Goal: Task Accomplishment & Management: Manage account settings

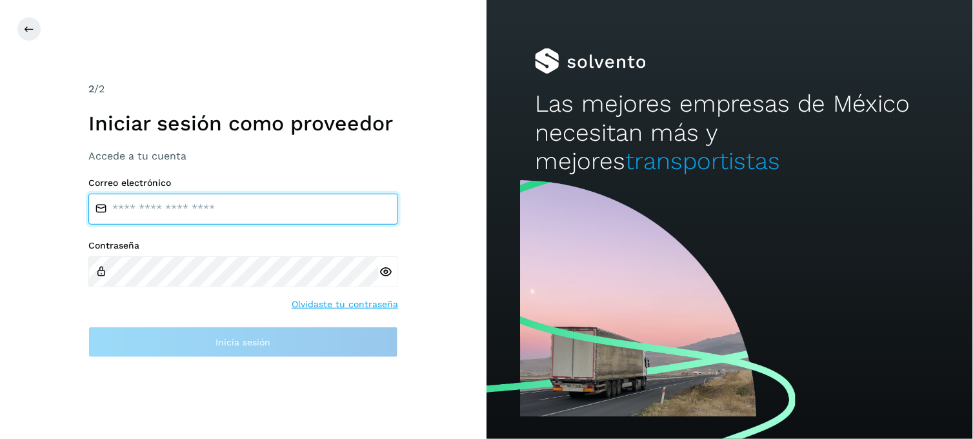
type input "**********"
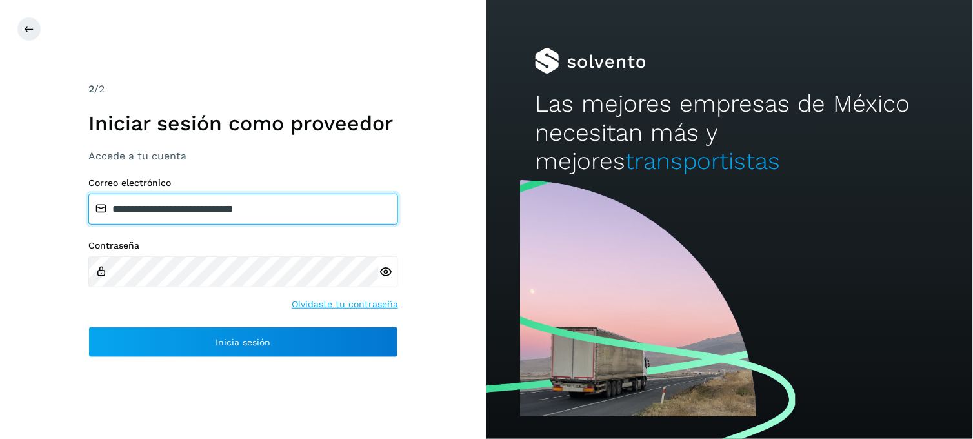
click at [210, 207] on input "**********" at bounding box center [243, 209] width 310 height 31
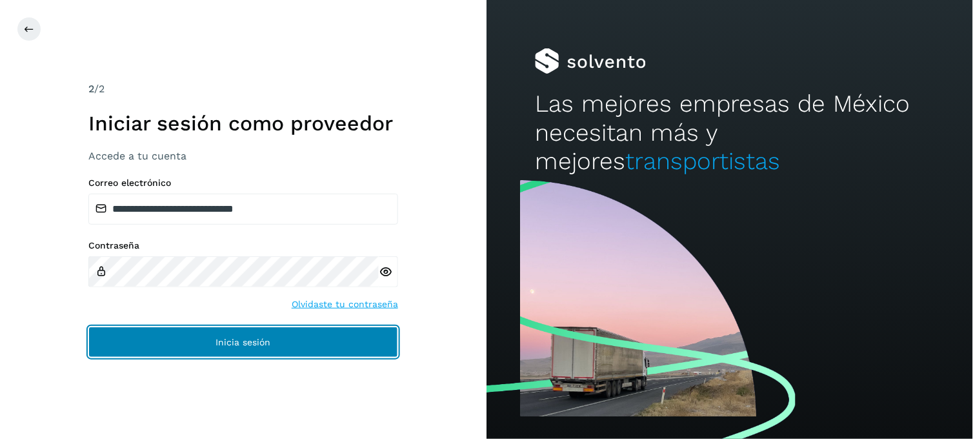
click at [161, 347] on button "Inicia sesión" at bounding box center [243, 341] width 310 height 31
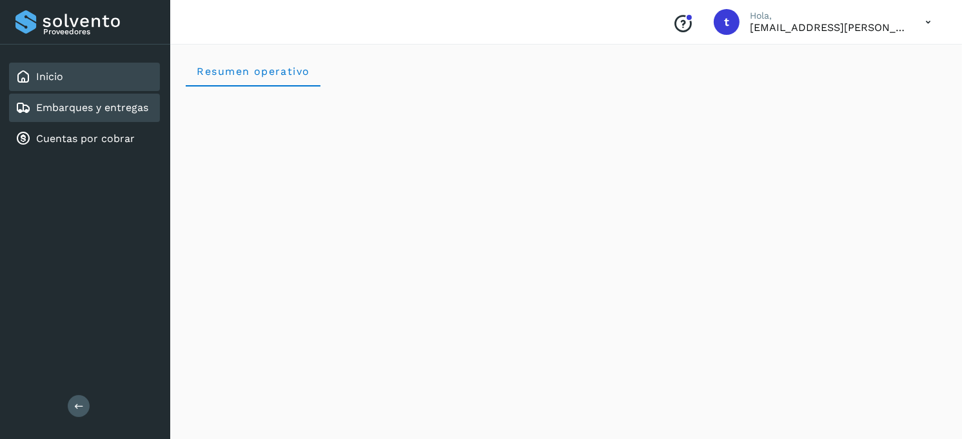
click at [54, 101] on link "Embarques y entregas" at bounding box center [92, 107] width 112 height 12
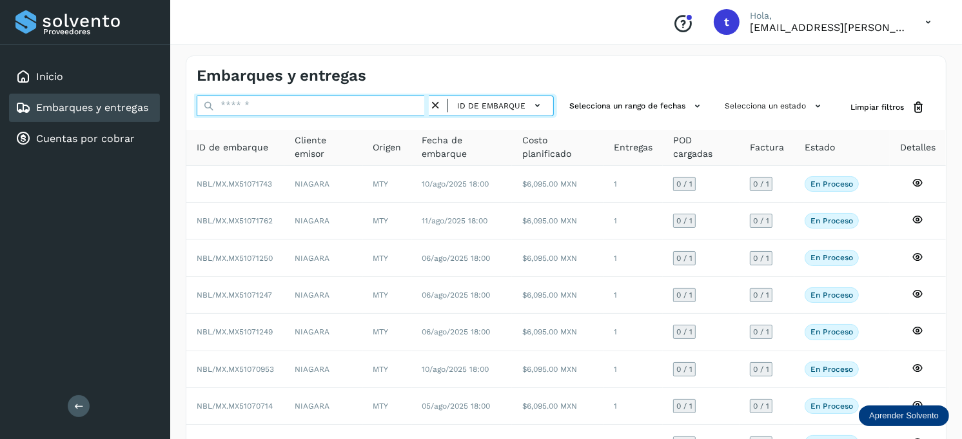
click at [333, 102] on input "text" at bounding box center [313, 105] width 232 height 21
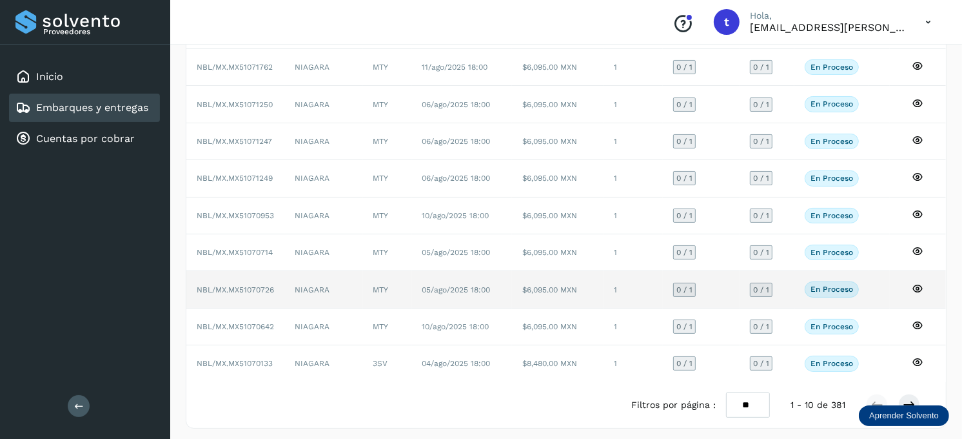
scroll to position [160, 0]
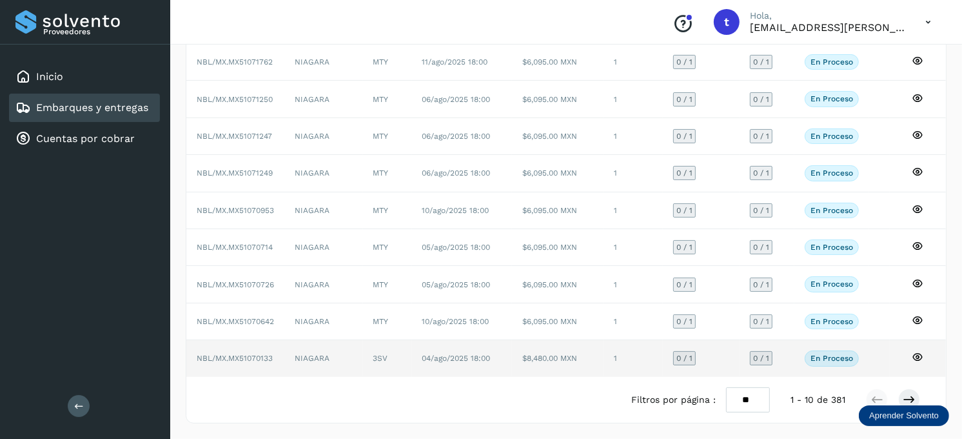
click at [919, 352] on icon at bounding box center [918, 357] width 12 height 12
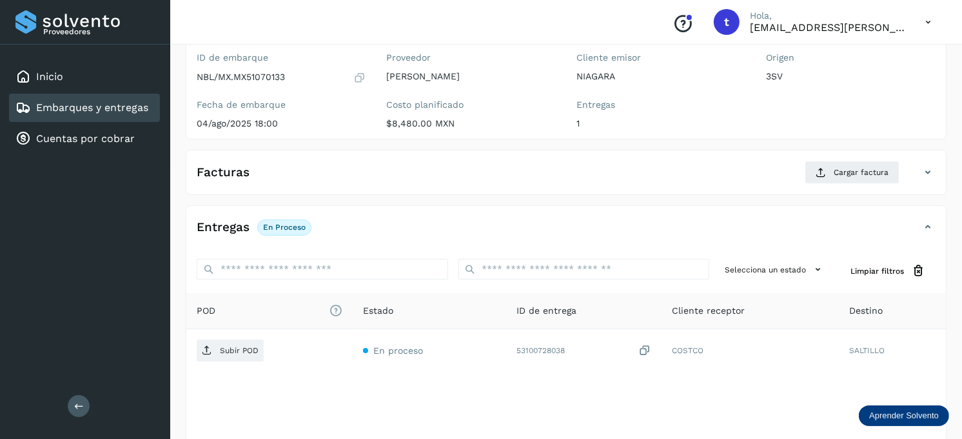
scroll to position [174, 0]
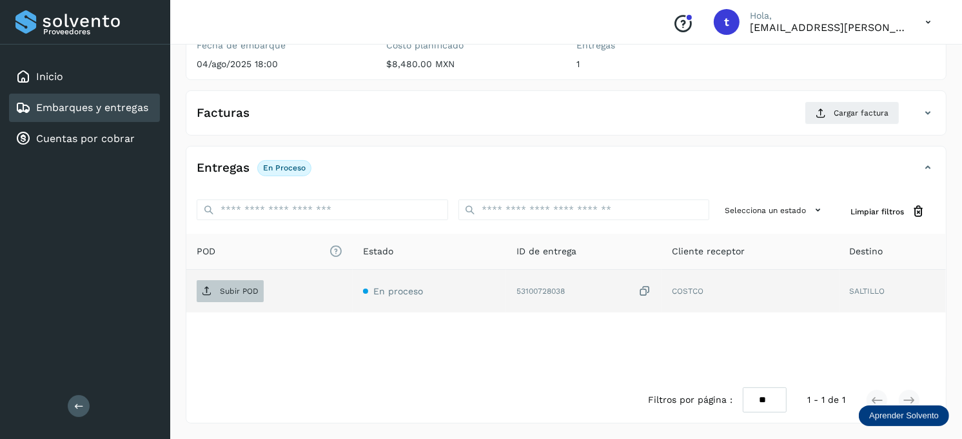
click at [248, 288] on p "Subir POD" at bounding box center [239, 290] width 39 height 9
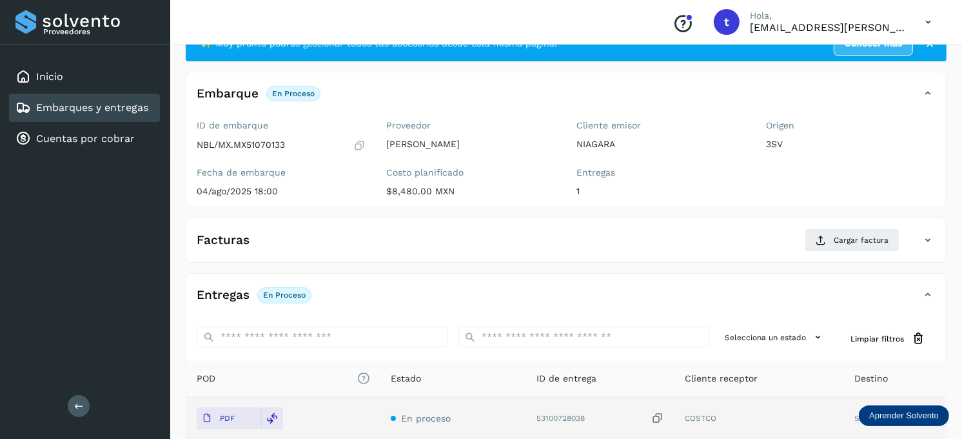
scroll to position [30, 0]
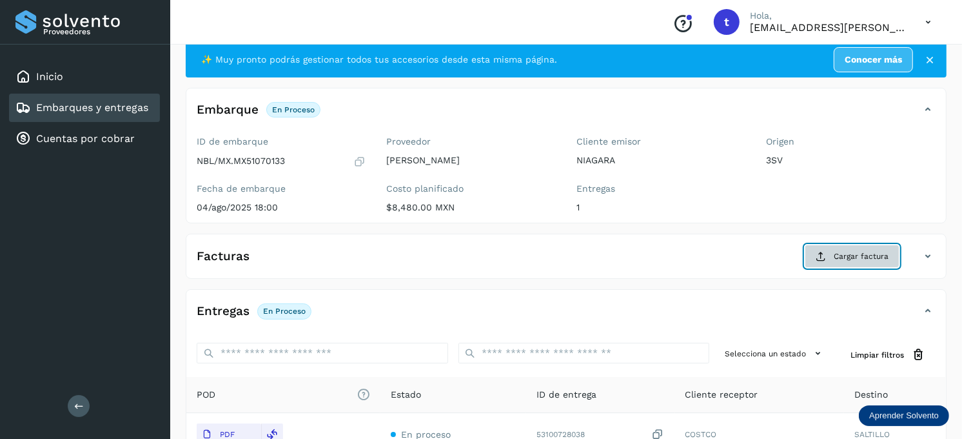
click at [866, 253] on span "Cargar factura" at bounding box center [861, 256] width 55 height 12
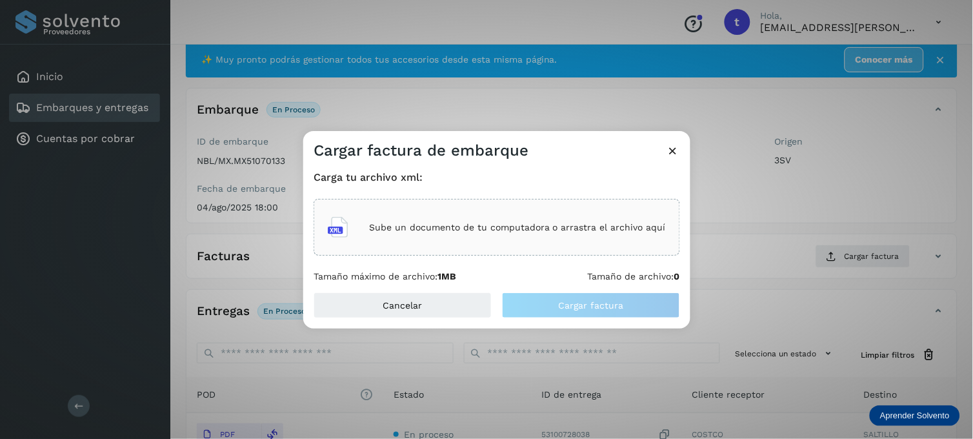
click at [484, 226] on p "Sube un documento de tu computadora o arrastra el archivo aquí" at bounding box center [517, 227] width 297 height 11
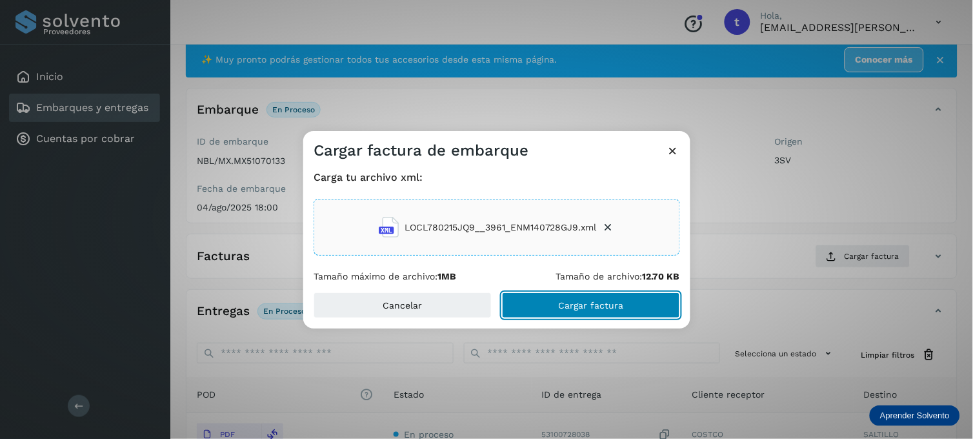
click at [584, 301] on span "Cargar factura" at bounding box center [591, 305] width 65 height 9
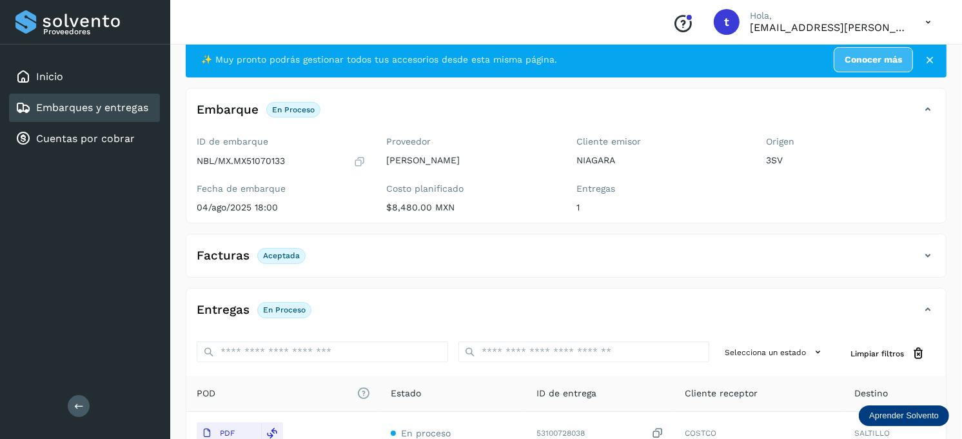
click at [80, 102] on link "Embarques y entregas" at bounding box center [92, 107] width 112 height 12
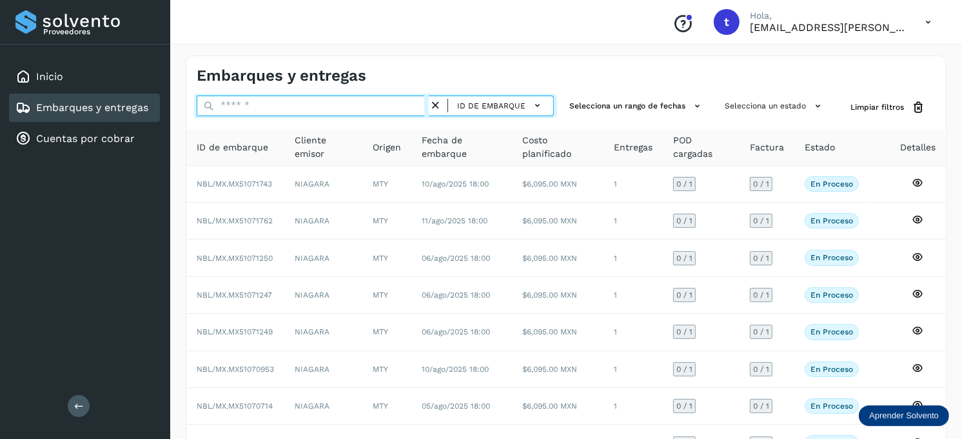
click at [330, 113] on input "text" at bounding box center [313, 105] width 232 height 21
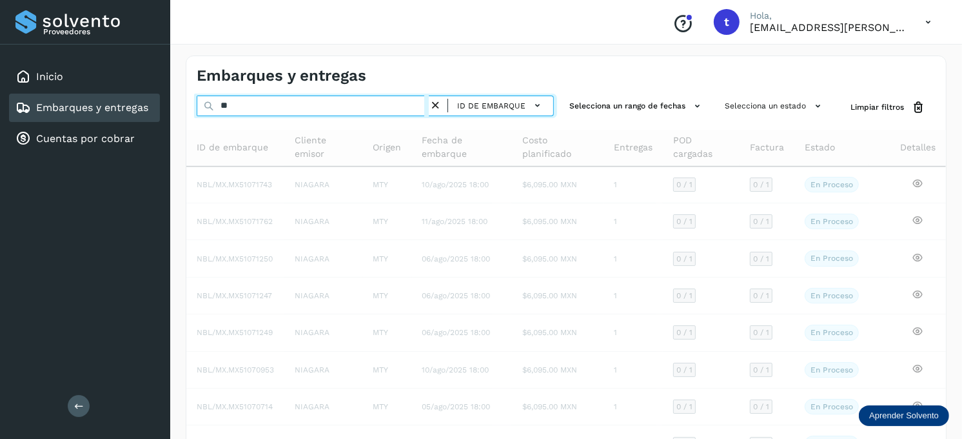
type input "*"
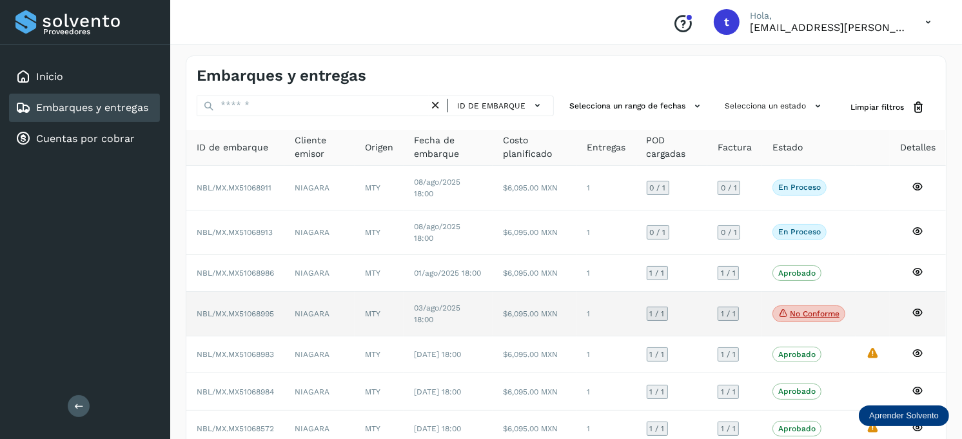
click at [808, 314] on span "No conforme" at bounding box center [809, 313] width 73 height 17
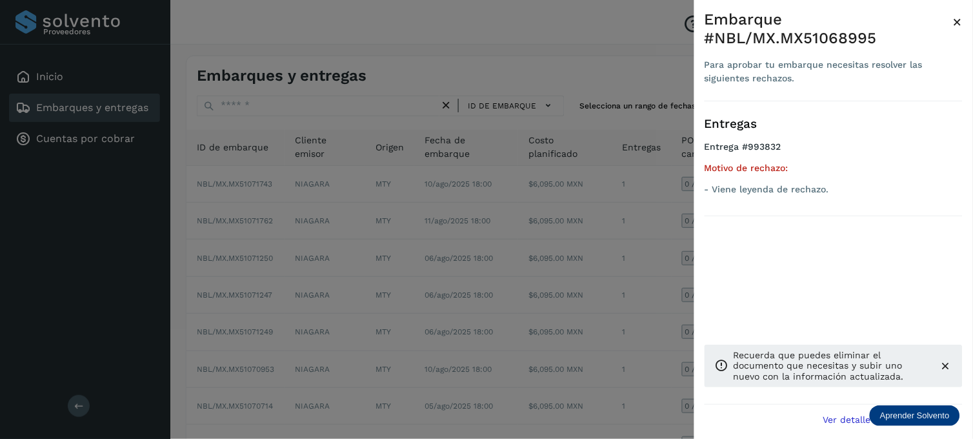
click at [958, 21] on span "×" at bounding box center [958, 22] width 10 height 18
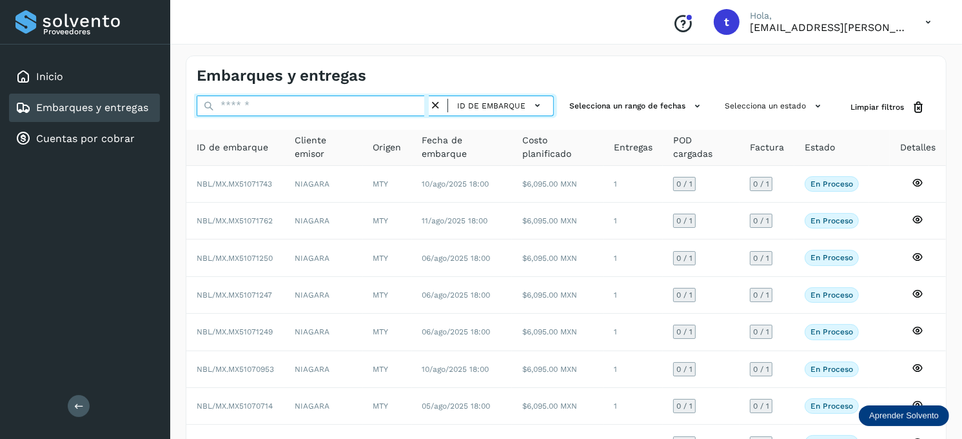
click at [310, 101] on input "text" at bounding box center [313, 105] width 232 height 21
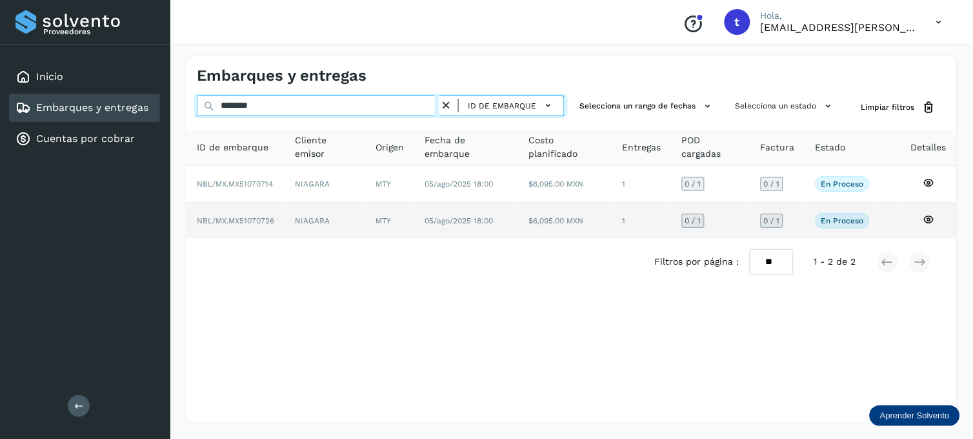
type input "********"
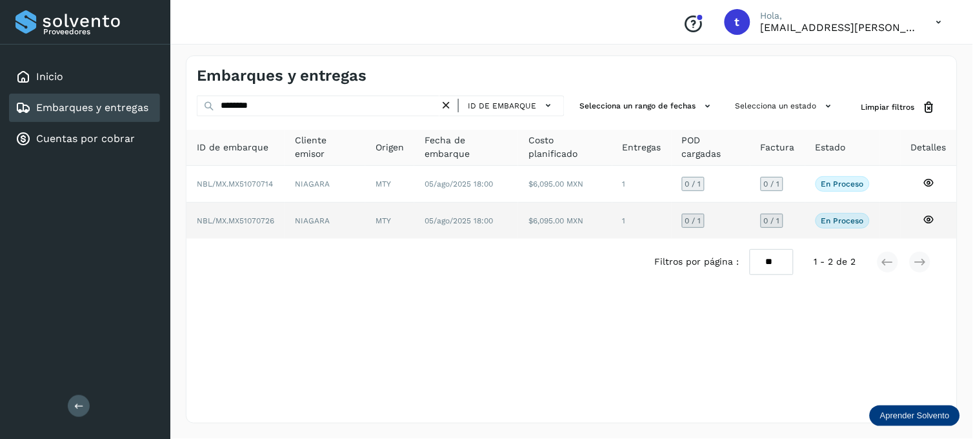
click at [928, 217] on icon at bounding box center [928, 220] width 12 height 12
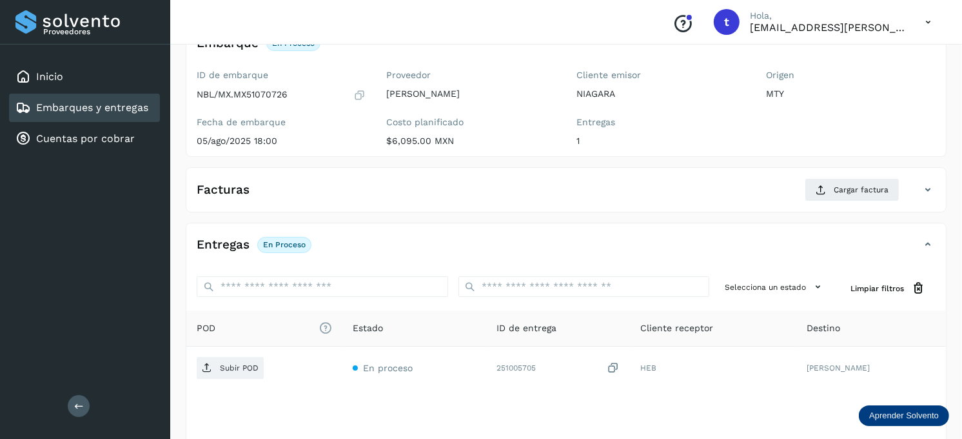
scroll to position [174, 0]
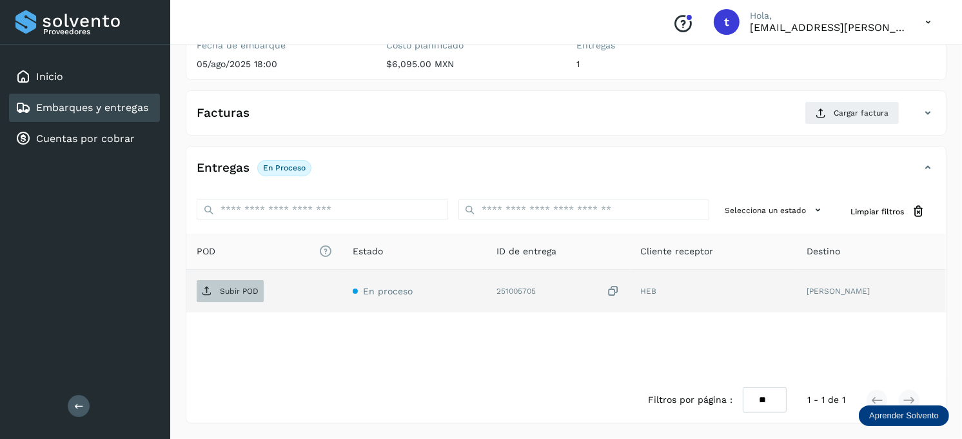
click at [233, 286] on p "Subir POD" at bounding box center [239, 290] width 39 height 9
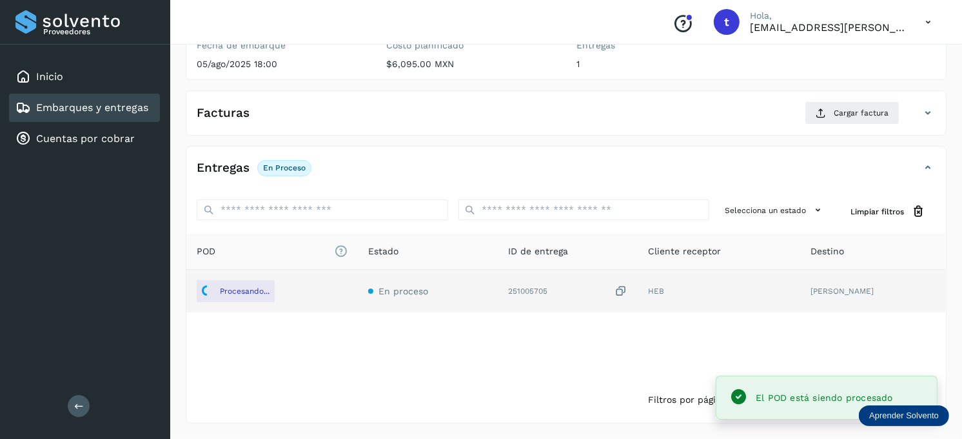
scroll to position [102, 0]
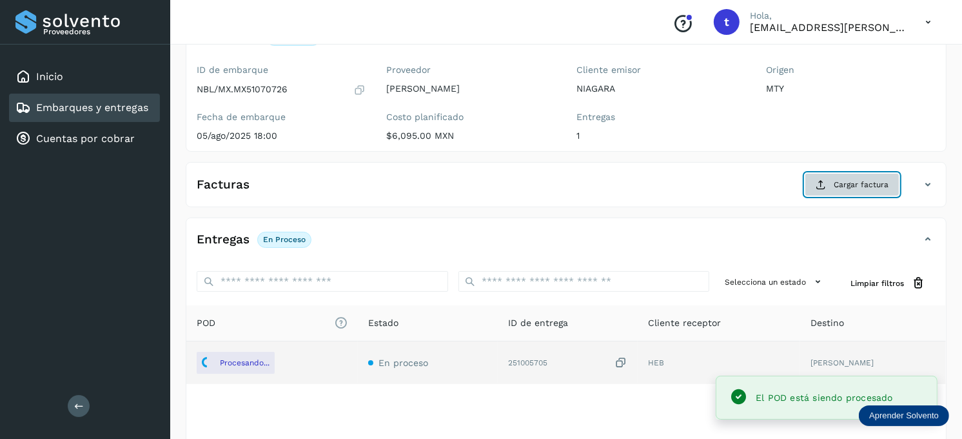
click at [853, 184] on span "Cargar factura" at bounding box center [861, 185] width 55 height 12
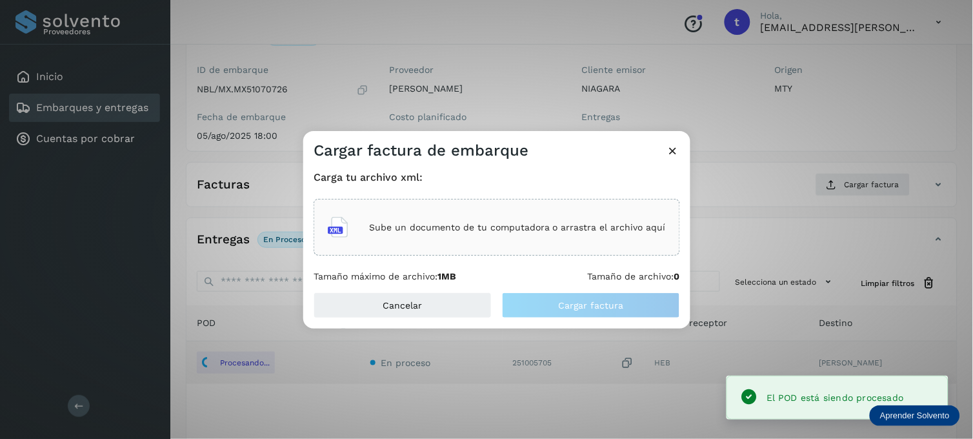
click at [403, 236] on div "Sube un documento de tu computadora o arrastra el archivo aquí" at bounding box center [497, 227] width 338 height 35
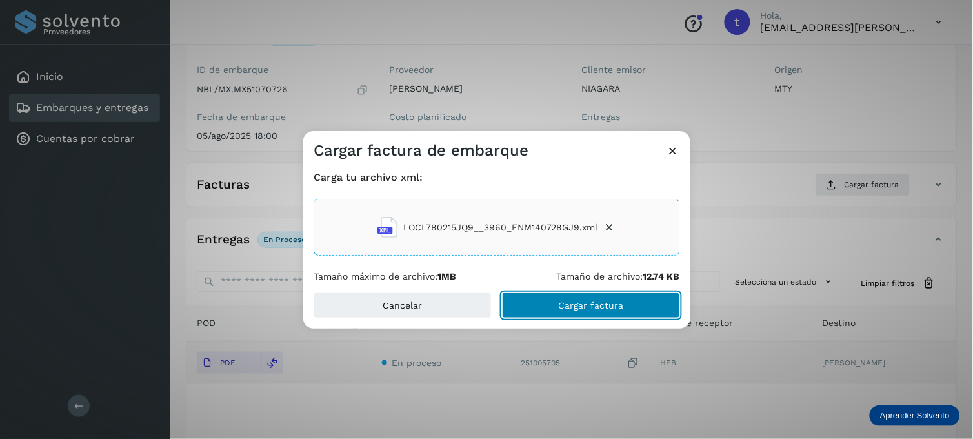
click at [558, 306] on button "Cargar factura" at bounding box center [591, 305] width 178 height 26
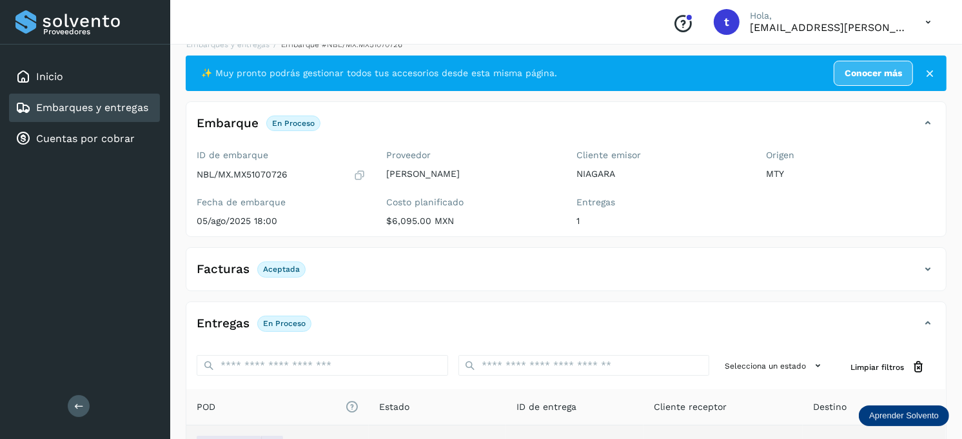
scroll to position [0, 0]
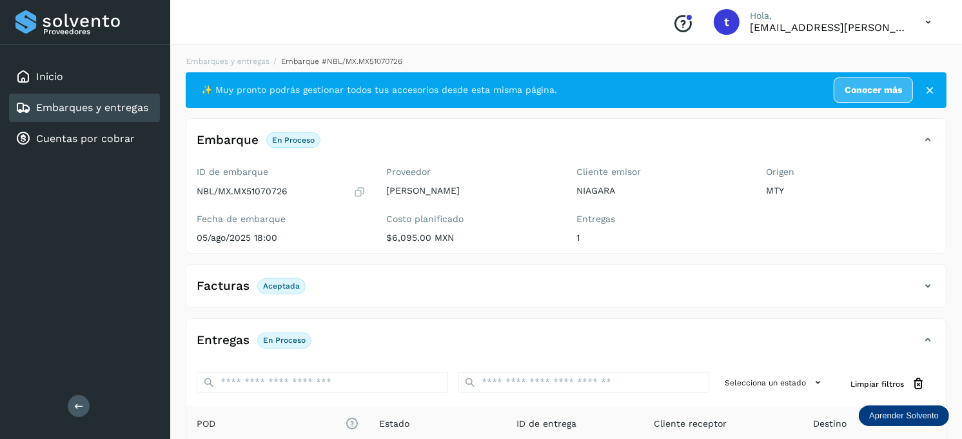
click at [131, 100] on div "Embarques y entregas" at bounding box center [81, 107] width 133 height 15
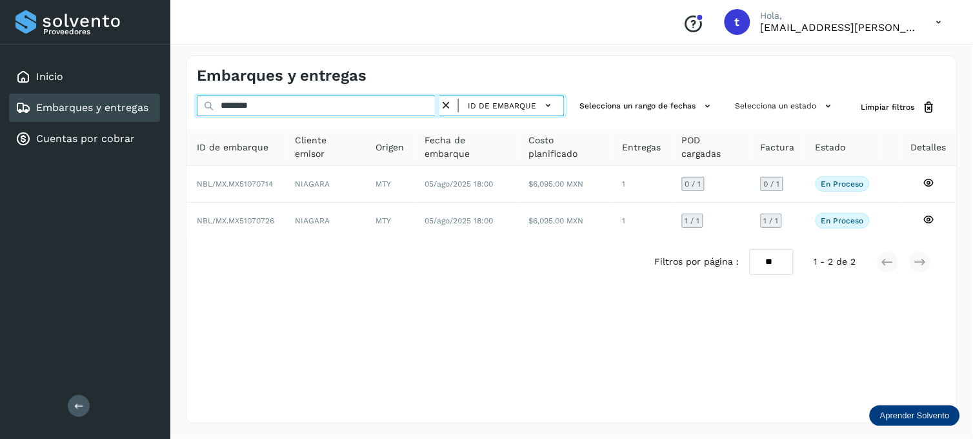
click at [283, 106] on input "********" at bounding box center [318, 105] width 243 height 21
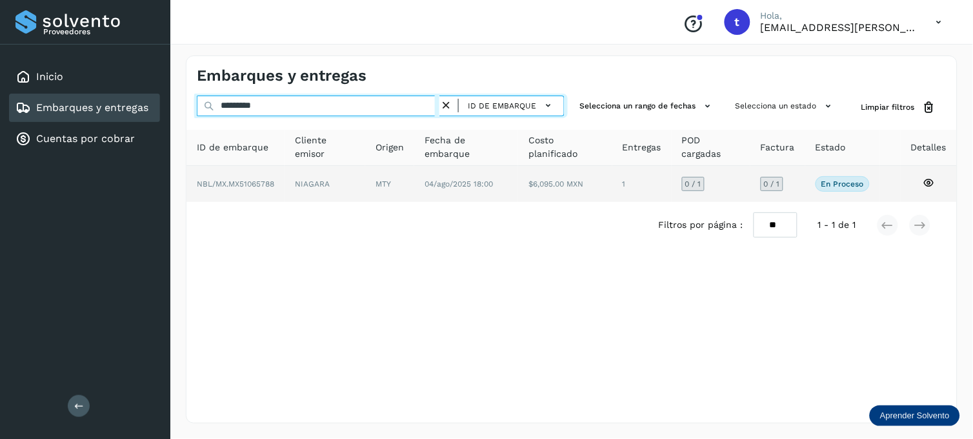
type input "*********"
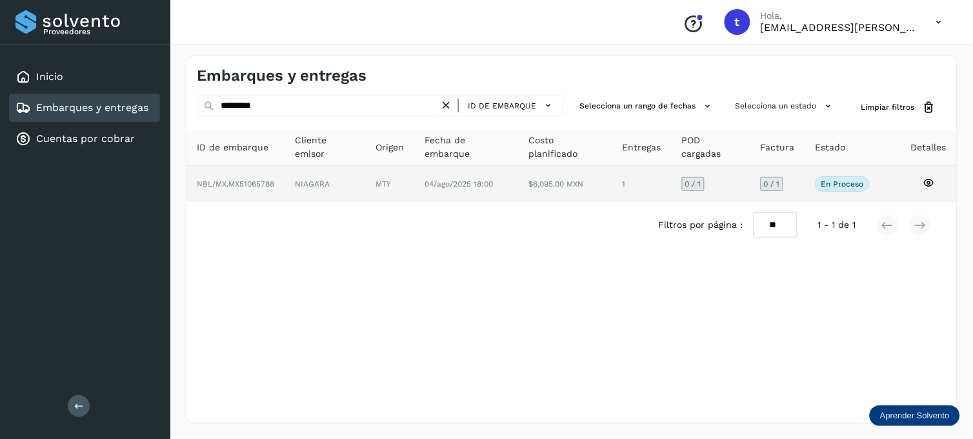
click at [923, 182] on icon at bounding box center [928, 183] width 12 height 12
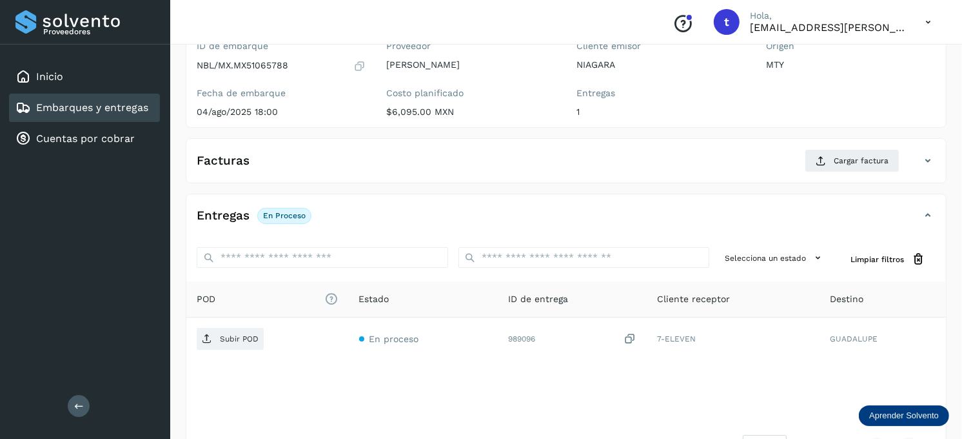
scroll to position [174, 0]
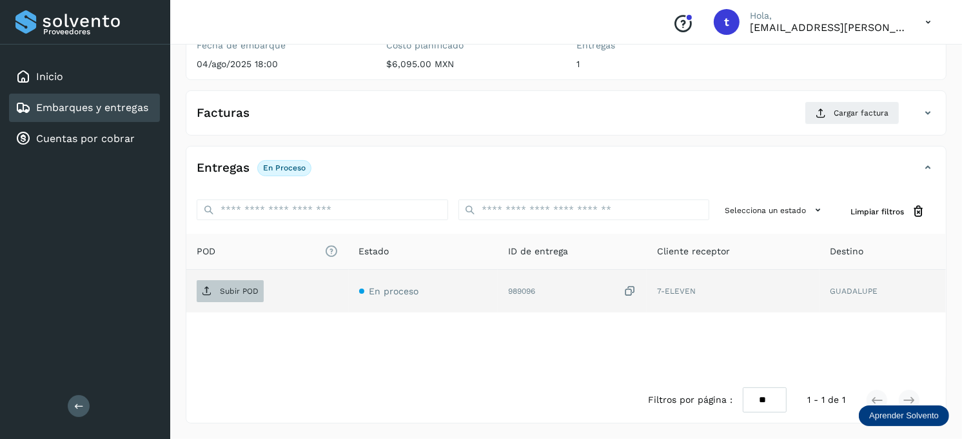
click at [244, 286] on p "Subir POD" at bounding box center [239, 290] width 39 height 9
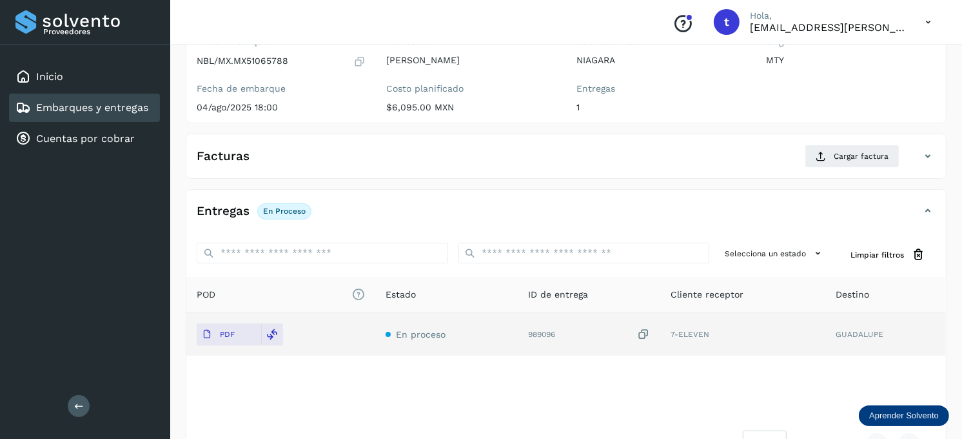
scroll to position [30, 0]
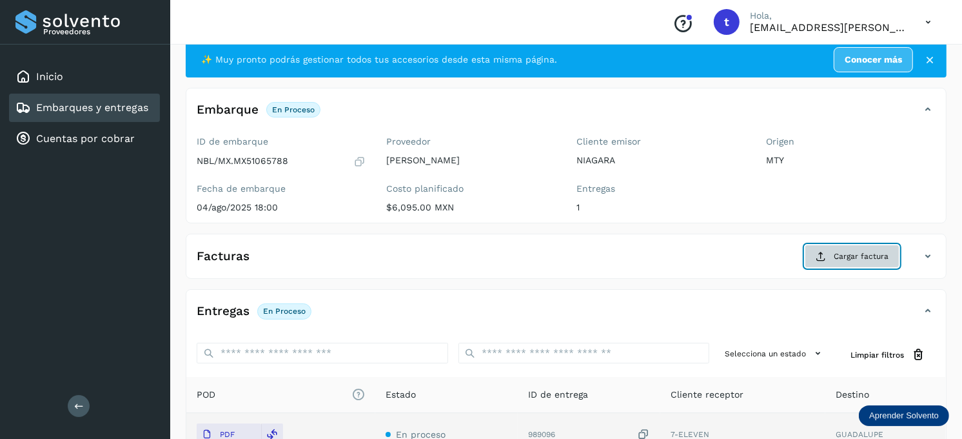
click at [862, 255] on span "Cargar factura" at bounding box center [861, 256] width 55 height 12
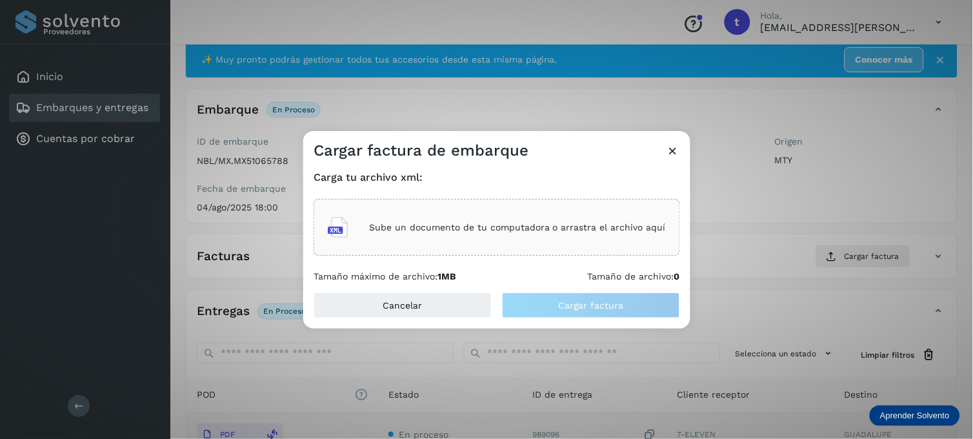
click at [486, 232] on p "Sube un documento de tu computadora o arrastra el archivo aquí" at bounding box center [517, 227] width 297 height 11
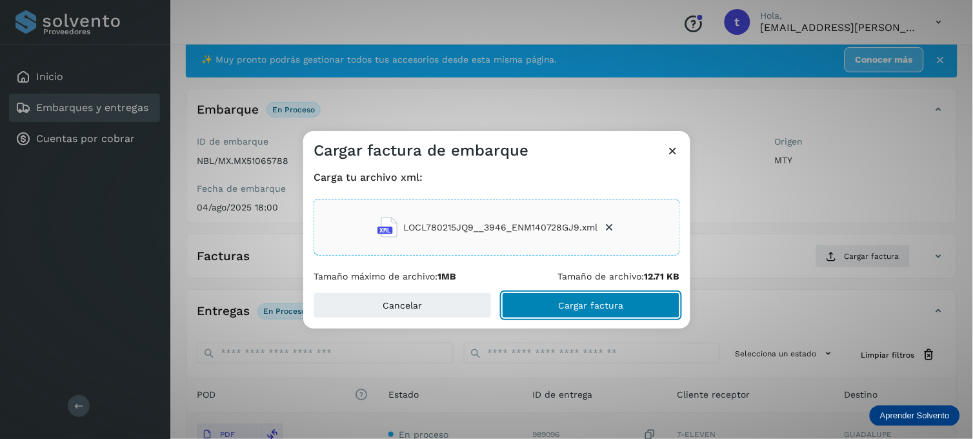
click at [562, 301] on span "Cargar factura" at bounding box center [591, 305] width 65 height 9
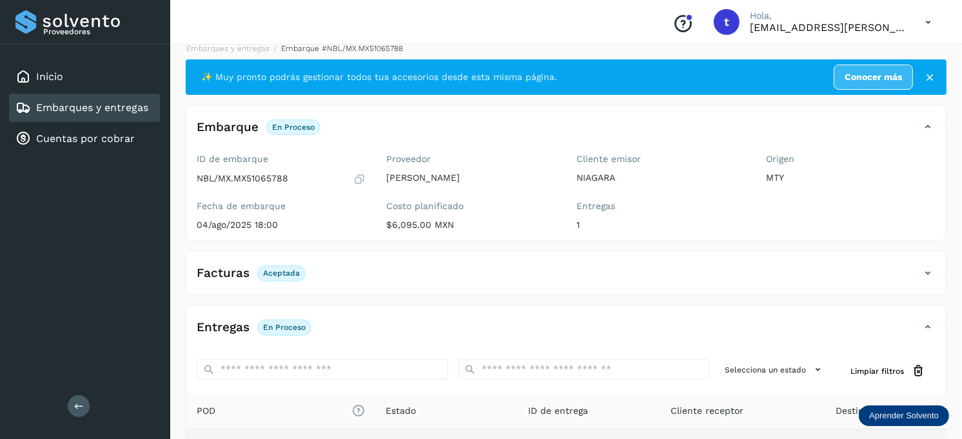
scroll to position [0, 0]
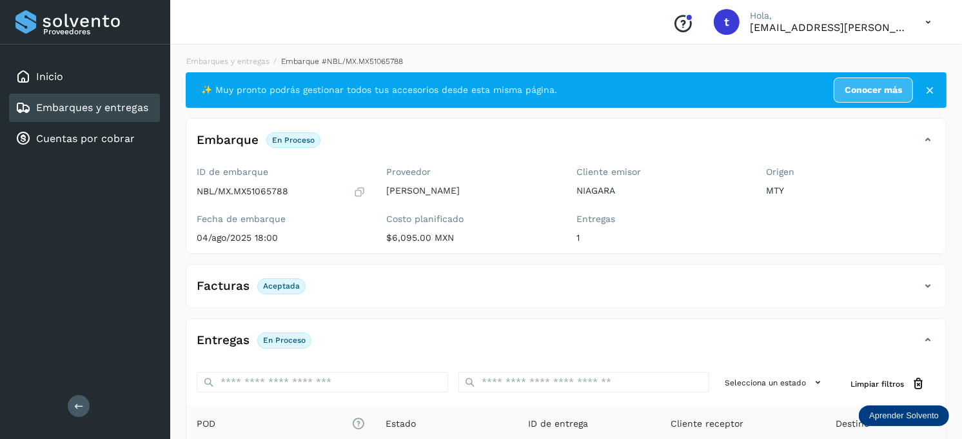
click at [94, 110] on link "Embarques y entregas" at bounding box center [92, 107] width 112 height 12
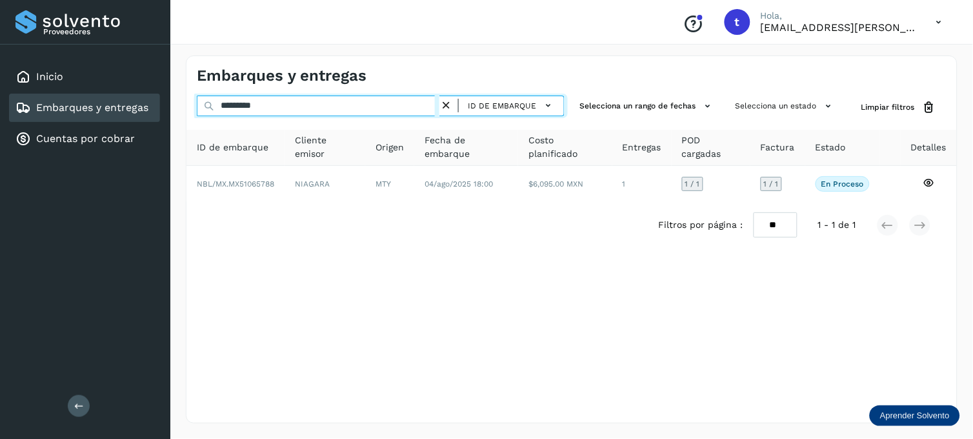
click at [282, 107] on input "*********" at bounding box center [318, 105] width 243 height 21
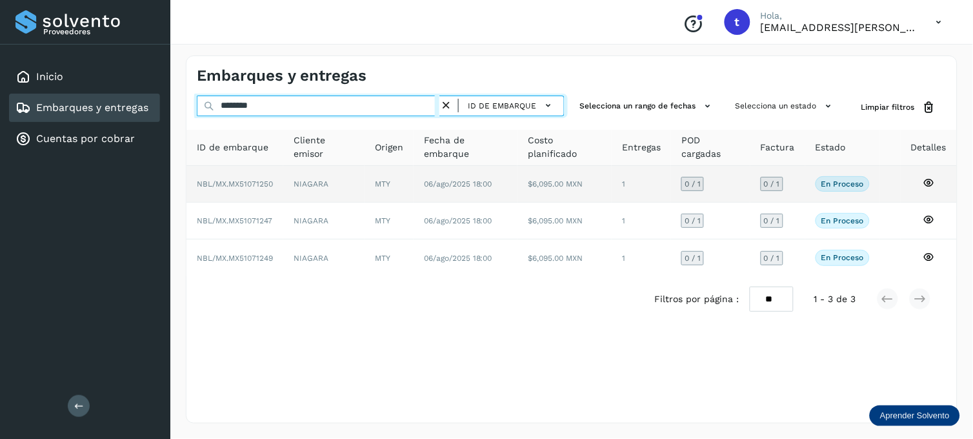
type input "********"
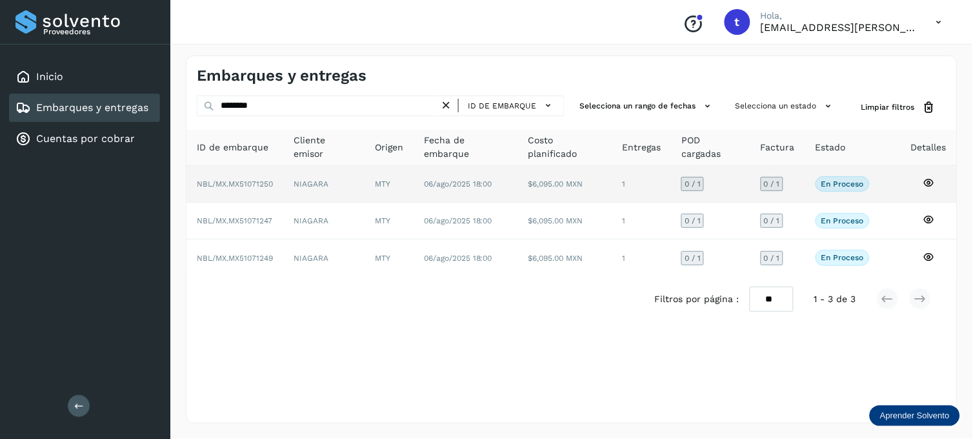
click at [926, 185] on icon at bounding box center [928, 183] width 12 height 12
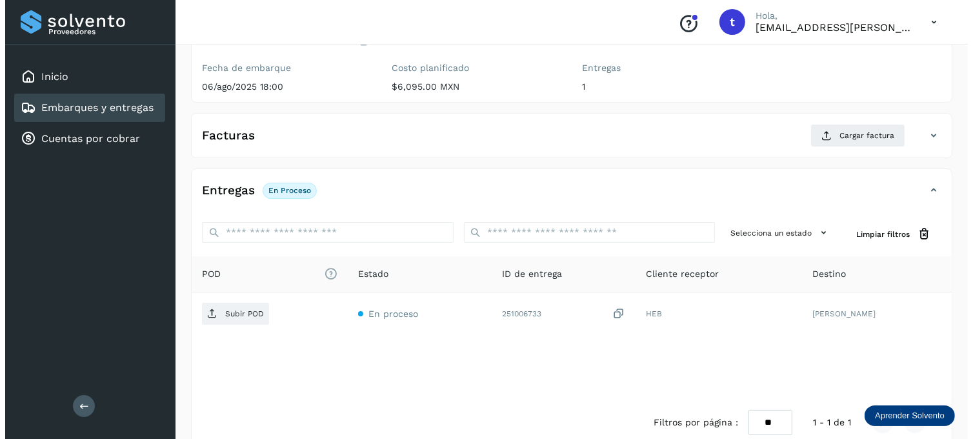
scroll to position [174, 0]
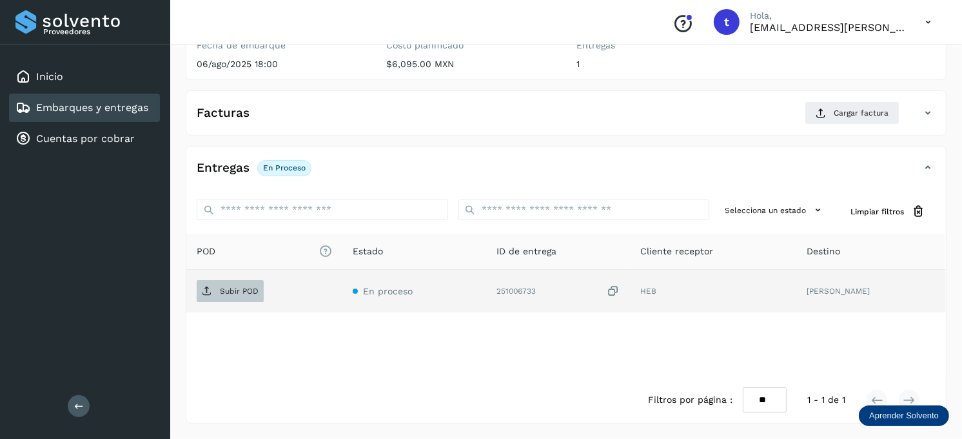
click at [250, 292] on p "Subir POD" at bounding box center [239, 290] width 39 height 9
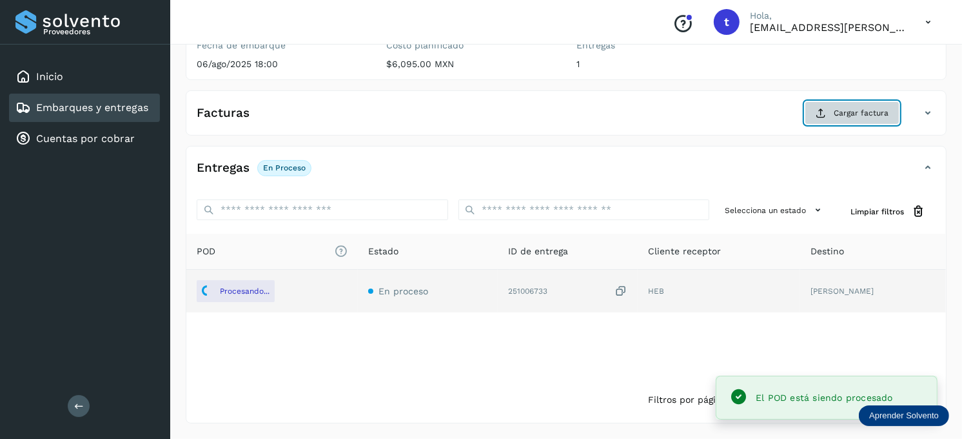
click at [847, 114] on span "Cargar factura" at bounding box center [861, 113] width 55 height 12
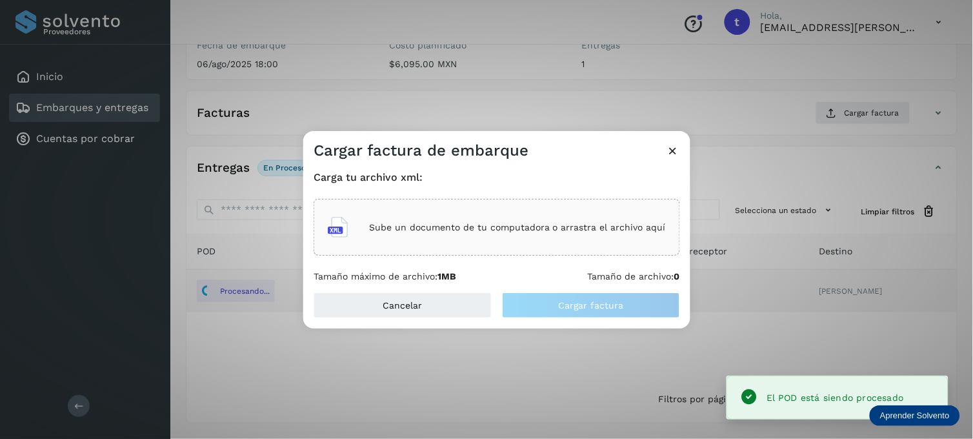
click at [532, 226] on p "Sube un documento de tu computadora o arrastra el archivo aquí" at bounding box center [517, 227] width 297 height 11
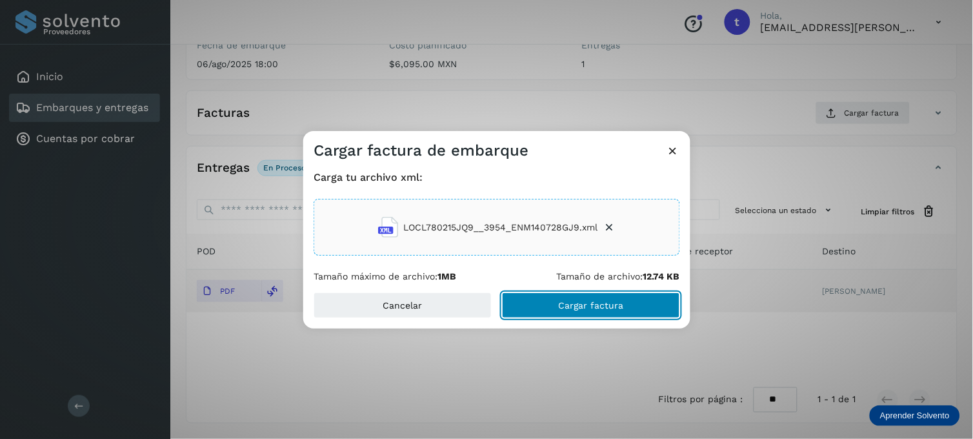
click at [617, 308] on span "Cargar factura" at bounding box center [591, 305] width 65 height 9
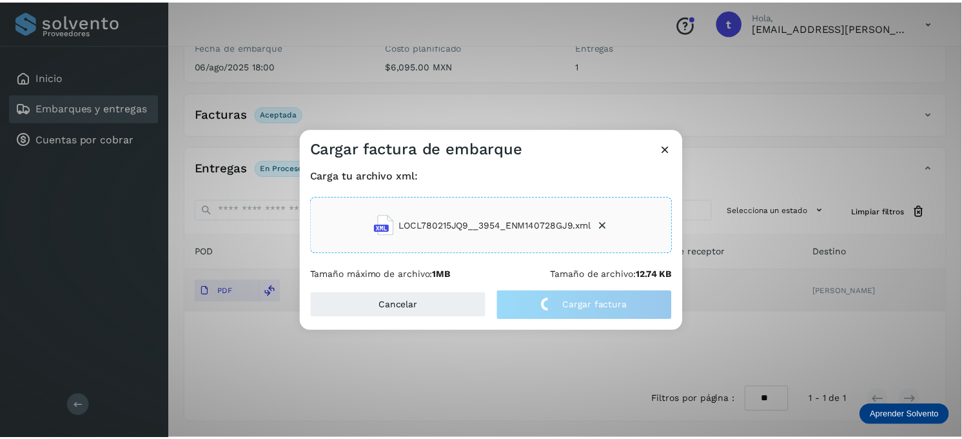
scroll to position [172, 0]
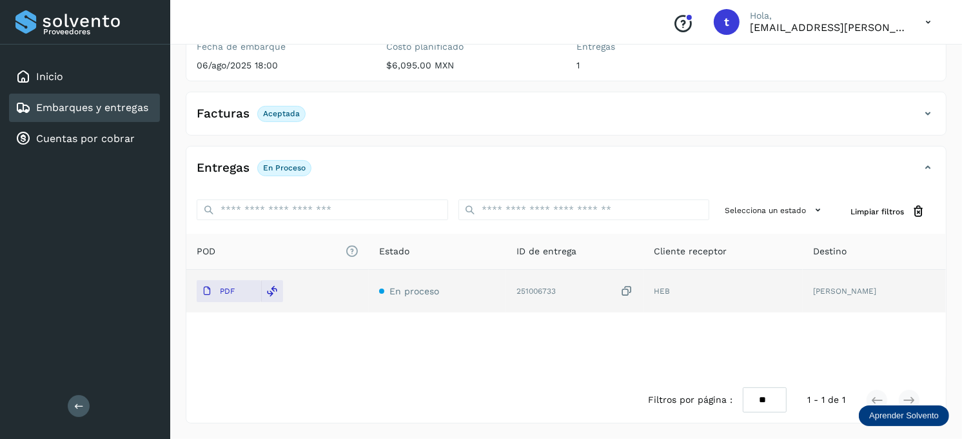
click at [81, 110] on link "Embarques y entregas" at bounding box center [92, 107] width 112 height 12
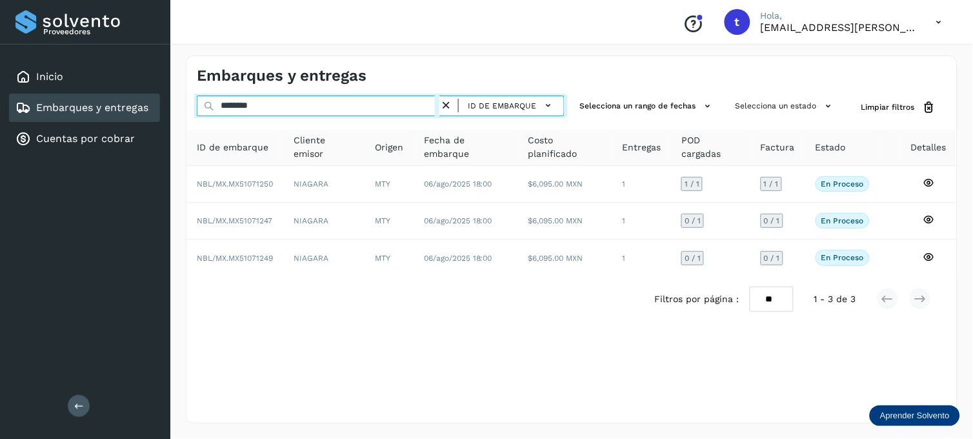
click at [284, 106] on input "********" at bounding box center [318, 105] width 243 height 21
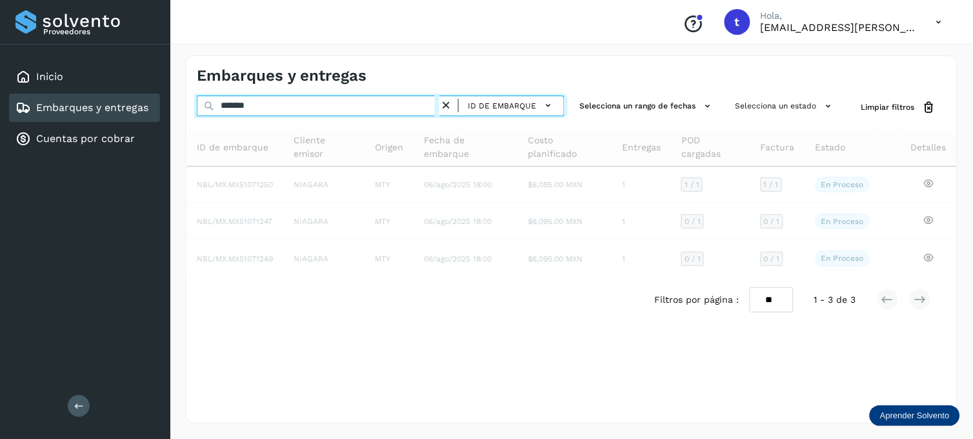
type input "********"
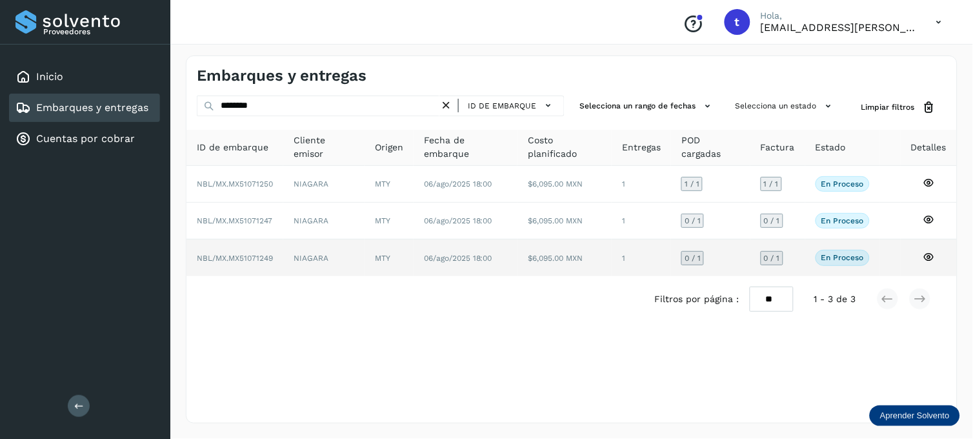
click at [930, 253] on icon at bounding box center [928, 257] width 12 height 12
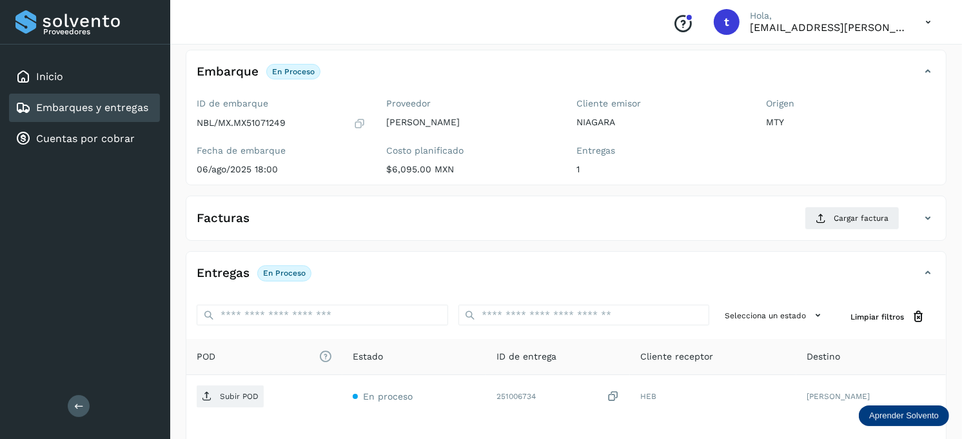
scroll to position [174, 0]
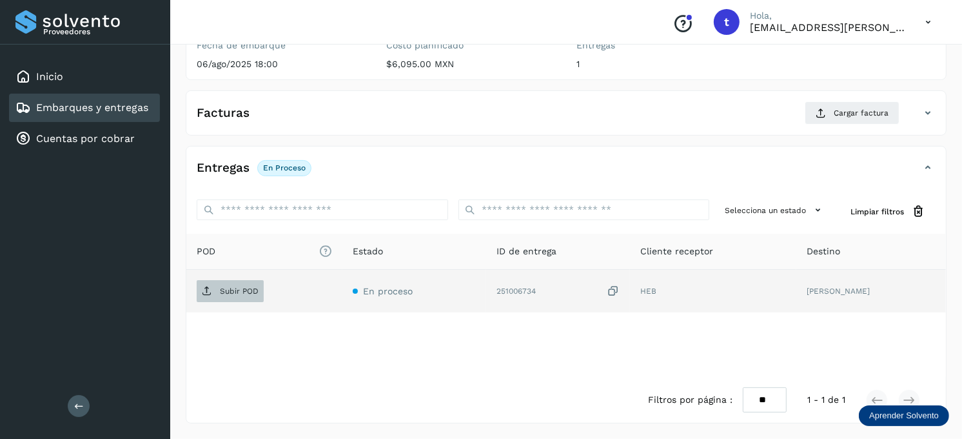
click at [228, 288] on p "Subir POD" at bounding box center [239, 290] width 39 height 9
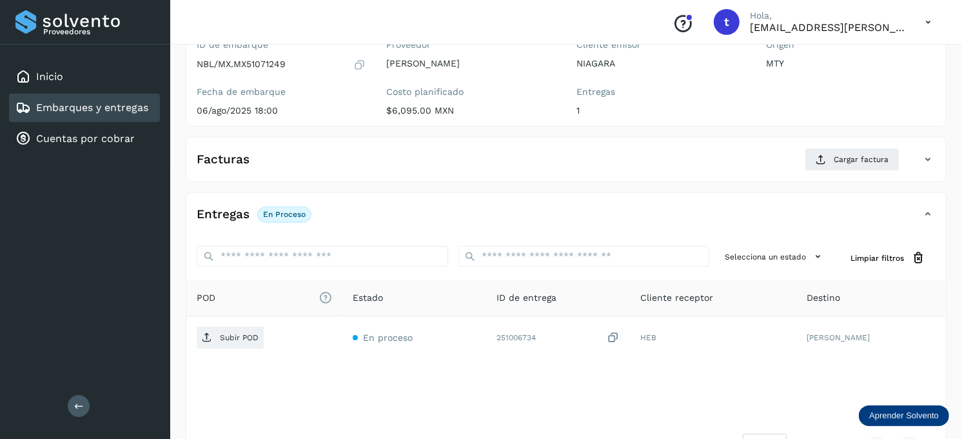
scroll to position [102, 0]
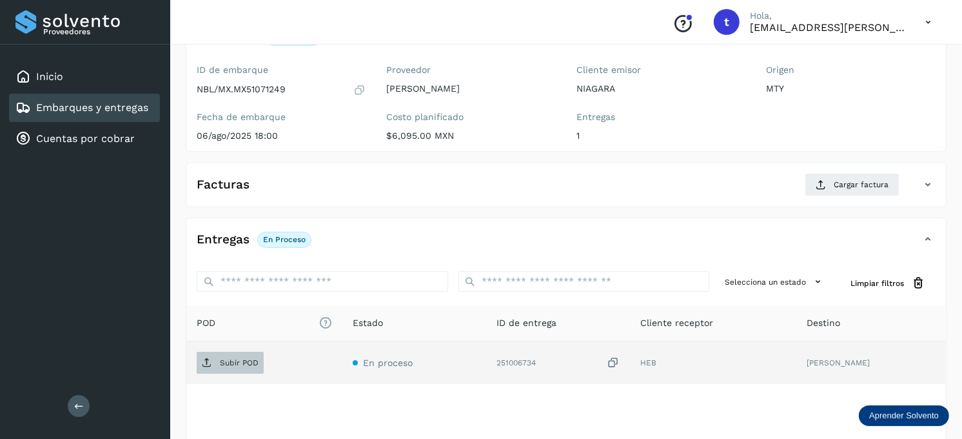
click at [218, 359] on span "Subir POD" at bounding box center [230, 362] width 67 height 21
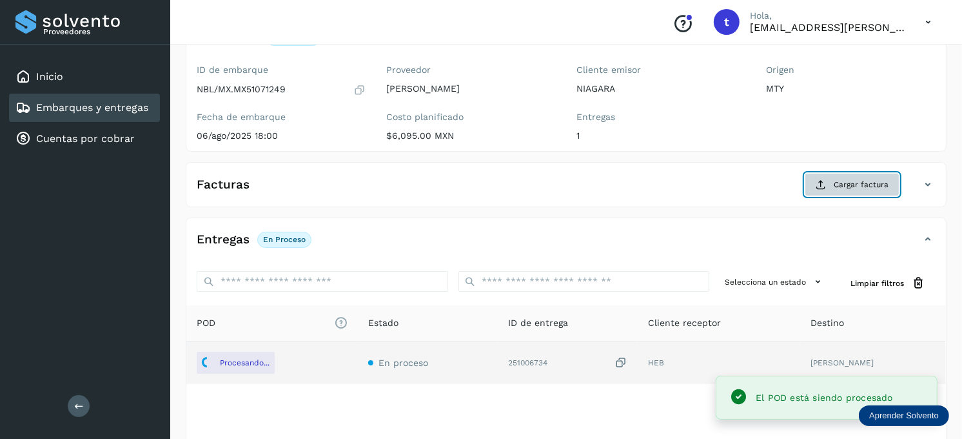
click at [835, 183] on span "Cargar factura" at bounding box center [861, 185] width 55 height 12
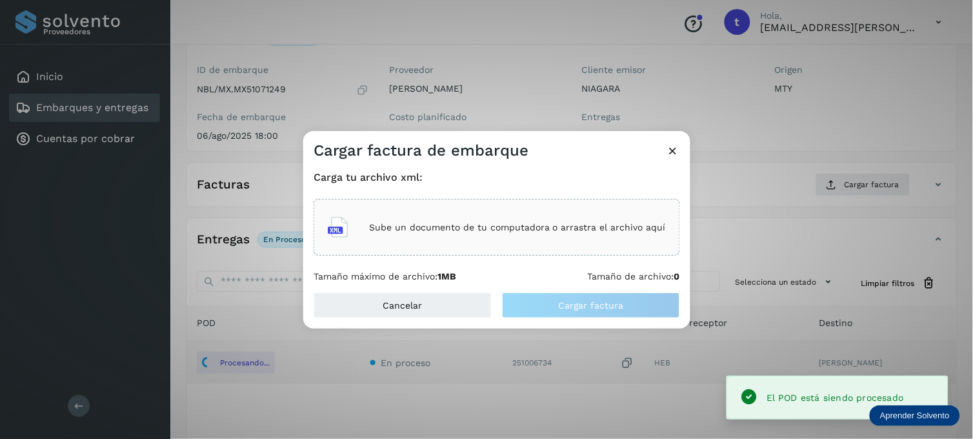
click at [516, 229] on p "Sube un documento de tu computadora o arrastra el archivo aquí" at bounding box center [517, 227] width 297 height 11
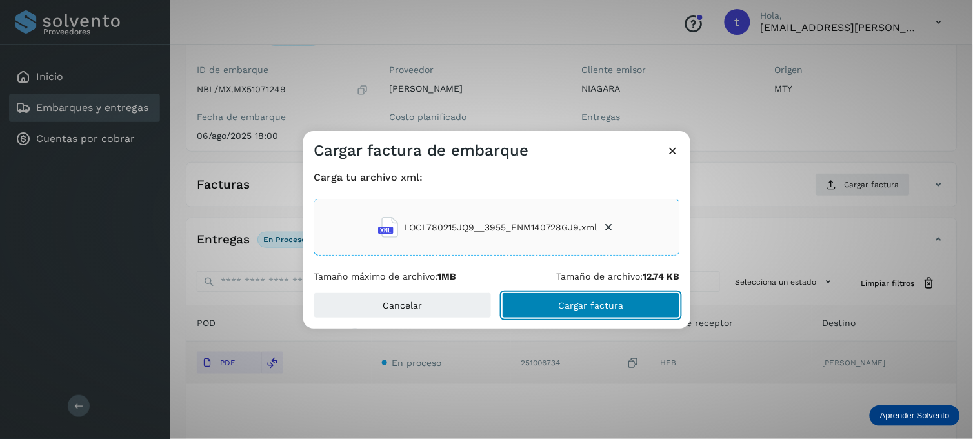
click at [571, 303] on span "Cargar factura" at bounding box center [591, 305] width 65 height 9
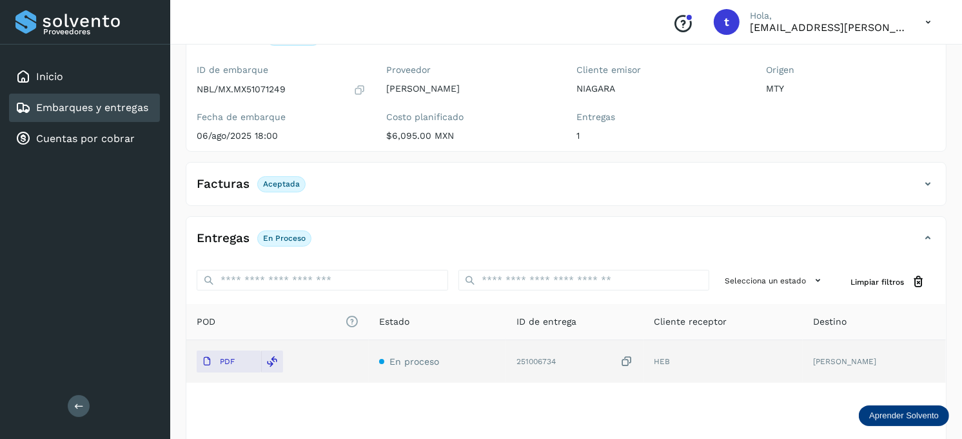
click at [94, 102] on link "Embarques y entregas" at bounding box center [92, 107] width 112 height 12
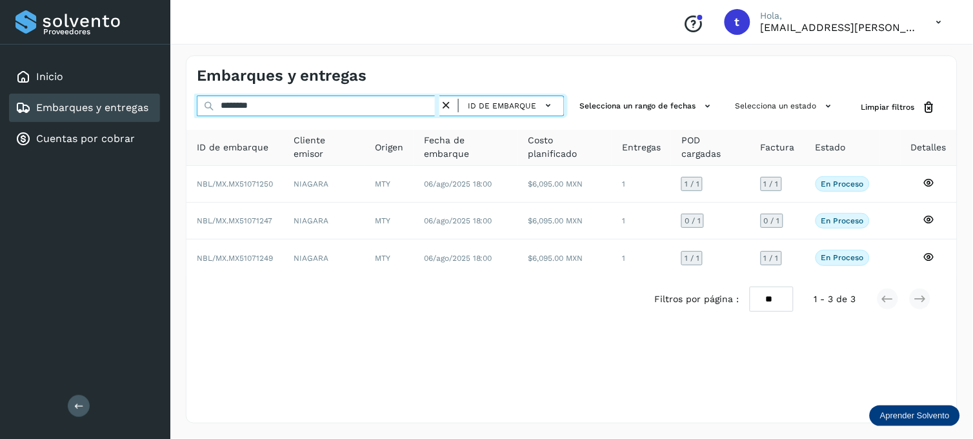
click at [282, 108] on input "********" at bounding box center [318, 105] width 243 height 21
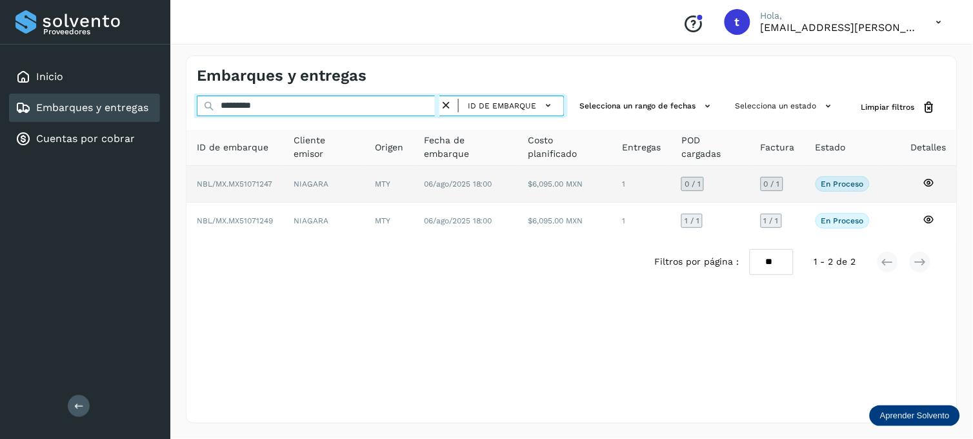
type input "*********"
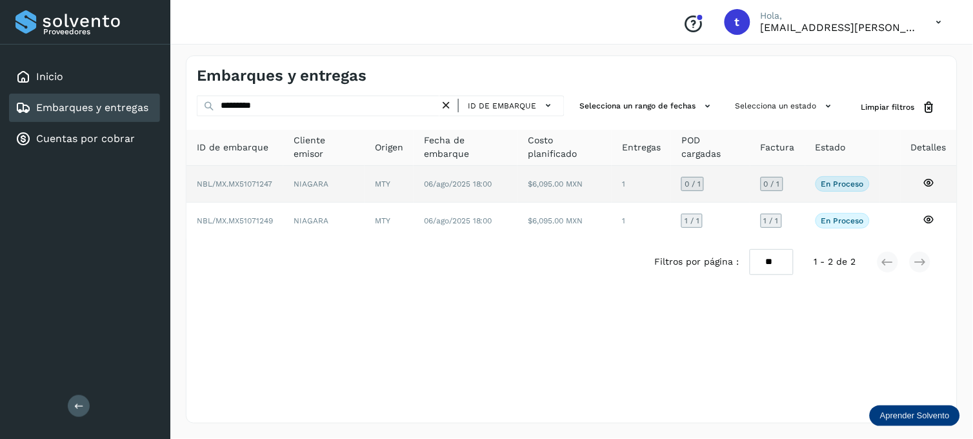
click at [931, 183] on icon at bounding box center [928, 183] width 12 height 12
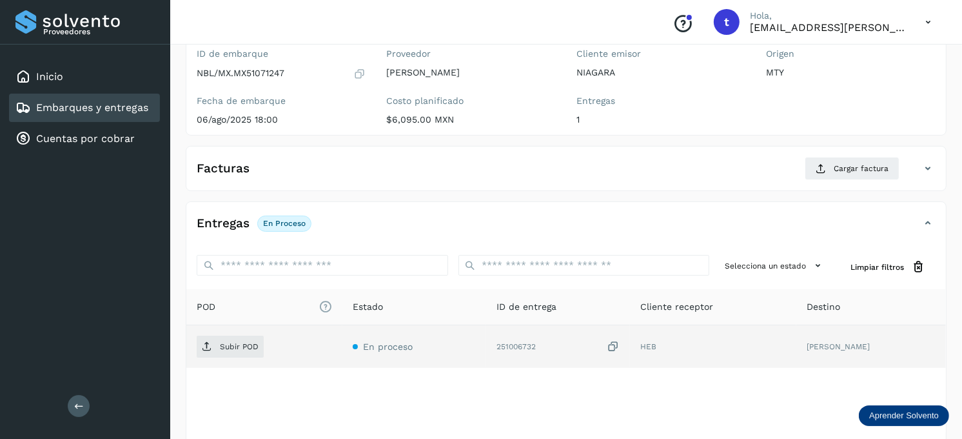
scroll to position [143, 0]
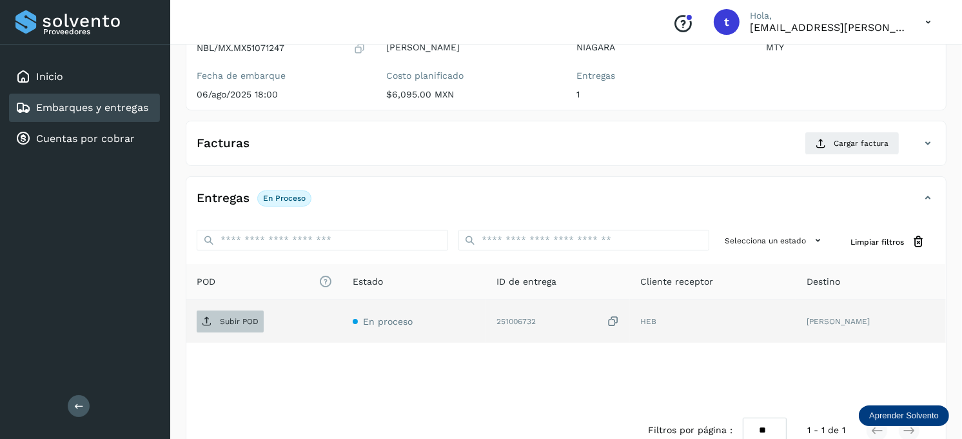
click at [253, 320] on p "Subir POD" at bounding box center [239, 321] width 39 height 9
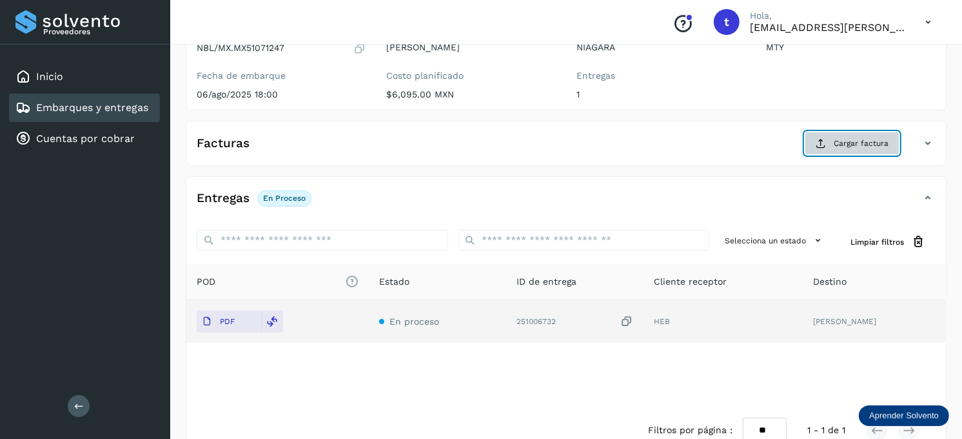
click at [868, 141] on span "Cargar factura" at bounding box center [861, 143] width 55 height 12
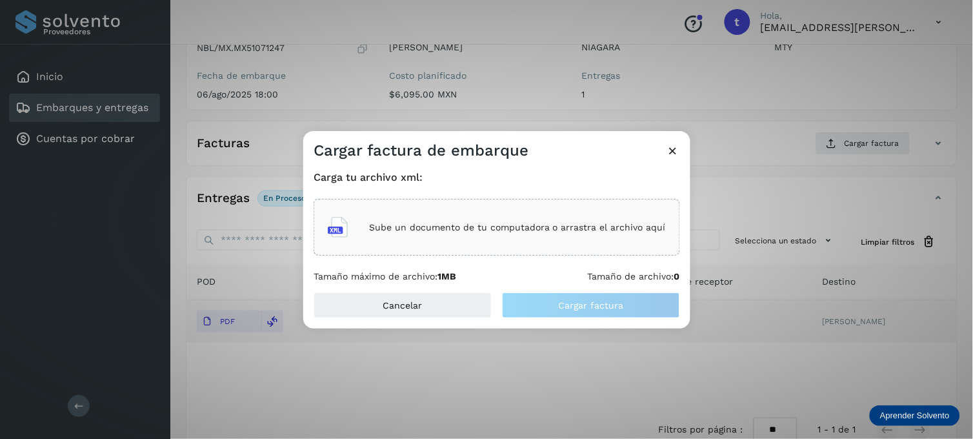
click at [448, 222] on p "Sube un documento de tu computadora o arrastra el archivo aquí" at bounding box center [517, 227] width 297 height 11
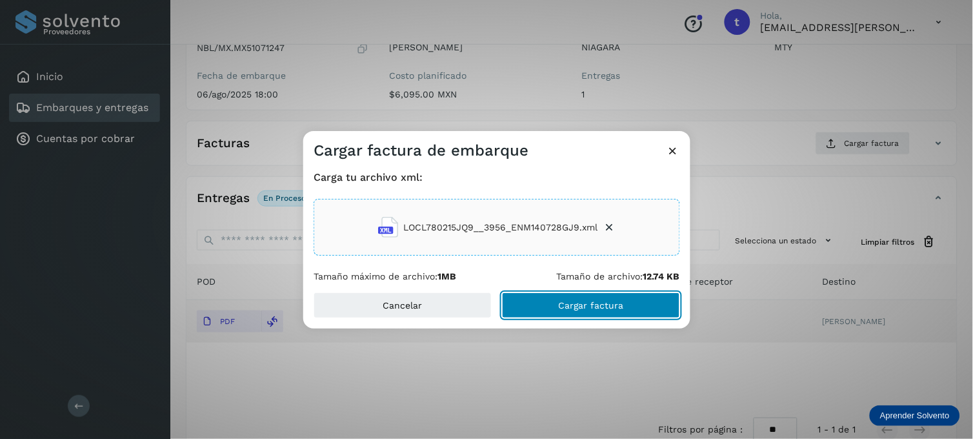
click at [555, 311] on button "Cargar factura" at bounding box center [591, 305] width 178 height 26
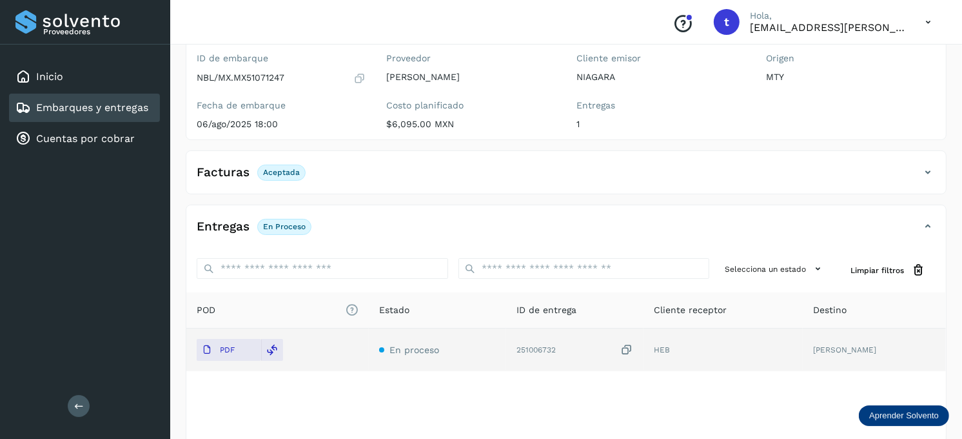
scroll to position [29, 0]
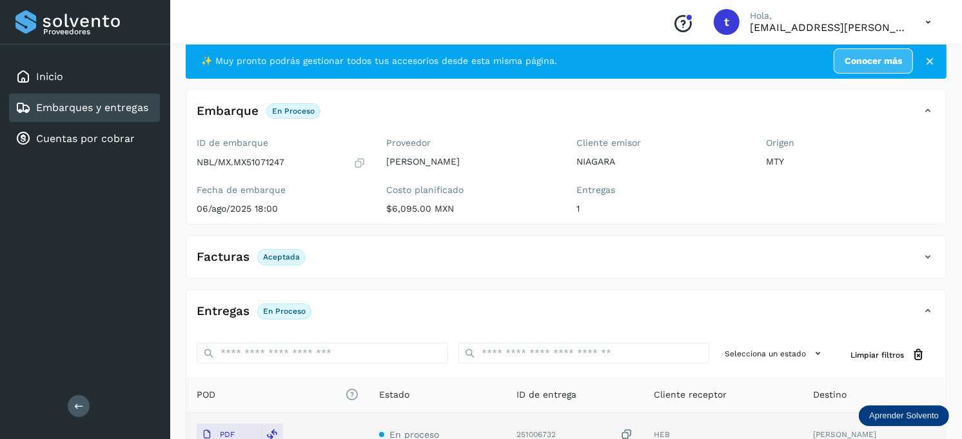
click at [75, 110] on link "Embarques y entregas" at bounding box center [92, 107] width 112 height 12
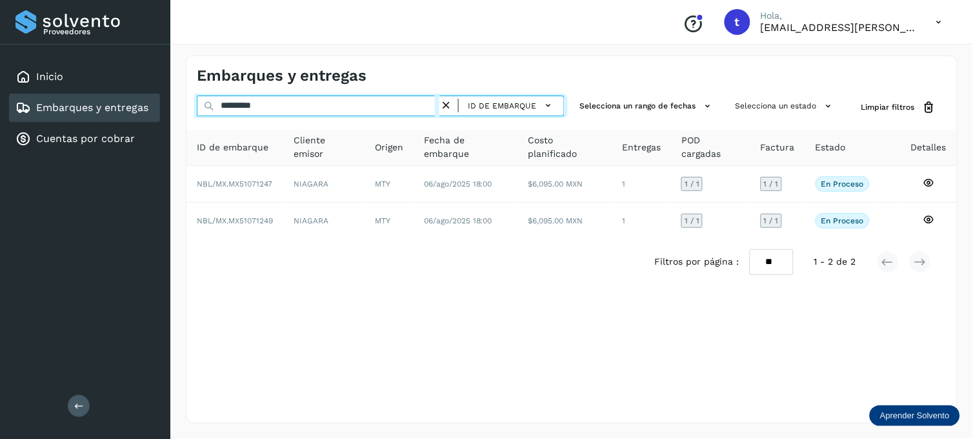
click at [277, 104] on input "*********" at bounding box center [318, 105] width 243 height 21
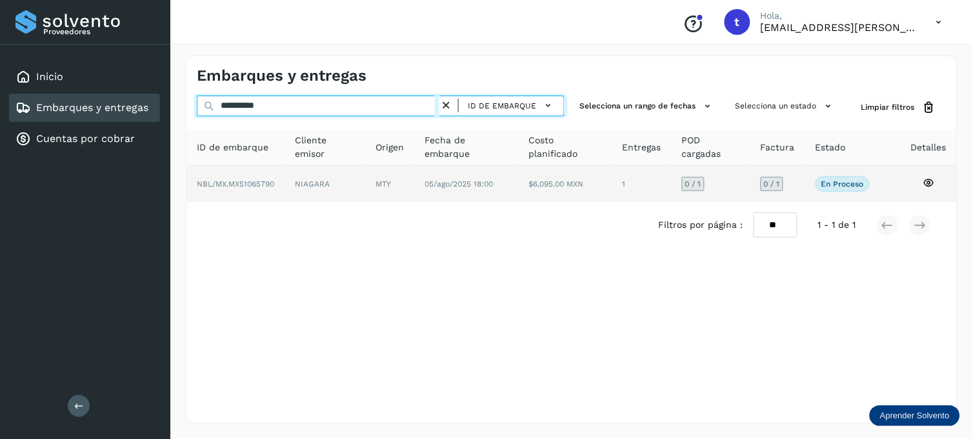
type input "**********"
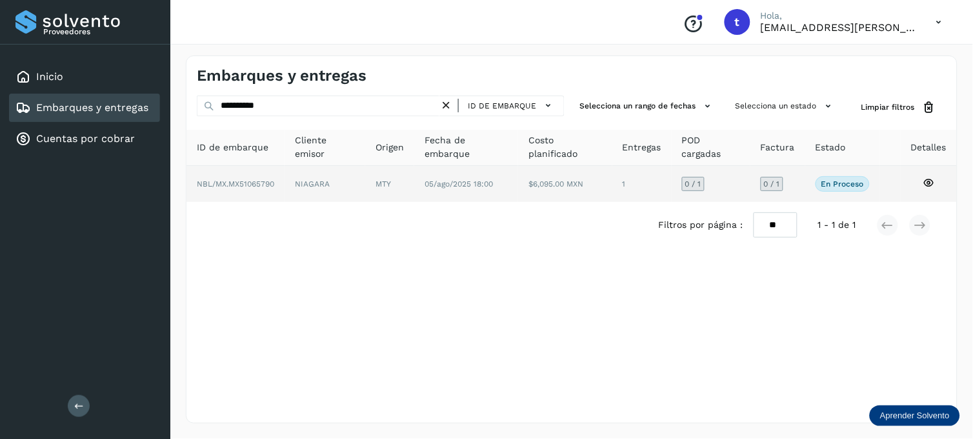
click at [924, 184] on icon at bounding box center [928, 183] width 12 height 12
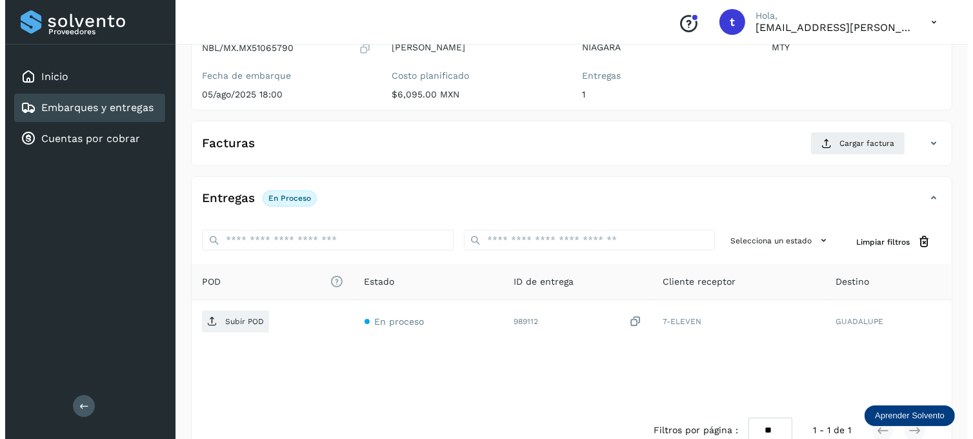
scroll to position [174, 0]
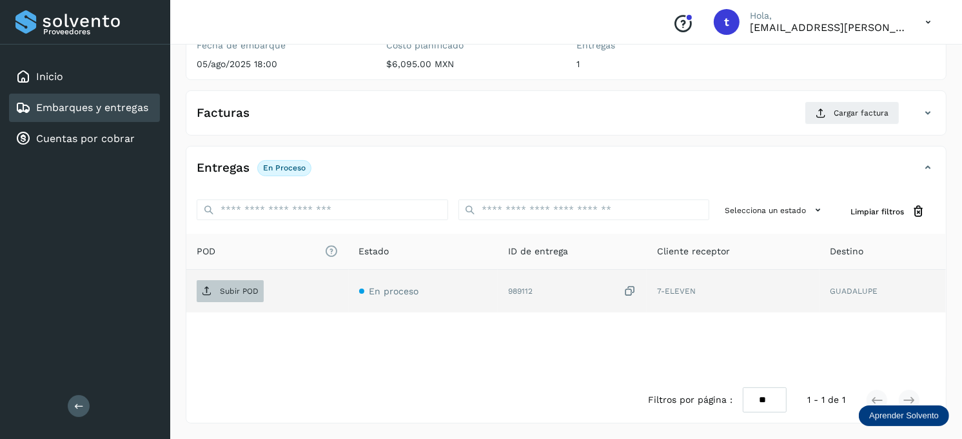
click at [245, 295] on p "Subir POD" at bounding box center [239, 290] width 39 height 9
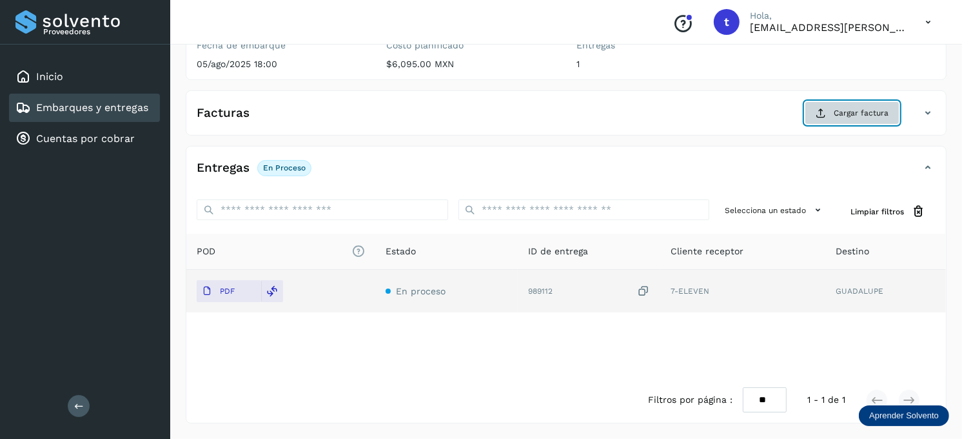
click at [848, 113] on span "Cargar factura" at bounding box center [861, 113] width 55 height 12
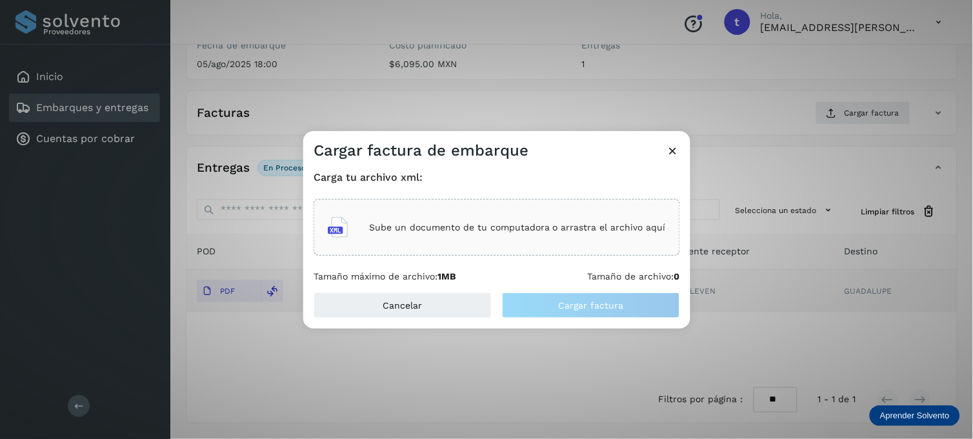
click at [521, 228] on p "Sube un documento de tu computadora o arrastra el archivo aquí" at bounding box center [517, 227] width 297 height 11
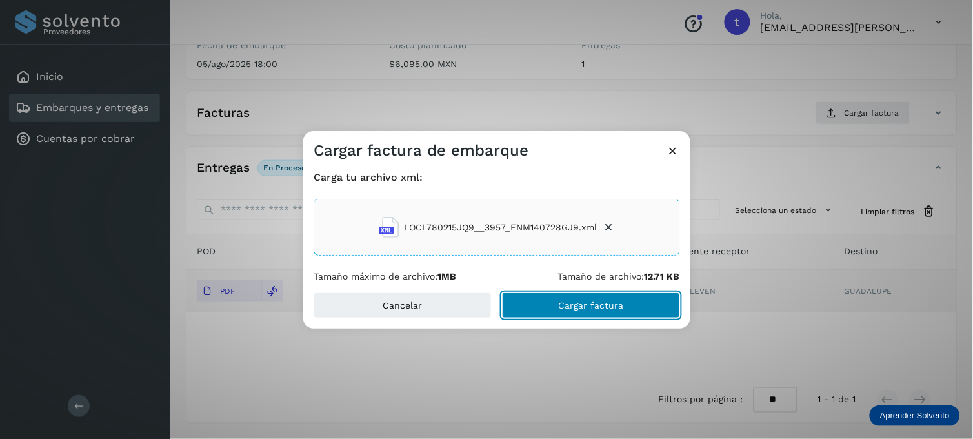
click at [579, 306] on span "Cargar factura" at bounding box center [591, 305] width 65 height 9
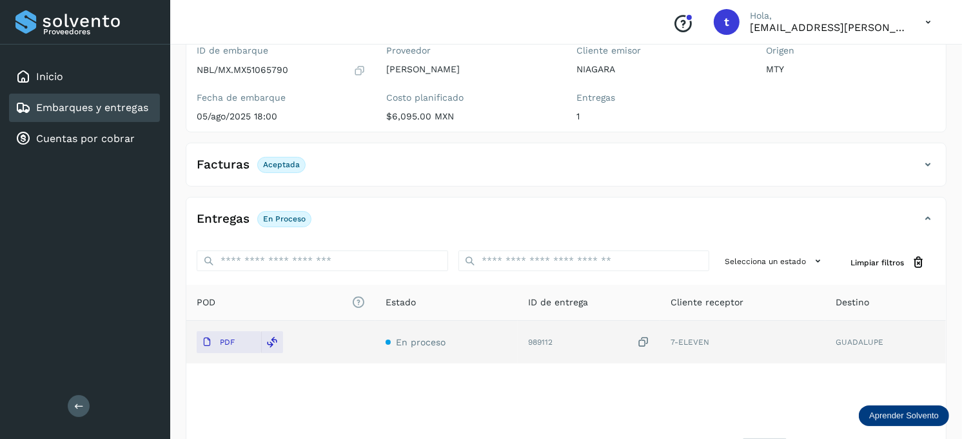
scroll to position [101, 0]
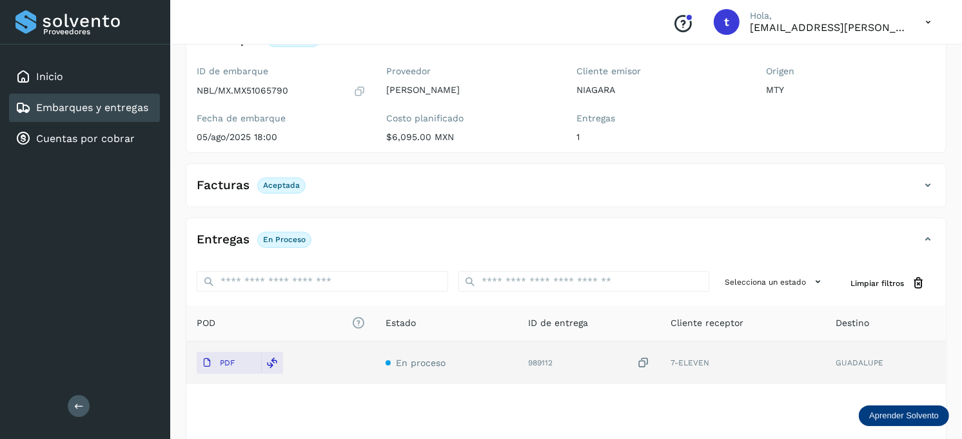
click at [140, 104] on link "Embarques y entregas" at bounding box center [92, 107] width 112 height 12
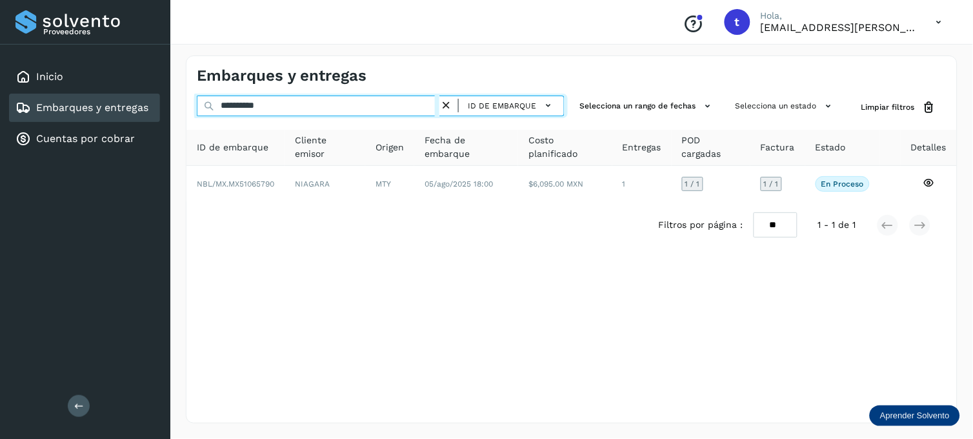
click at [312, 102] on input "**********" at bounding box center [318, 105] width 243 height 21
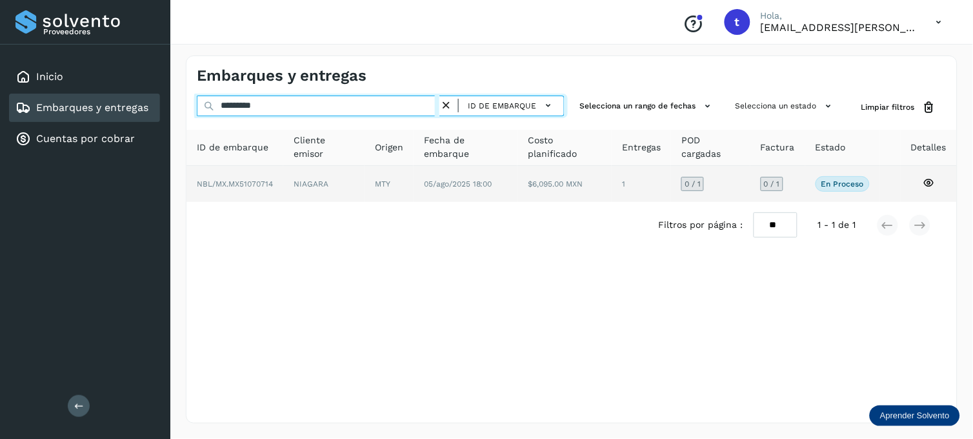
type input "*********"
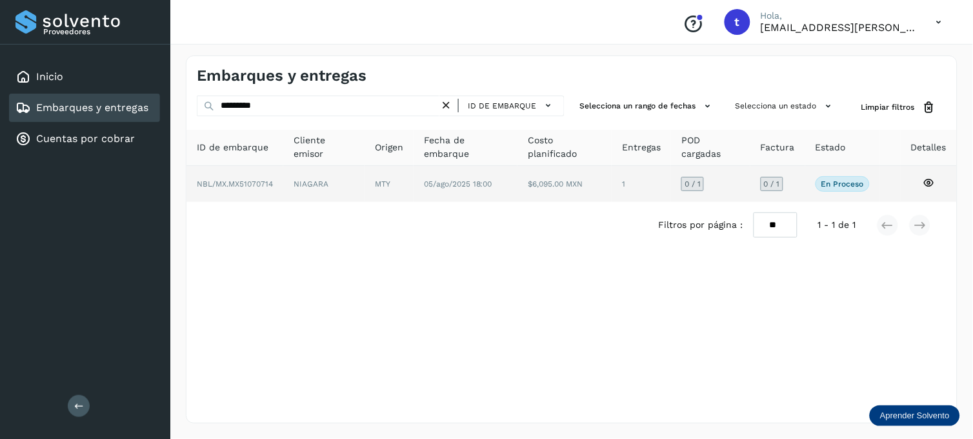
click at [932, 179] on icon at bounding box center [928, 183] width 12 height 12
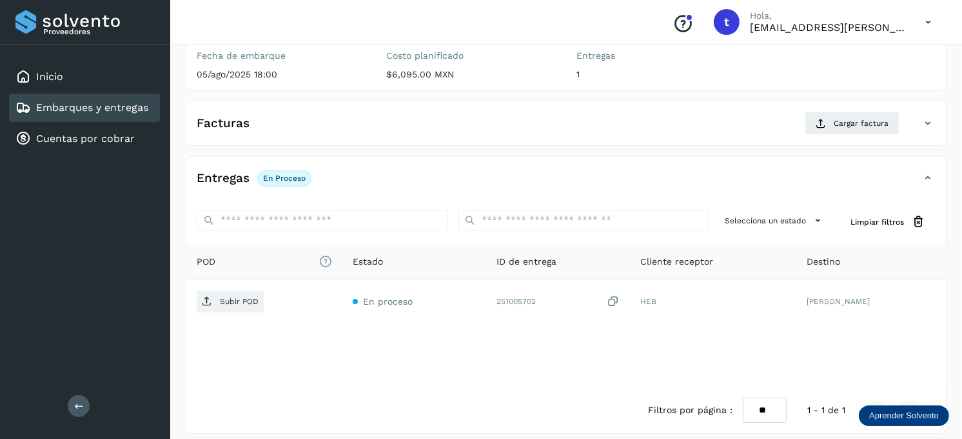
scroll to position [174, 0]
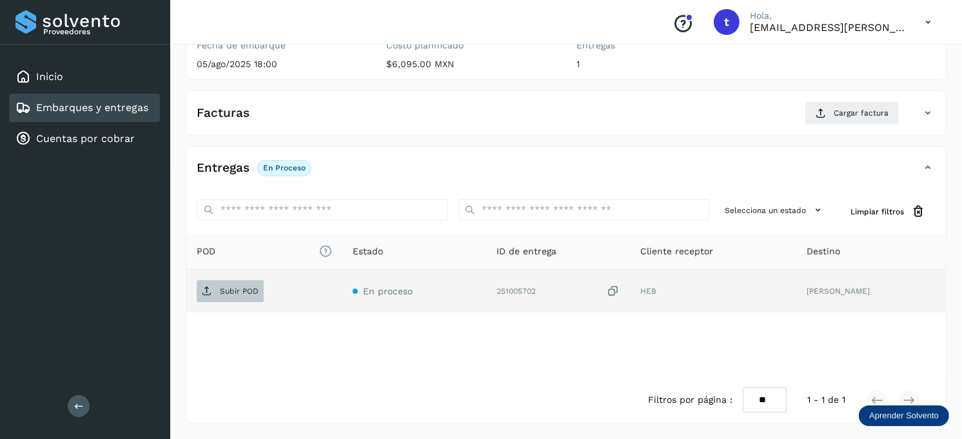
click at [221, 284] on span "Subir POD" at bounding box center [230, 291] width 67 height 21
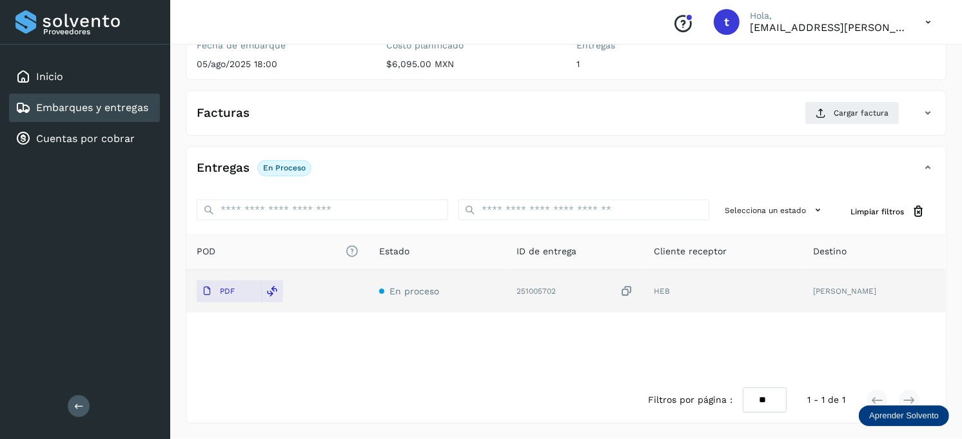
scroll to position [102, 0]
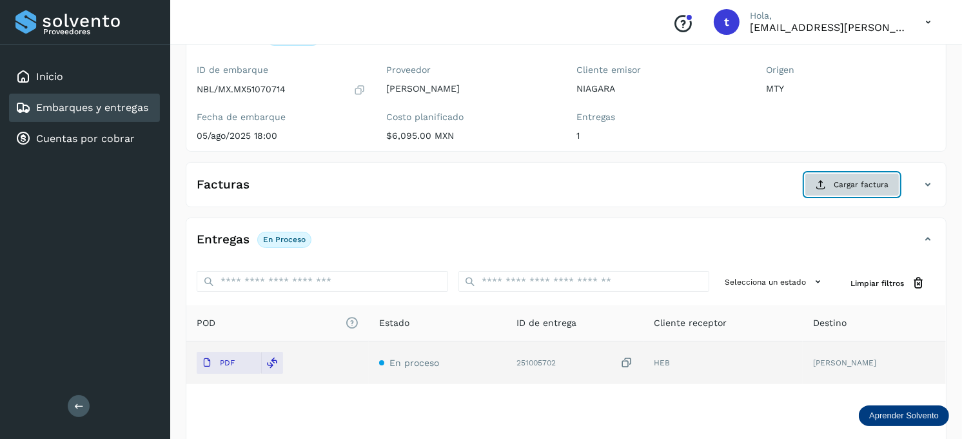
click at [869, 174] on button "Cargar factura" at bounding box center [852, 184] width 95 height 23
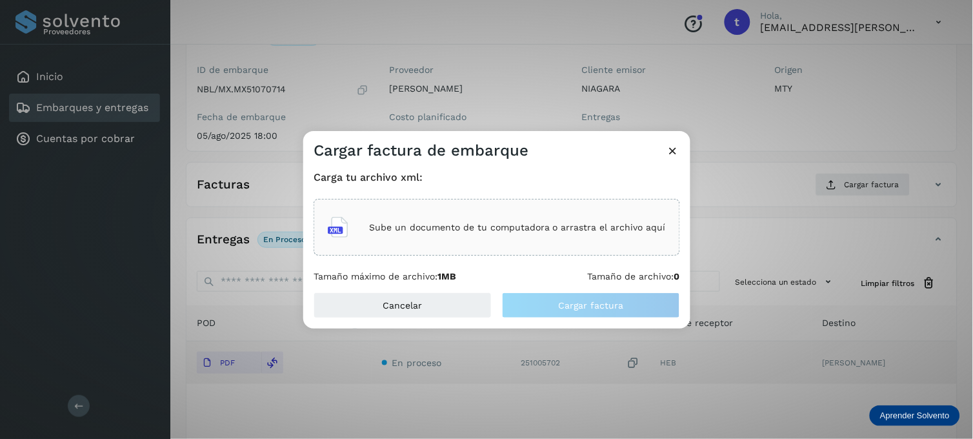
click at [473, 226] on p "Sube un documento de tu computadora o arrastra el archivo aquí" at bounding box center [517, 227] width 297 height 11
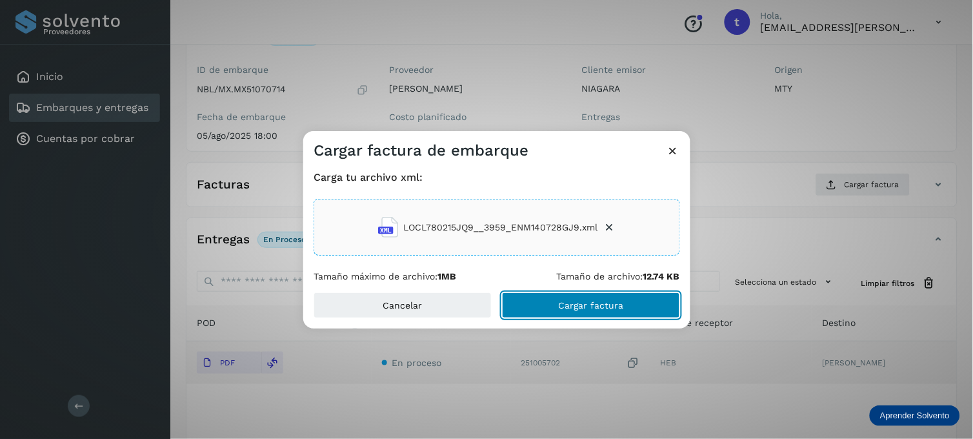
click at [591, 308] on span "Cargar factura" at bounding box center [591, 305] width 65 height 9
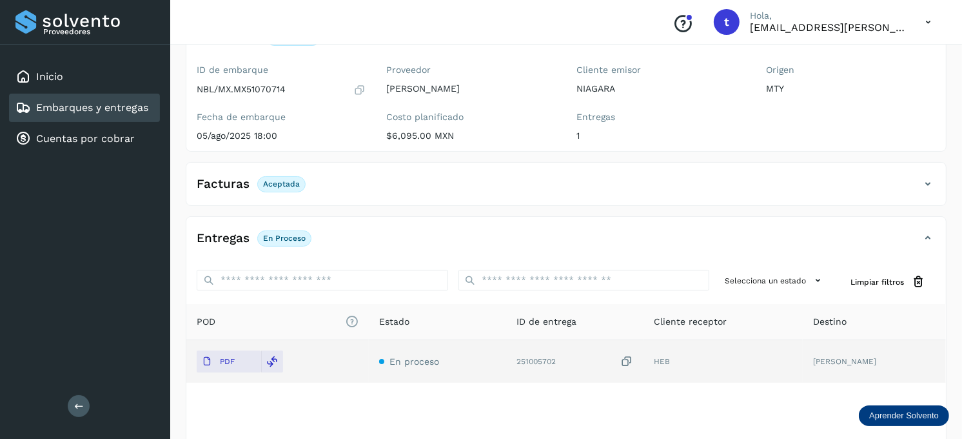
click at [88, 106] on link "Embarques y entregas" at bounding box center [92, 107] width 112 height 12
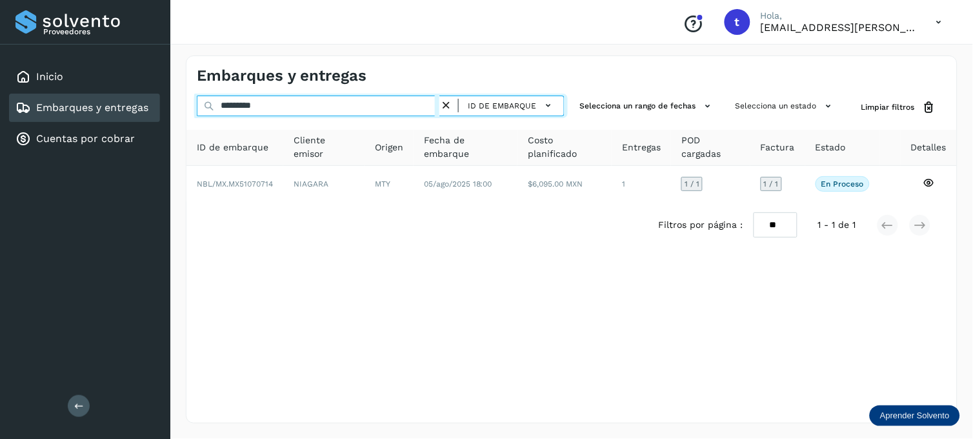
drag, startPoint x: 305, startPoint y: 110, endPoint x: 139, endPoint y: 104, distance: 165.9
click at [139, 104] on div "Proveedores Inicio Embarques y entregas Cuentas por cobrar Salir Conoce nuestro…" at bounding box center [486, 219] width 973 height 439
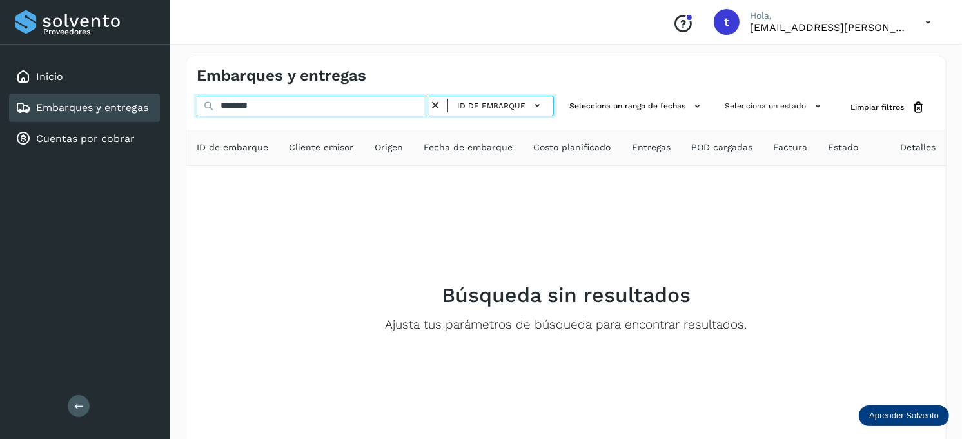
type input "*******"
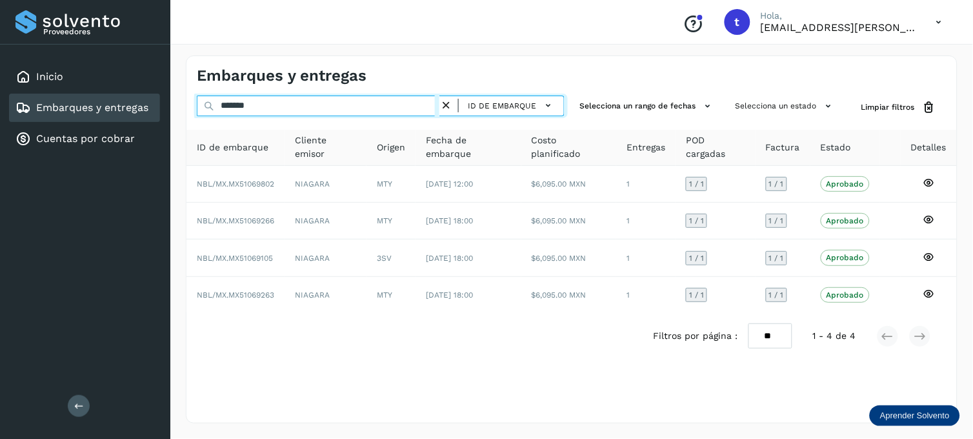
drag, startPoint x: 268, startPoint y: 108, endPoint x: 194, endPoint y: 97, distance: 75.6
click at [194, 97] on div "******* ID de embarque Selecciona un rango de fechas Selecciona un estado Limpi…" at bounding box center [571, 107] width 770 height 24
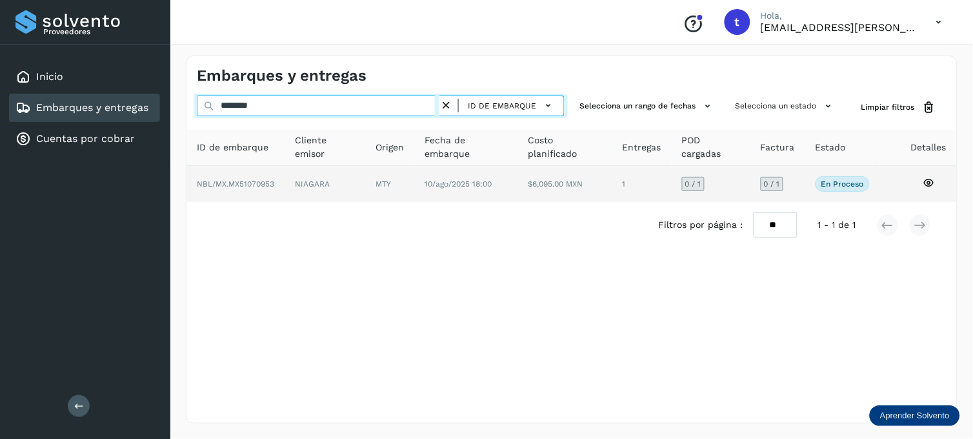
type input "********"
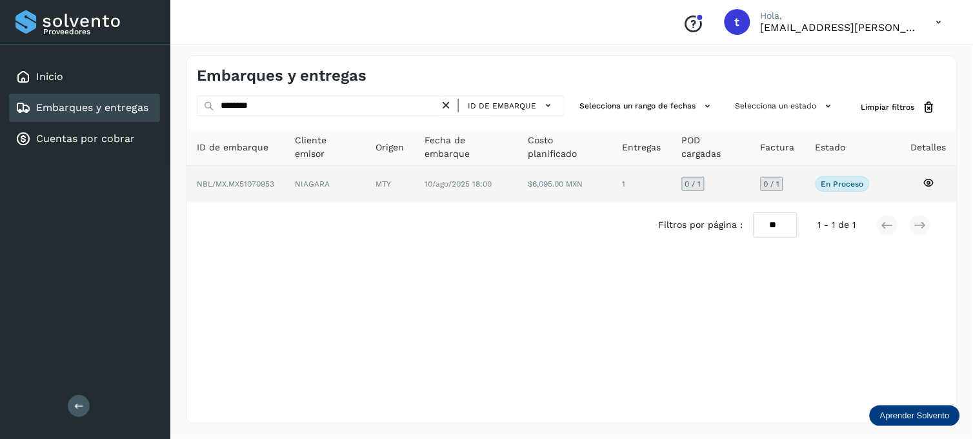
click at [927, 181] on icon at bounding box center [929, 183] width 12 height 12
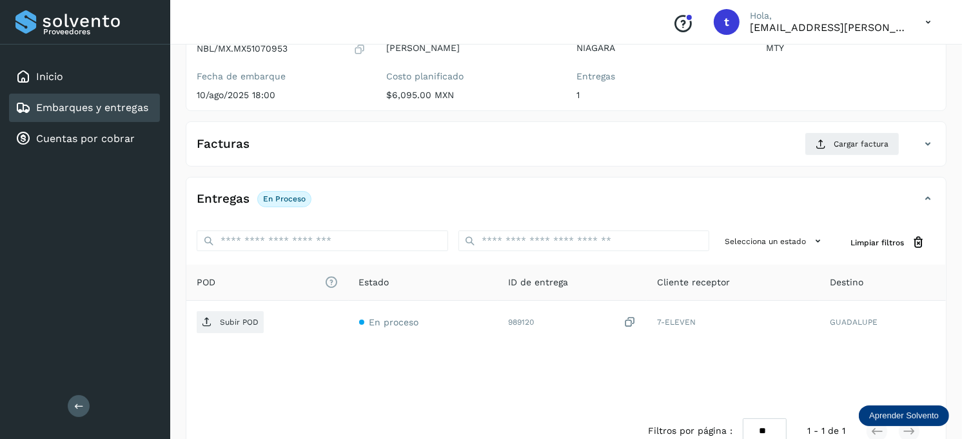
scroll to position [143, 0]
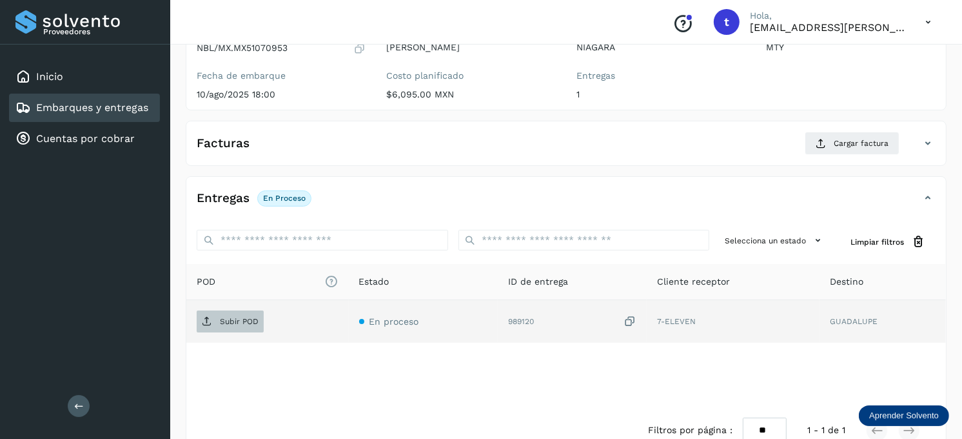
click at [248, 320] on p "Subir POD" at bounding box center [239, 321] width 39 height 9
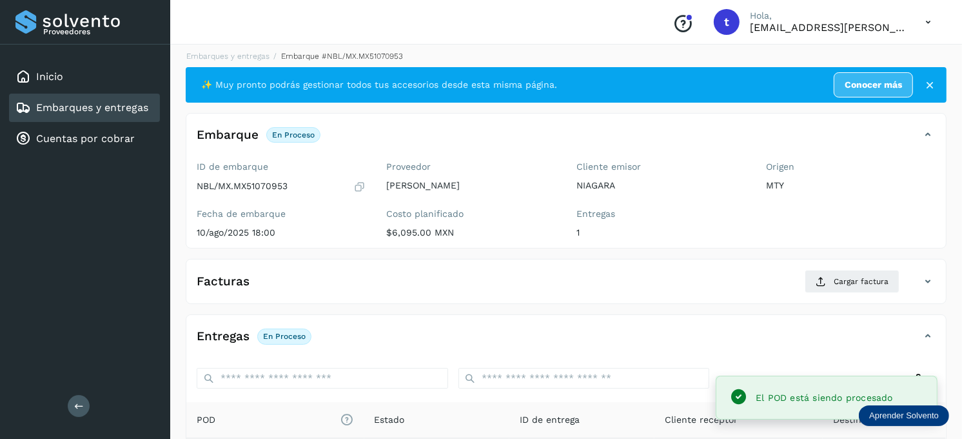
scroll to position [0, 0]
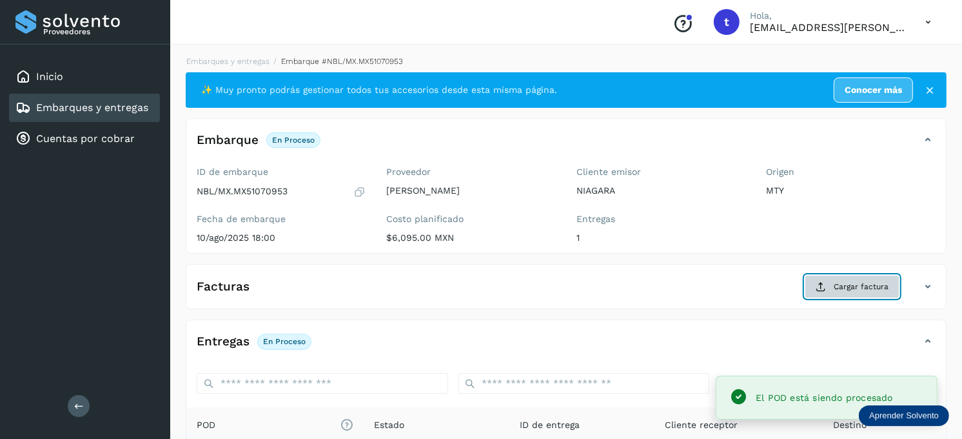
click at [873, 286] on span "Cargar factura" at bounding box center [861, 287] width 55 height 12
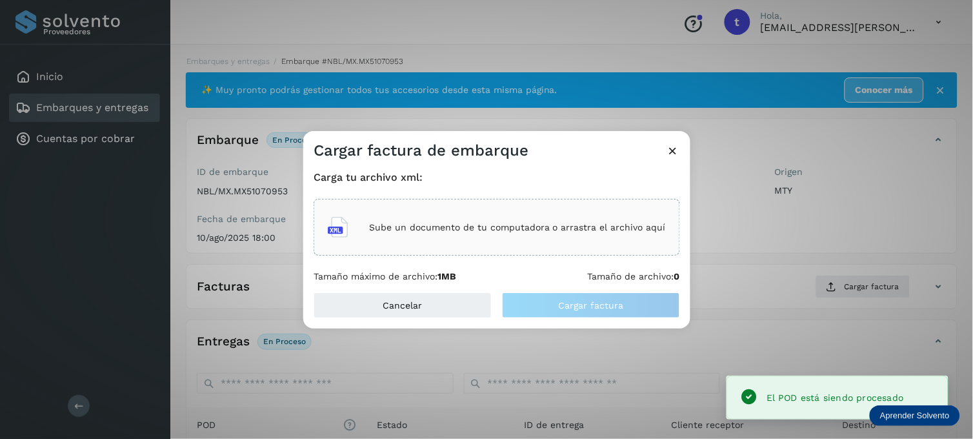
click at [402, 217] on div "Sube un documento de tu computadora o arrastra el archivo aquí" at bounding box center [497, 227] width 338 height 35
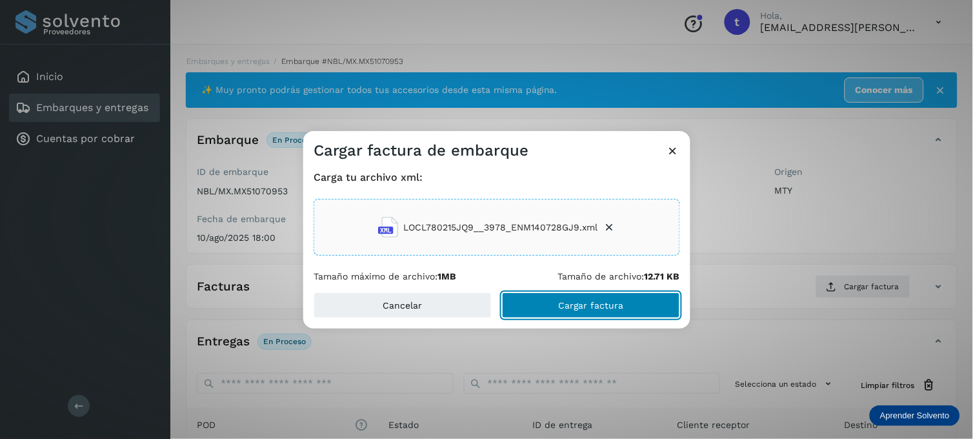
click at [572, 302] on span "Cargar factura" at bounding box center [591, 305] width 65 height 9
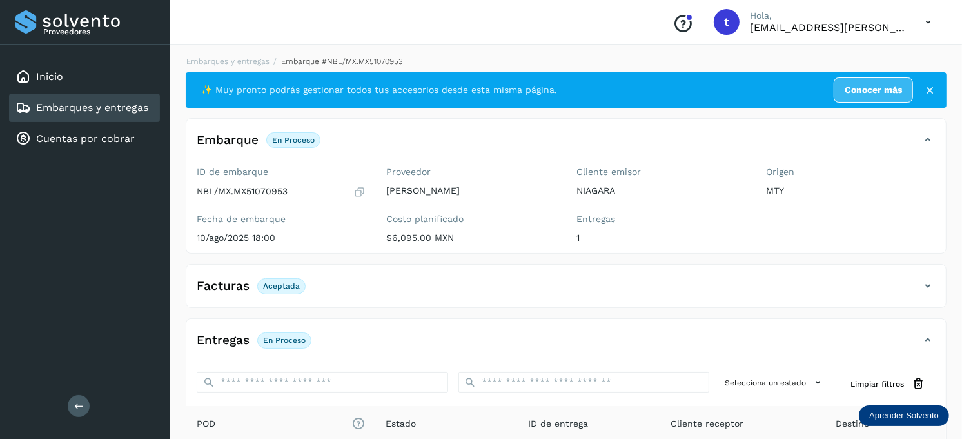
click at [52, 111] on link "Embarques y entregas" at bounding box center [92, 107] width 112 height 12
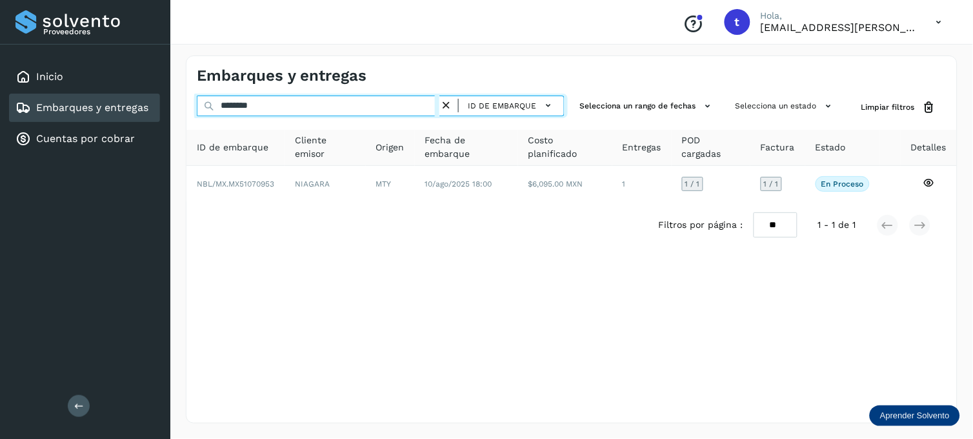
drag, startPoint x: 196, startPoint y: 99, endPoint x: 164, endPoint y: 97, distance: 31.7
click at [164, 97] on div "Proveedores Inicio Embarques y entregas Cuentas por cobrar Salir Conoce nuestro…" at bounding box center [486, 219] width 973 height 439
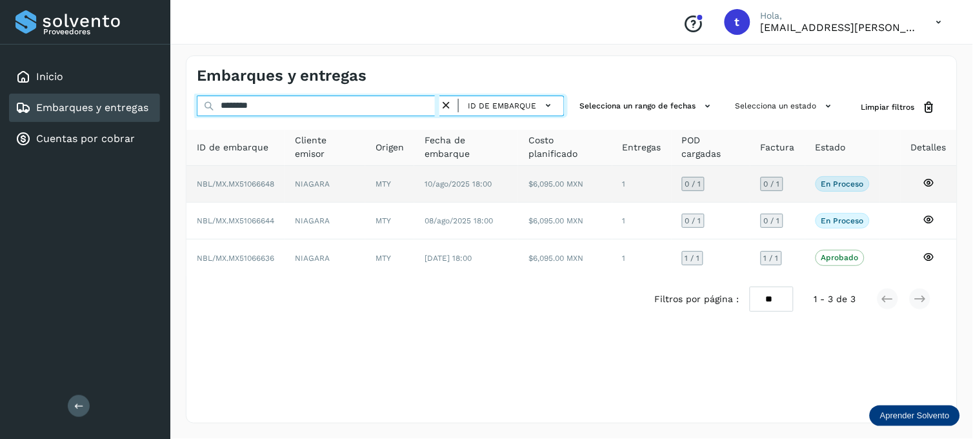
type input "********"
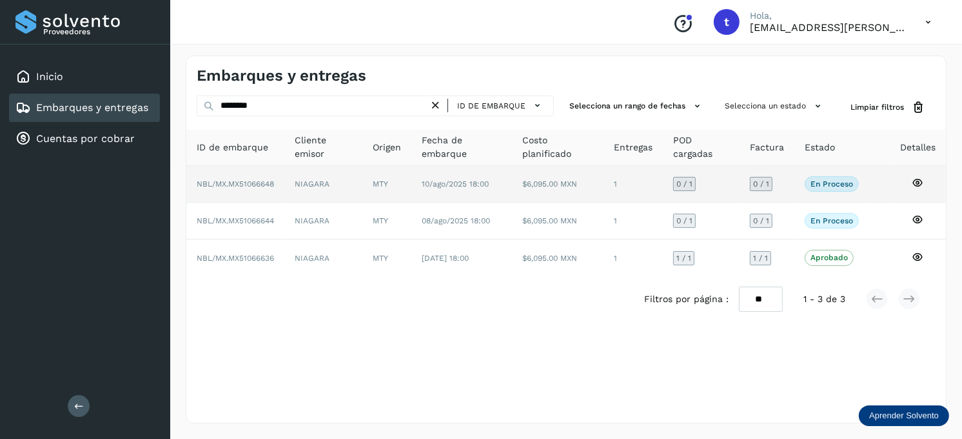
click at [931, 182] on td at bounding box center [918, 184] width 56 height 37
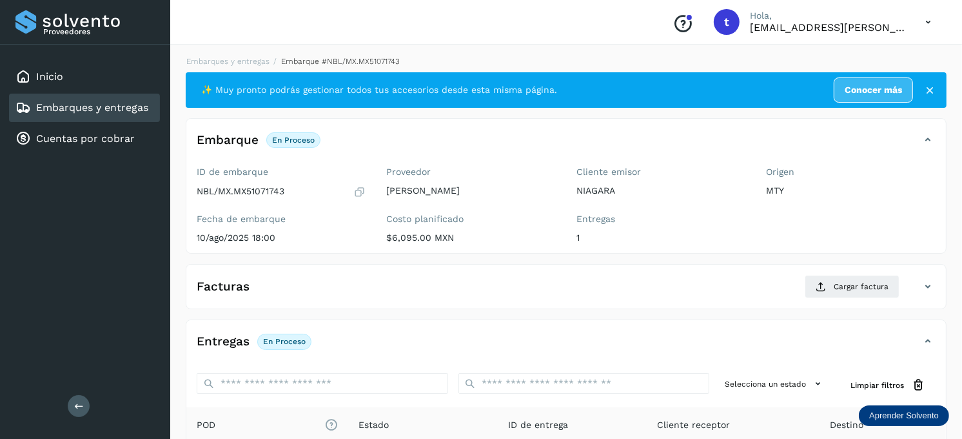
click at [119, 104] on link "Embarques y entregas" at bounding box center [92, 107] width 112 height 12
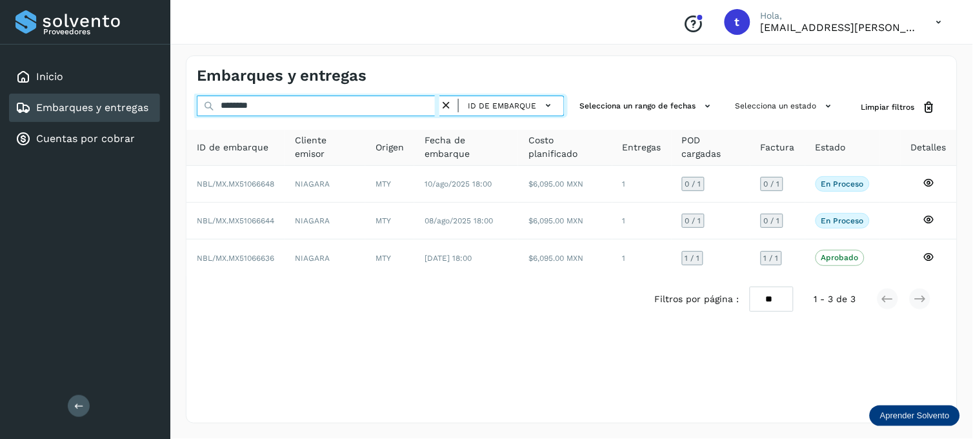
click at [284, 101] on input "********" at bounding box center [318, 105] width 243 height 21
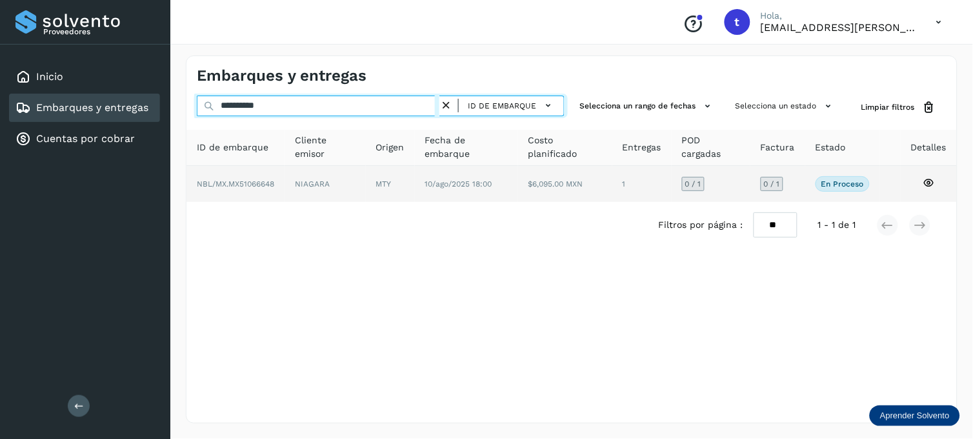
type input "**********"
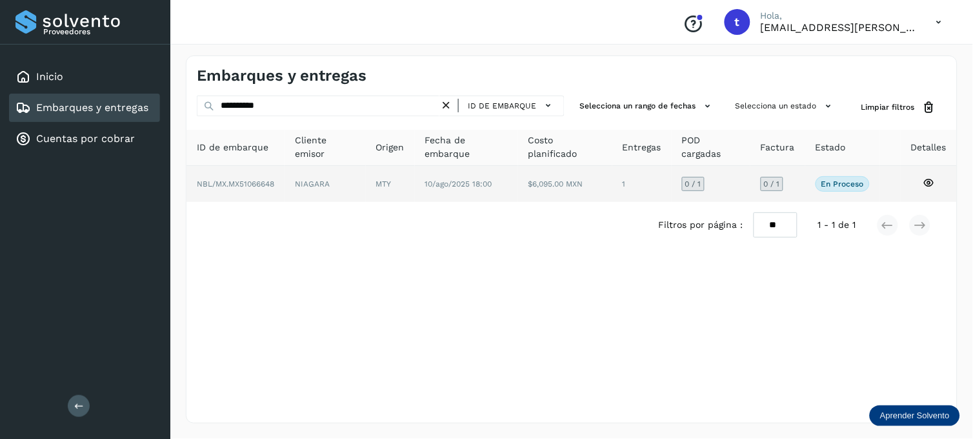
click at [928, 179] on icon at bounding box center [929, 183] width 12 height 12
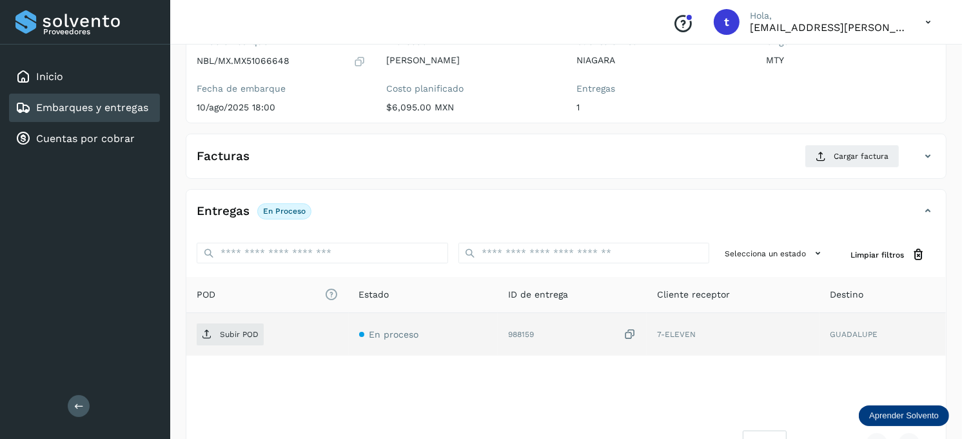
scroll to position [143, 0]
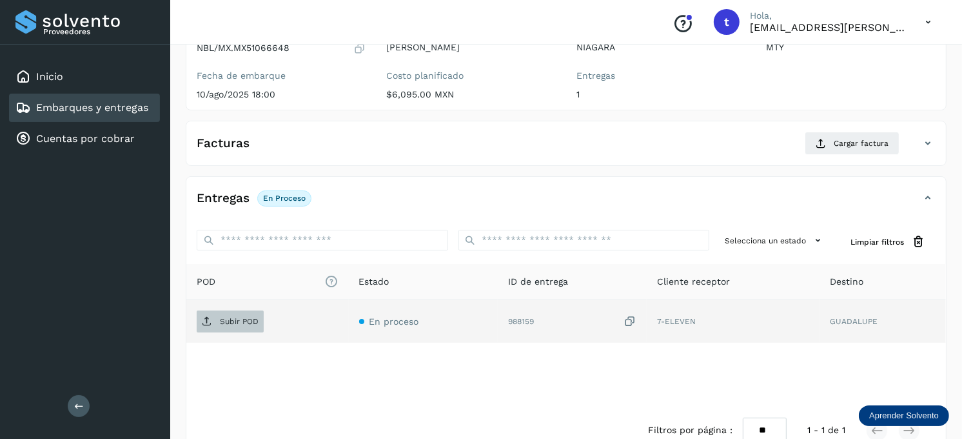
click at [212, 316] on span "Subir POD" at bounding box center [230, 321] width 67 height 21
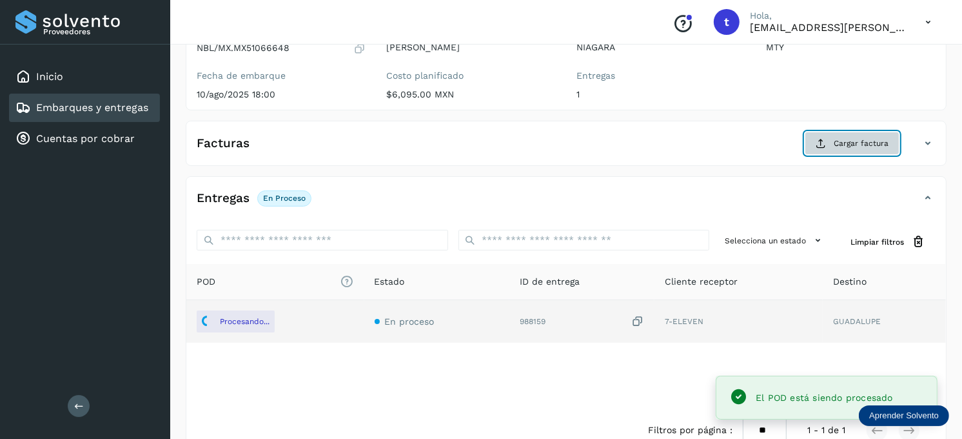
click at [853, 144] on span "Cargar factura" at bounding box center [861, 143] width 55 height 12
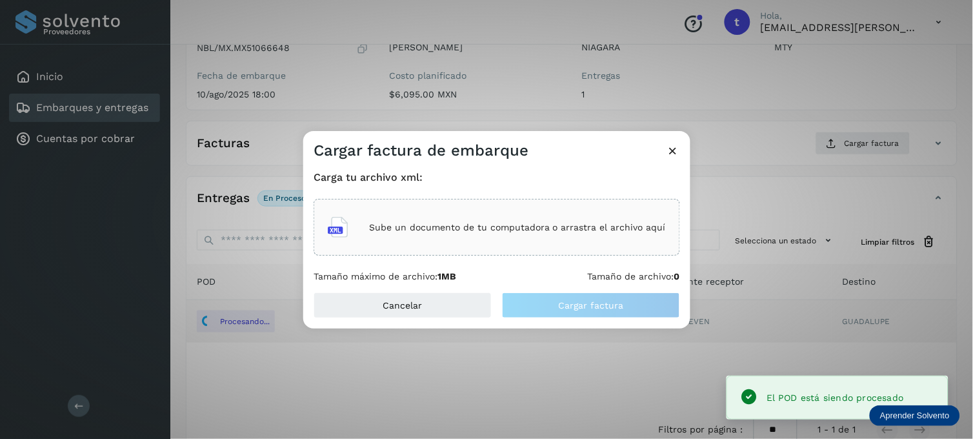
click at [439, 235] on div "Sube un documento de tu computadora o arrastra el archivo aquí" at bounding box center [497, 227] width 338 height 35
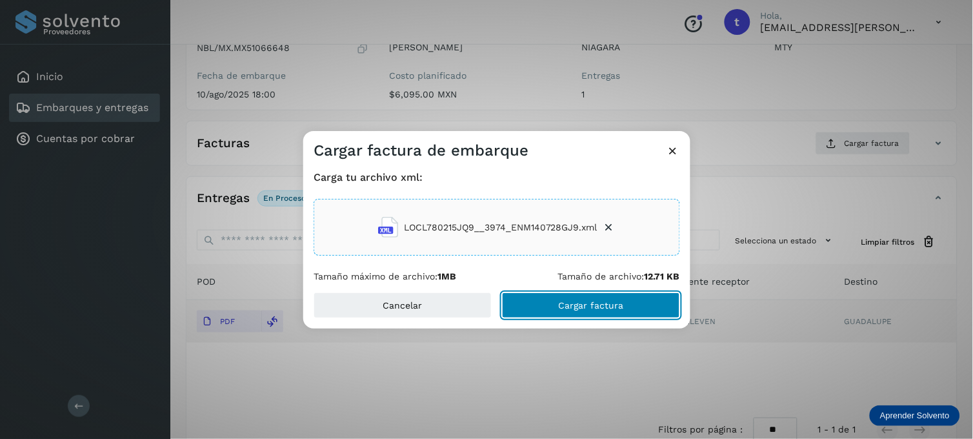
click at [590, 301] on span "Cargar factura" at bounding box center [591, 305] width 65 height 9
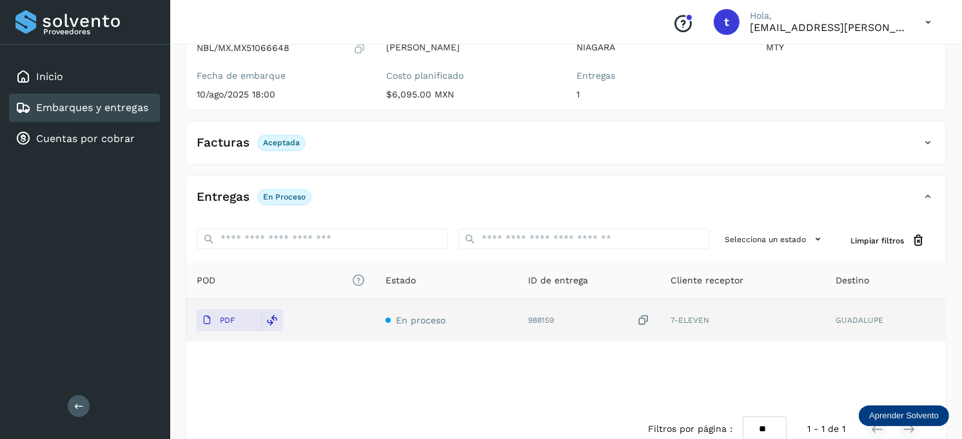
click at [74, 107] on link "Embarques y entregas" at bounding box center [92, 107] width 112 height 12
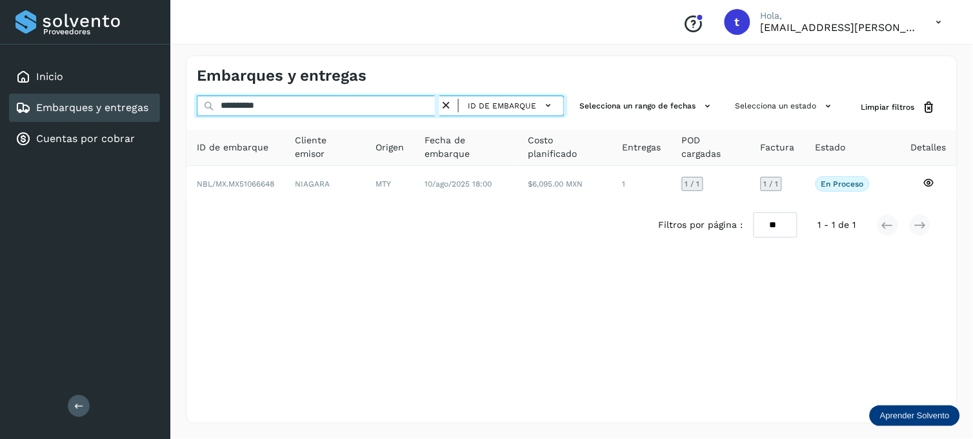
drag, startPoint x: 308, startPoint y: 108, endPoint x: 177, endPoint y: 103, distance: 131.0
click at [177, 103] on div "**********" at bounding box center [571, 239] width 802 height 399
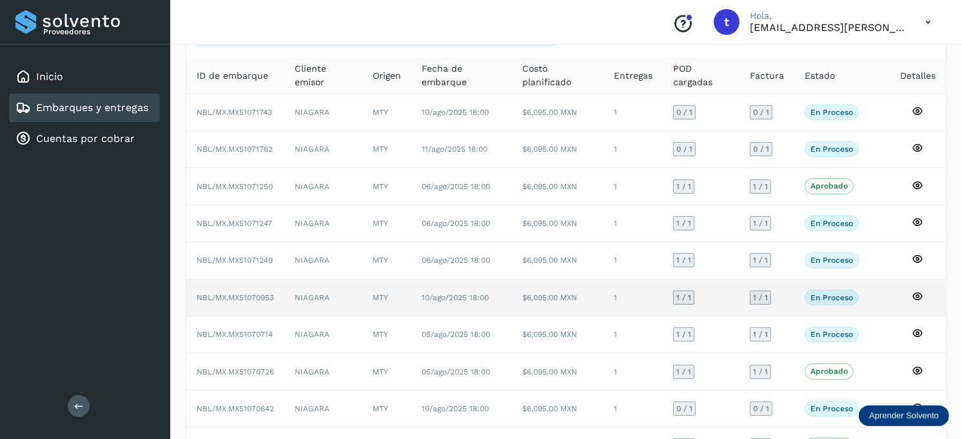
scroll to position [143, 0]
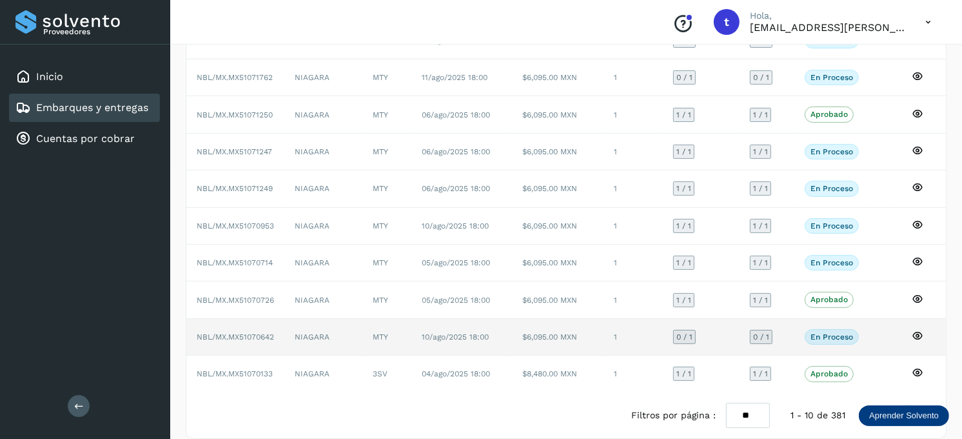
click at [917, 335] on icon at bounding box center [918, 336] width 12 height 12
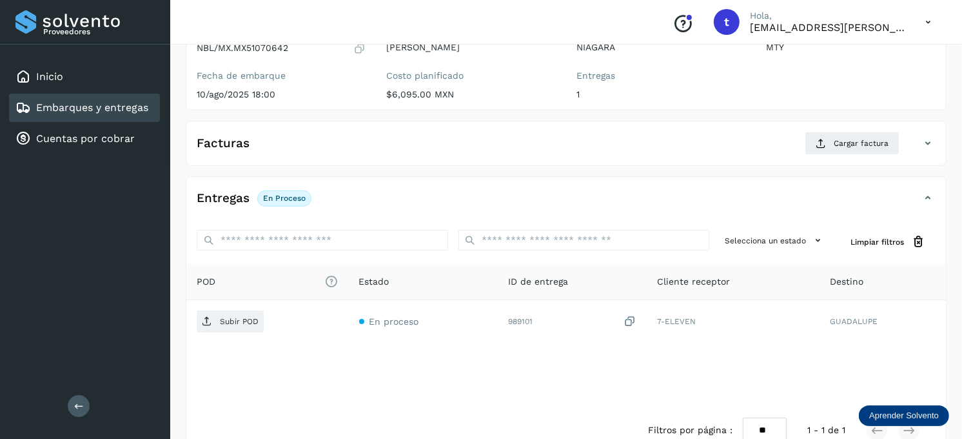
drag, startPoint x: 517, startPoint y: 395, endPoint x: 526, endPoint y: 389, distance: 10.7
click at [517, 394] on div "POD El tamaño máximo de archivo es de 20 Mb. Estado ID de entrega Cliente recep…" at bounding box center [566, 335] width 760 height 143
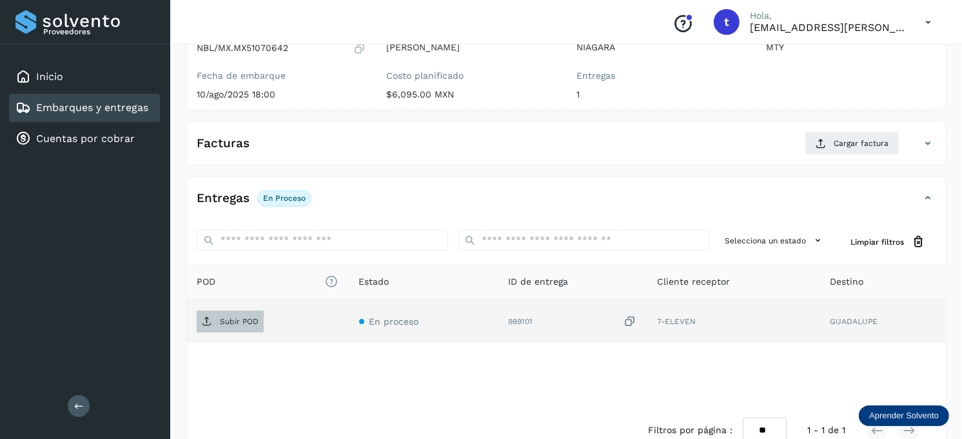
click at [247, 324] on p "Subir POD" at bounding box center [239, 321] width 39 height 9
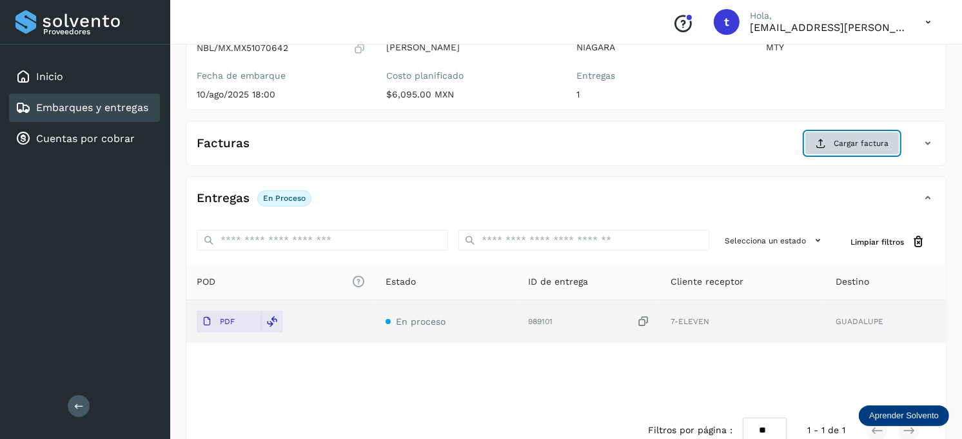
click at [842, 141] on span "Cargar factura" at bounding box center [861, 143] width 55 height 12
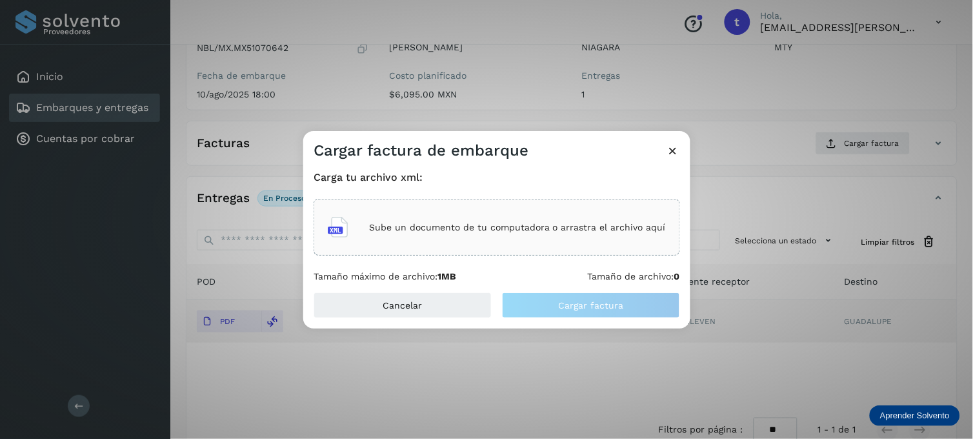
click at [526, 217] on div "Sube un documento de tu computadora o arrastra el archivo aquí" at bounding box center [497, 227] width 338 height 35
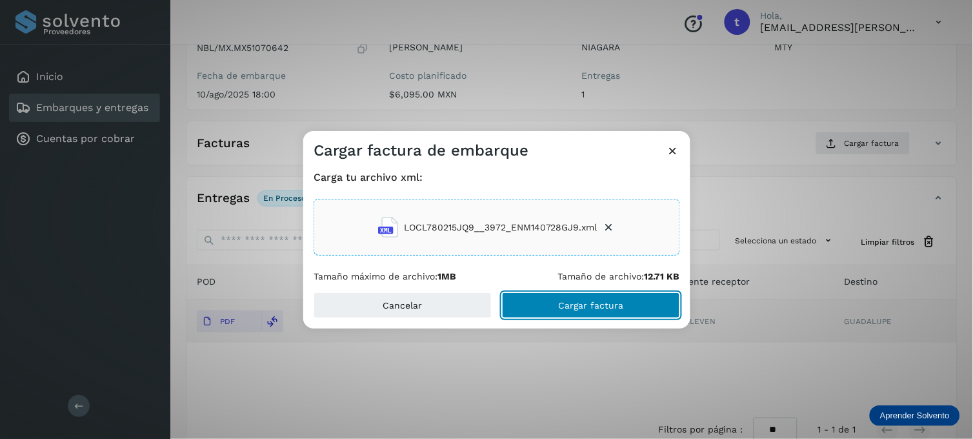
click at [548, 300] on button "Cargar factura" at bounding box center [591, 305] width 178 height 26
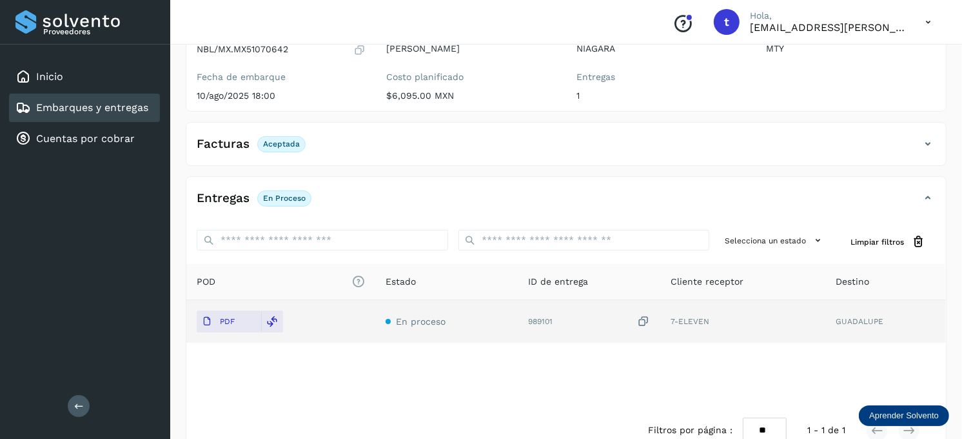
scroll to position [143, 0]
click at [105, 112] on div "Embarques y entregas" at bounding box center [81, 107] width 133 height 15
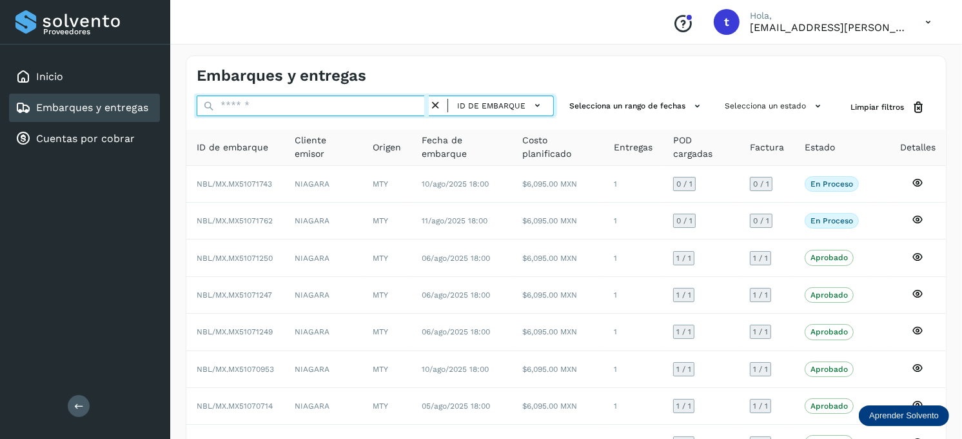
click at [292, 110] on input "text" at bounding box center [313, 105] width 232 height 21
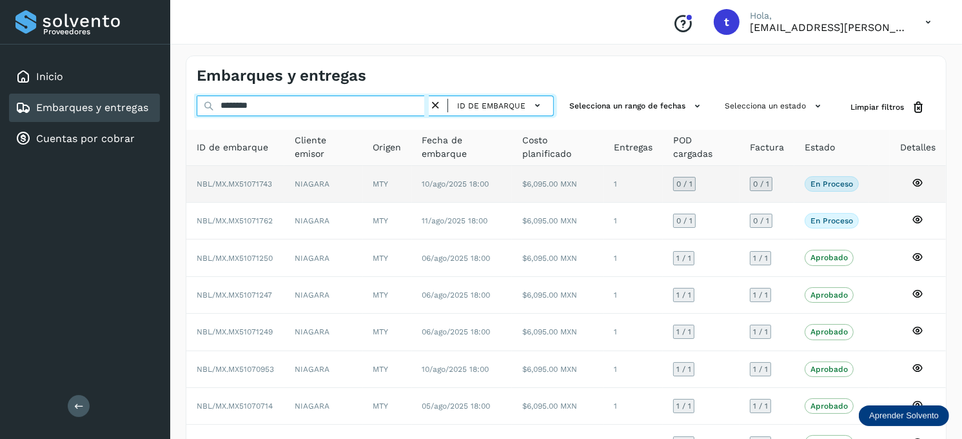
type input "********"
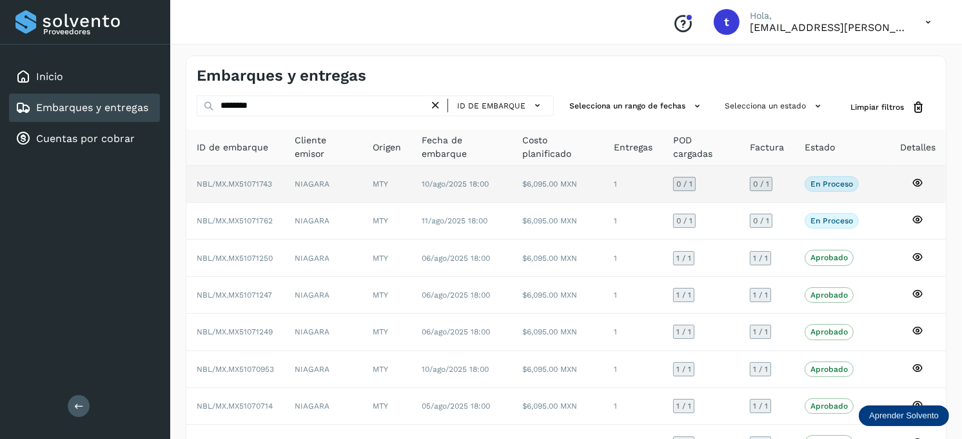
click at [919, 179] on icon at bounding box center [918, 183] width 12 height 12
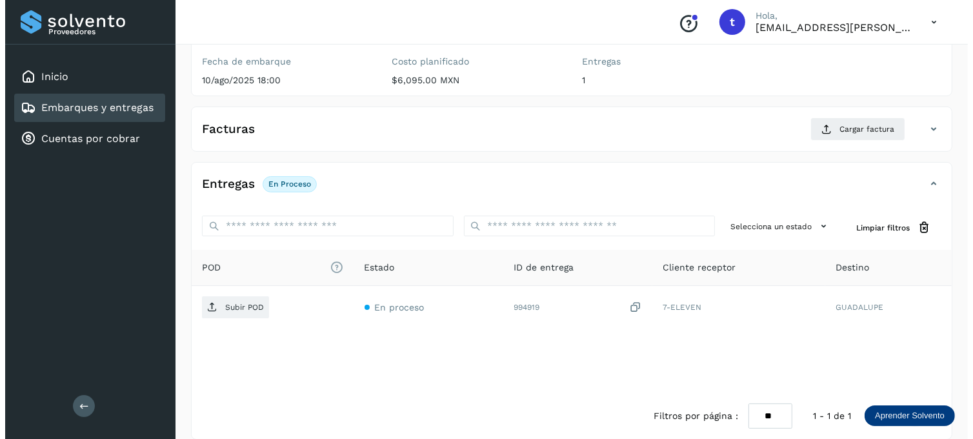
scroll to position [174, 0]
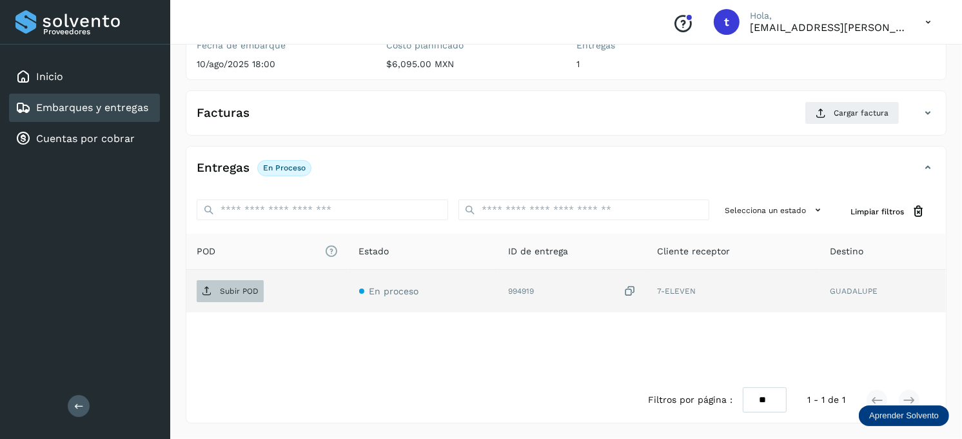
click at [247, 290] on p "Subir POD" at bounding box center [239, 290] width 39 height 9
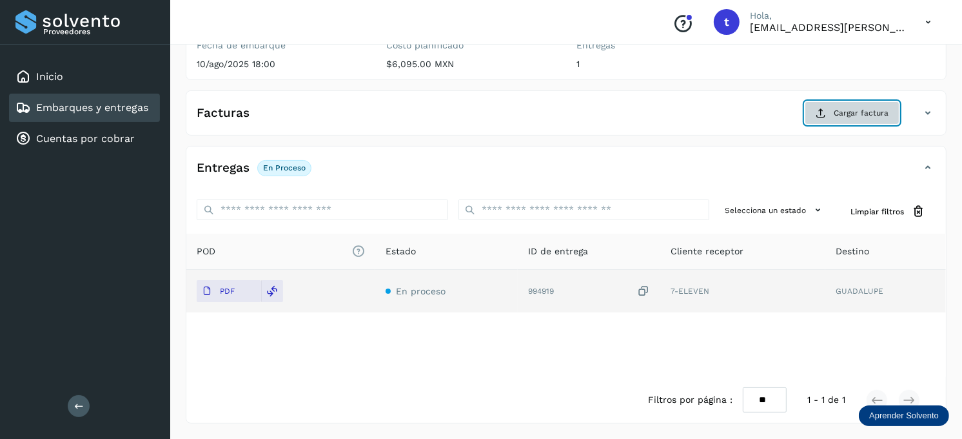
click at [869, 118] on span "Cargar factura" at bounding box center [861, 113] width 55 height 12
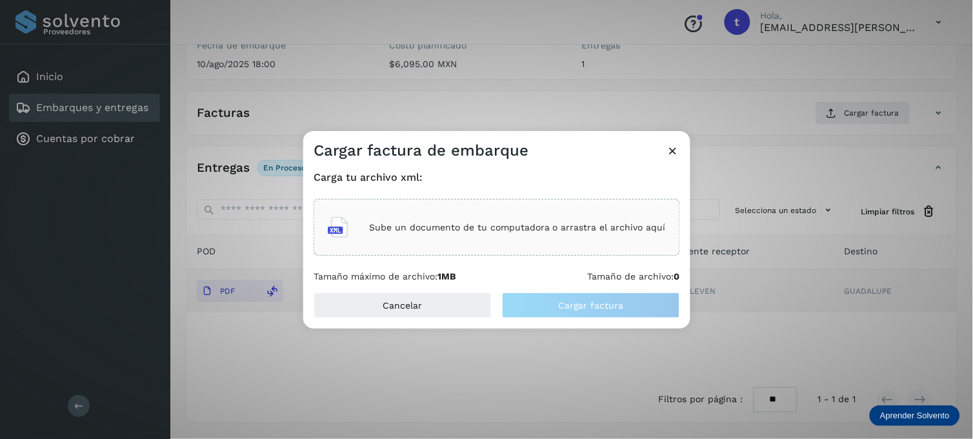
click at [518, 215] on div "Sube un documento de tu computadora o arrastra el archivo aquí" at bounding box center [497, 227] width 338 height 35
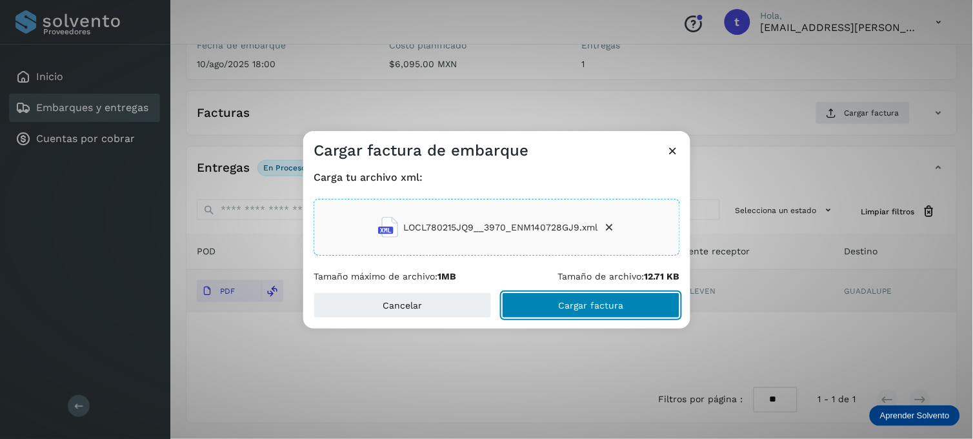
click at [559, 298] on button "Cargar factura" at bounding box center [591, 305] width 178 height 26
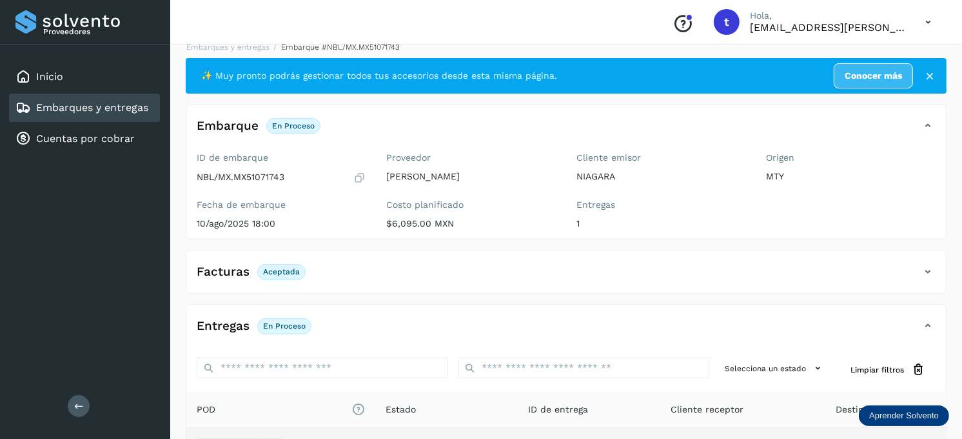
scroll to position [0, 0]
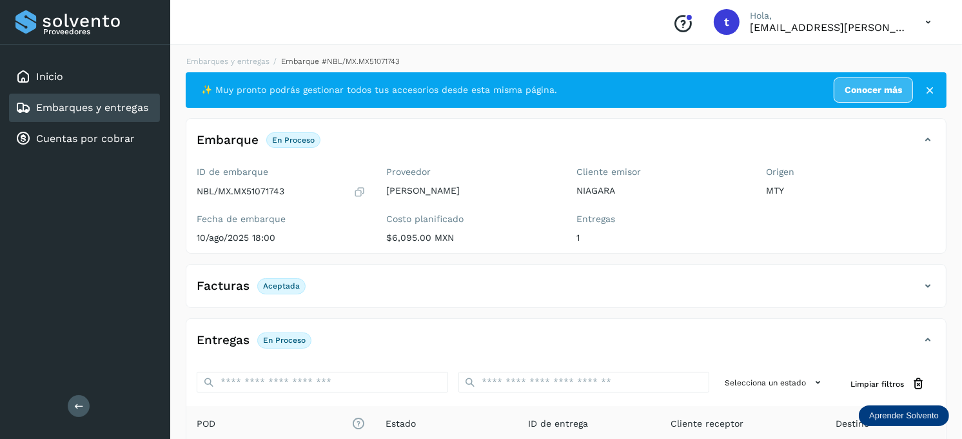
click at [94, 95] on div "Embarques y entregas" at bounding box center [84, 108] width 151 height 28
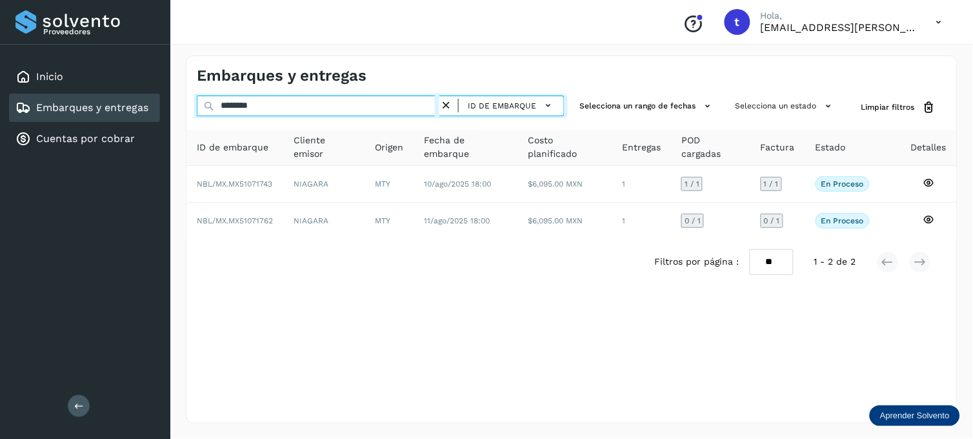
click at [295, 102] on input "********" at bounding box center [318, 105] width 243 height 21
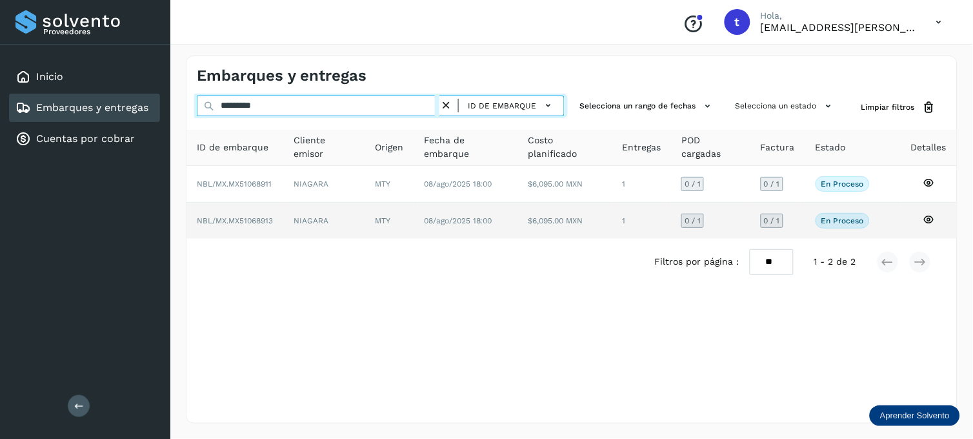
type input "*********"
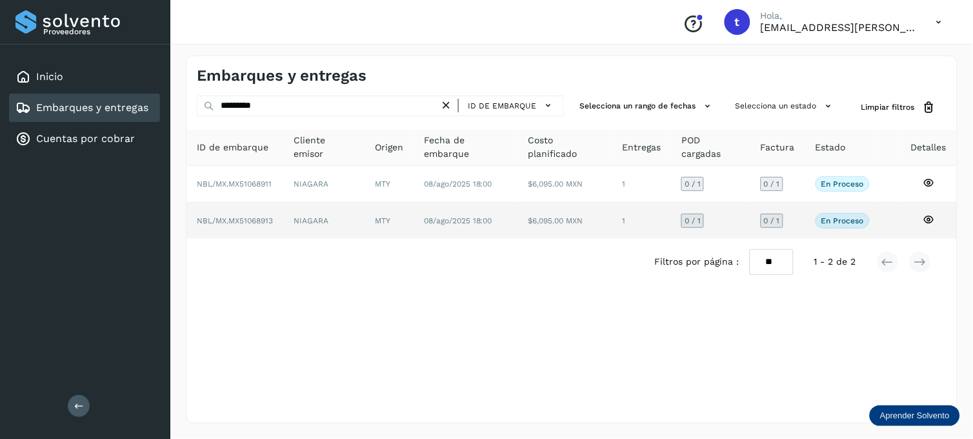
click at [929, 216] on icon at bounding box center [928, 220] width 12 height 12
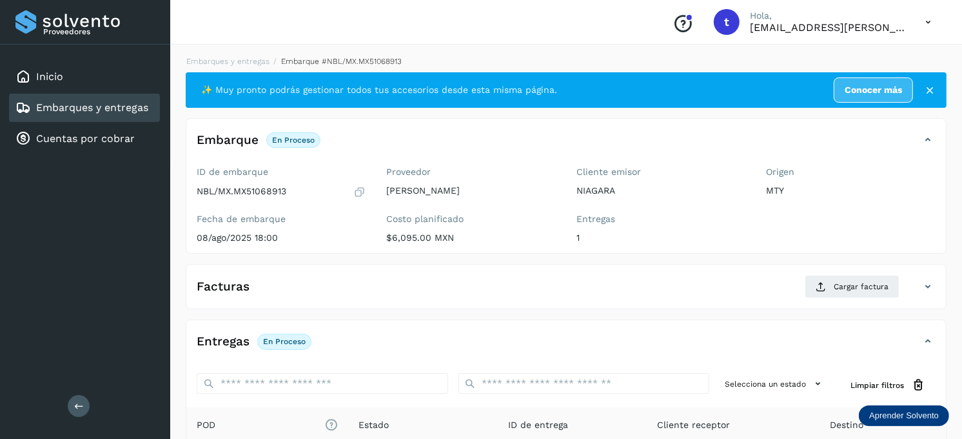
scroll to position [174, 0]
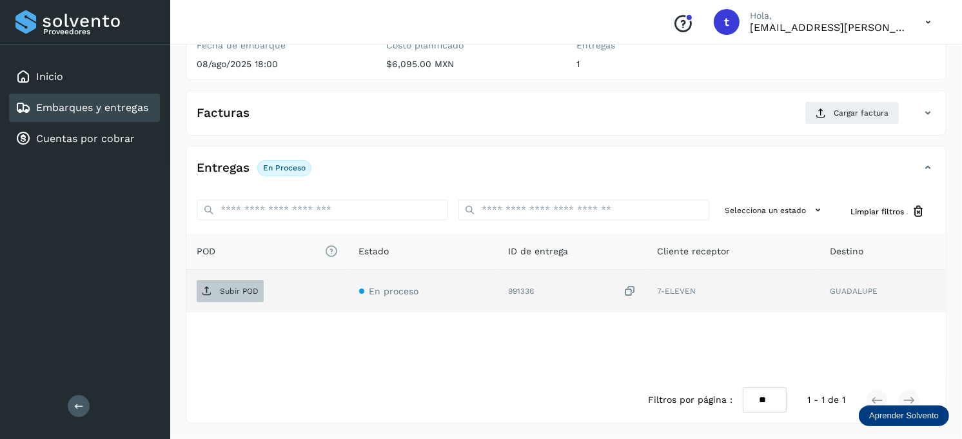
click at [227, 285] on span "Subir POD" at bounding box center [230, 291] width 67 height 21
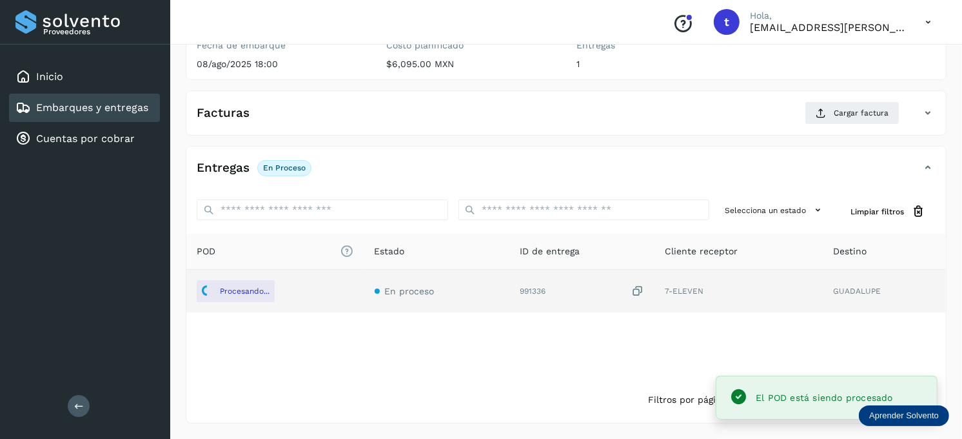
scroll to position [102, 0]
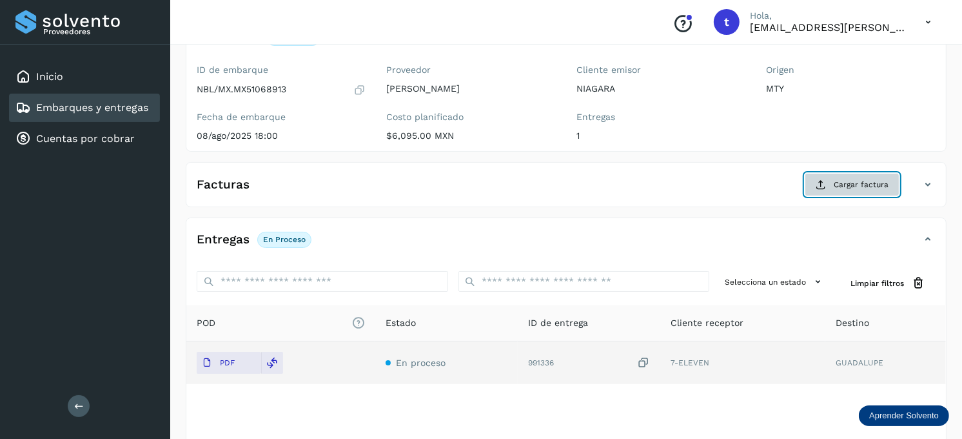
click at [846, 184] on span "Cargar factura" at bounding box center [861, 185] width 55 height 12
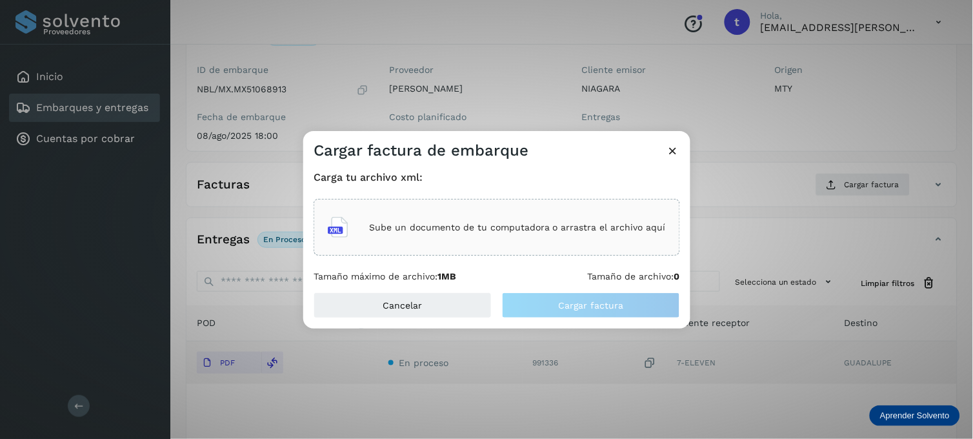
click at [532, 233] on div "Sube un documento de tu computadora o arrastra el archivo aquí" at bounding box center [497, 227] width 338 height 35
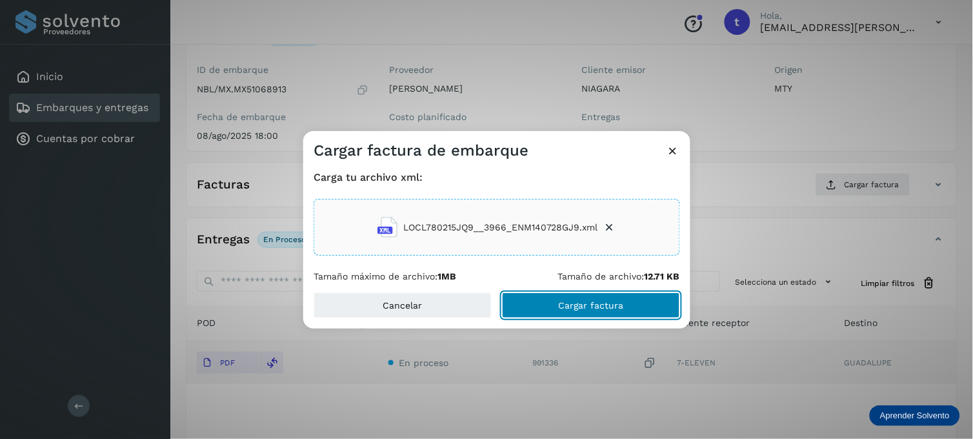
click at [573, 304] on span "Cargar factura" at bounding box center [591, 305] width 65 height 9
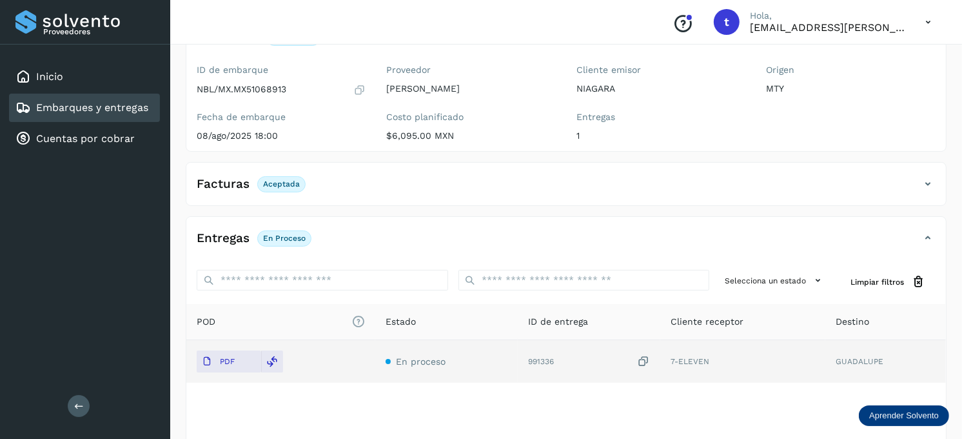
click at [59, 105] on link "Embarques y entregas" at bounding box center [92, 107] width 112 height 12
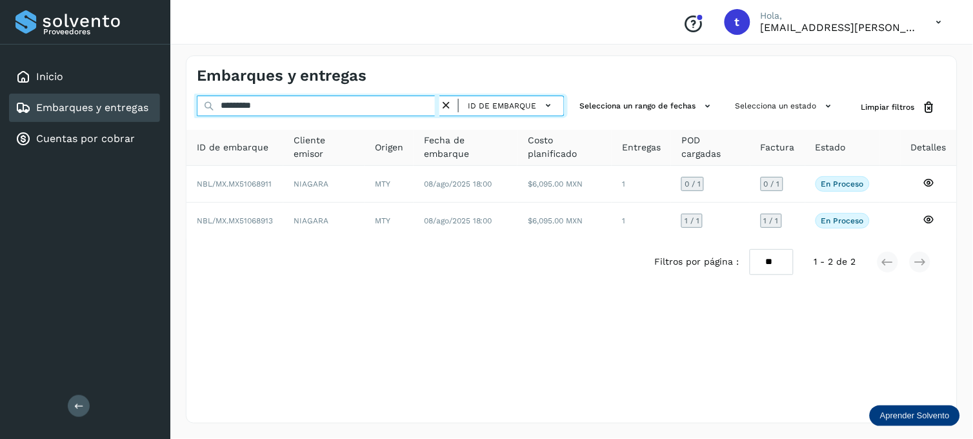
drag, startPoint x: 298, startPoint y: 110, endPoint x: 183, endPoint y: 106, distance: 114.9
click at [183, 106] on div "Embarques y entregas ********* ID de embarque Selecciona un rango de fechas Sel…" at bounding box center [571, 239] width 802 height 399
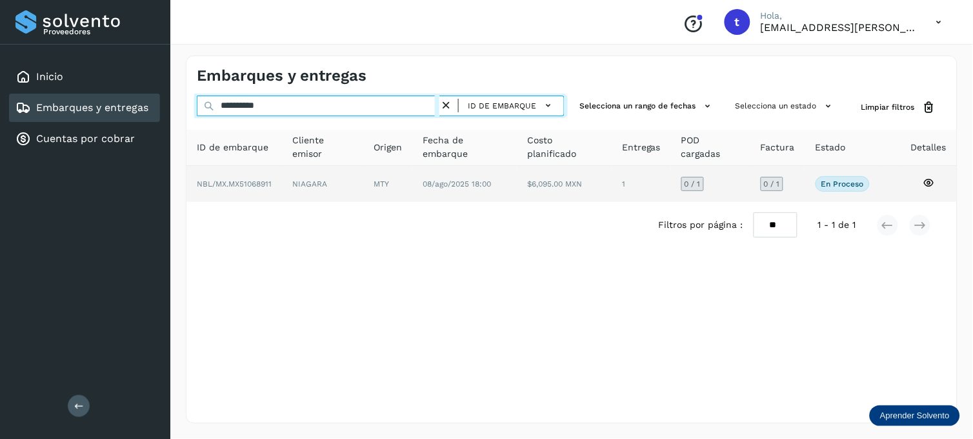
type input "**********"
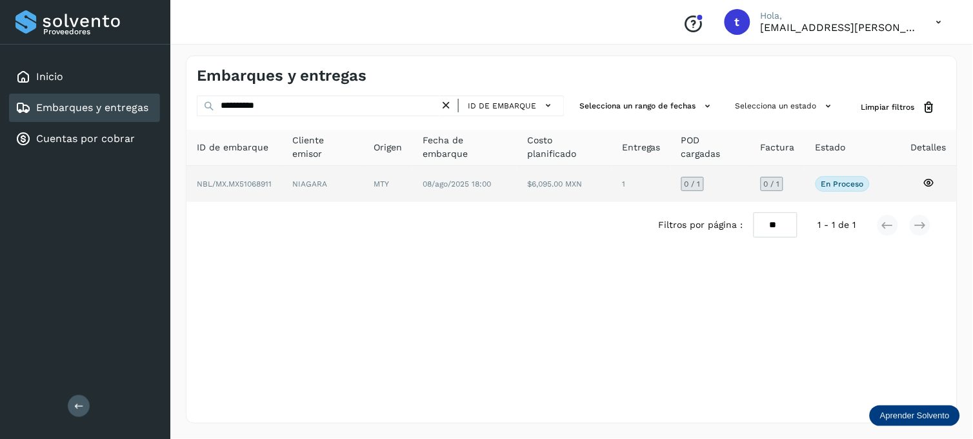
click at [928, 181] on icon at bounding box center [928, 183] width 12 height 12
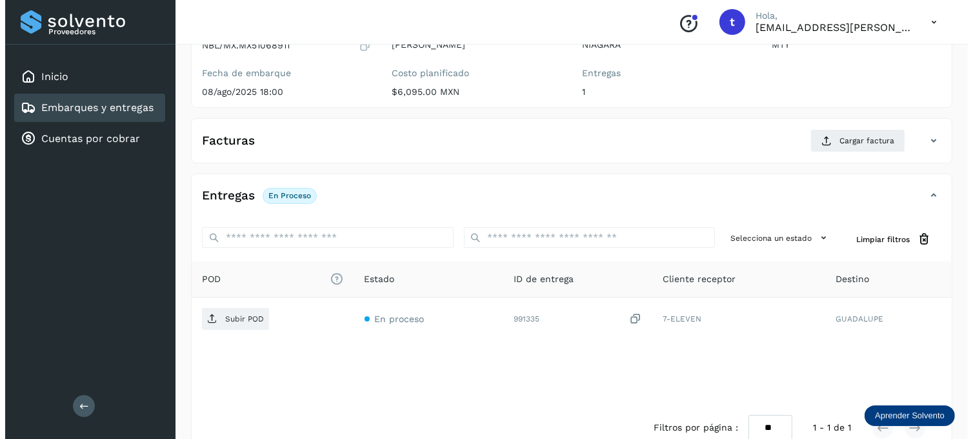
scroll to position [174, 0]
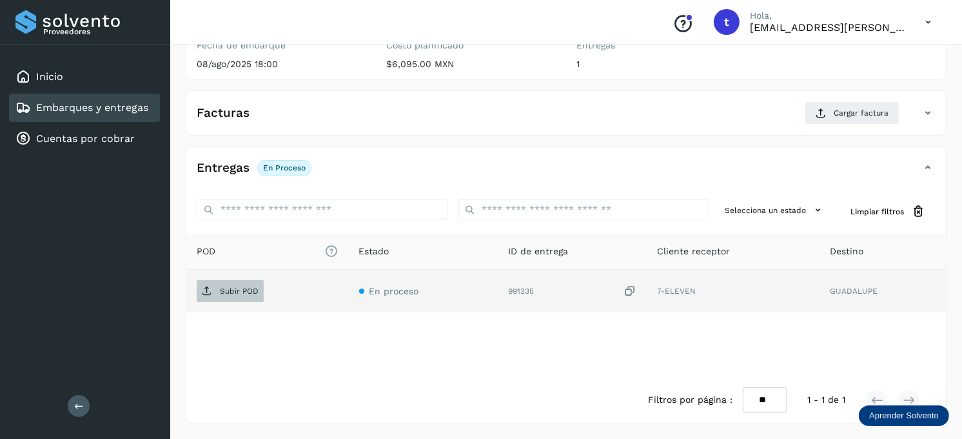
click at [235, 290] on p "Subir POD" at bounding box center [239, 290] width 39 height 9
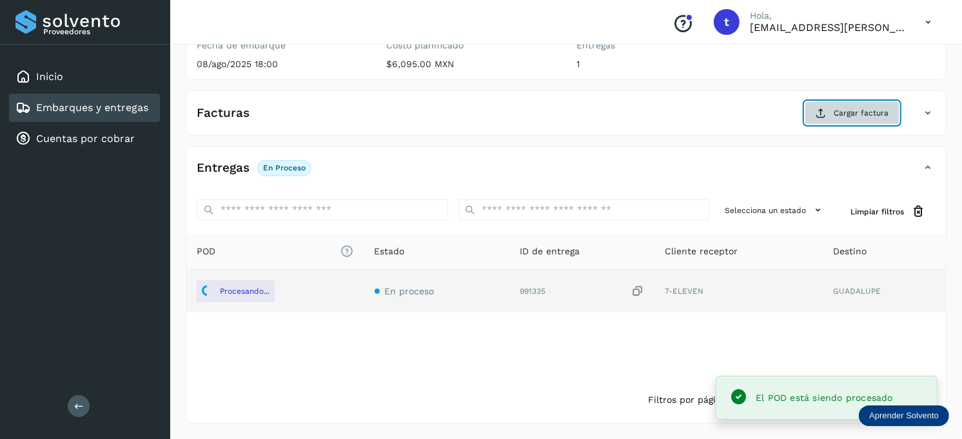
click at [857, 114] on span "Cargar factura" at bounding box center [861, 113] width 55 height 12
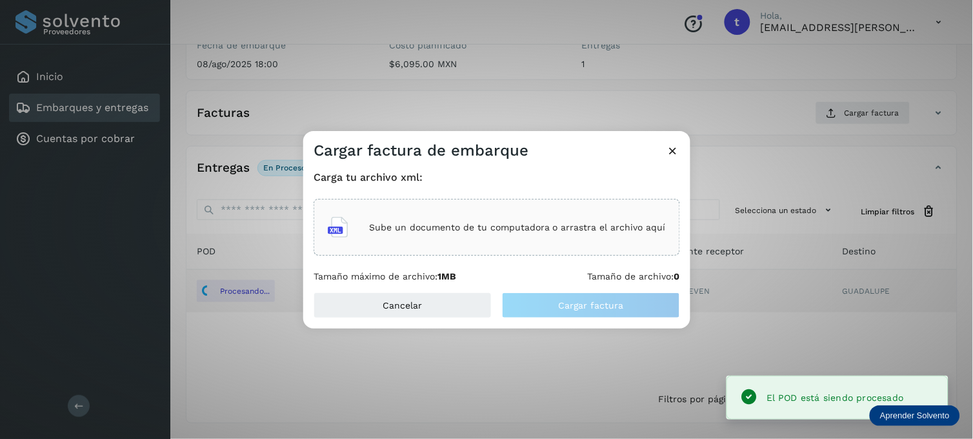
click at [417, 233] on div "Sube un documento de tu computadora o arrastra el archivo aquí" at bounding box center [497, 227] width 338 height 35
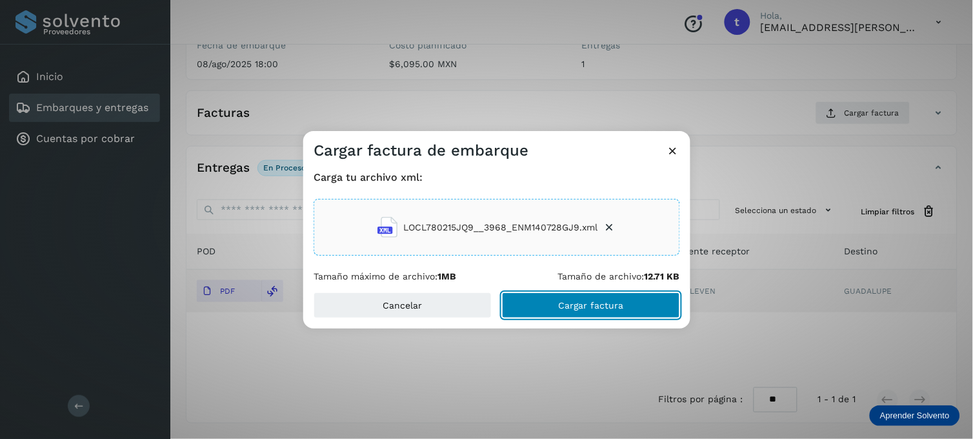
click at [572, 299] on button "Cargar factura" at bounding box center [591, 305] width 178 height 26
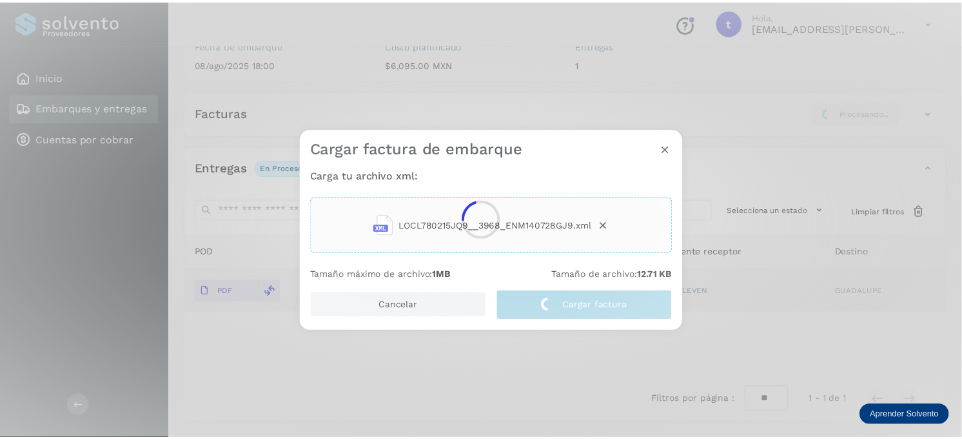
scroll to position [172, 0]
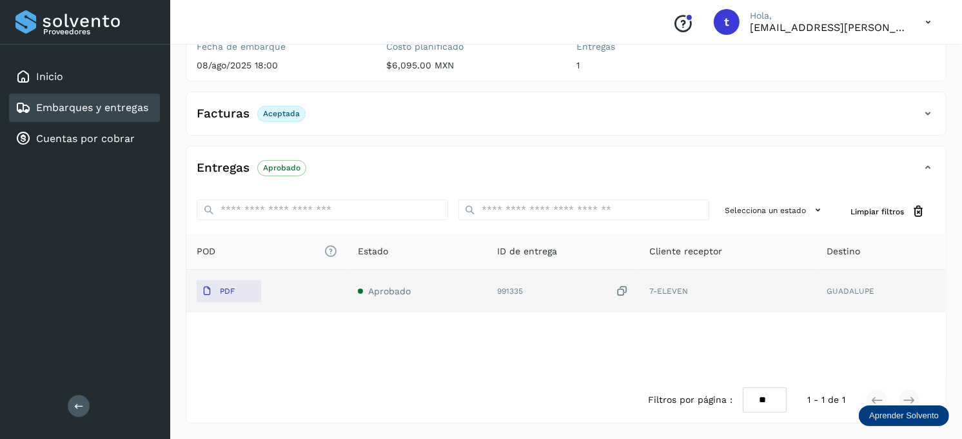
click at [640, 301] on td "991335" at bounding box center [728, 291] width 177 height 43
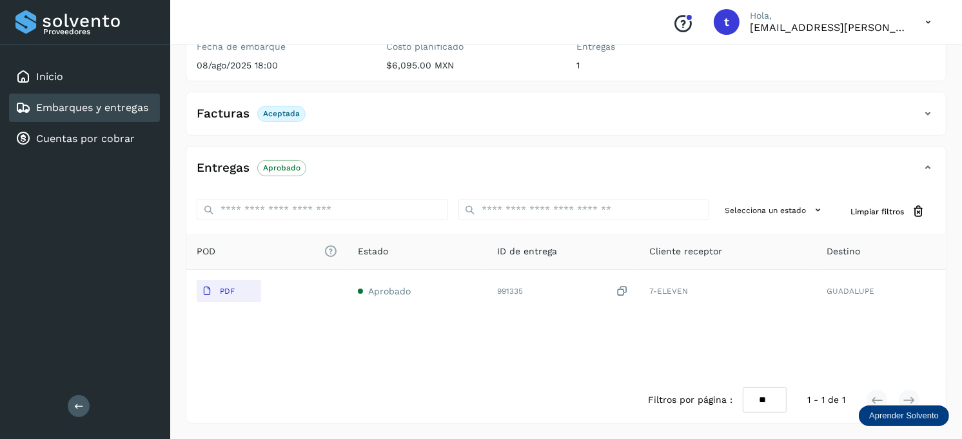
click at [550, 365] on div "POD El tamaño máximo de archivo es de 20 Mb. Estado ID de entrega Cliente recep…" at bounding box center [566, 304] width 760 height 143
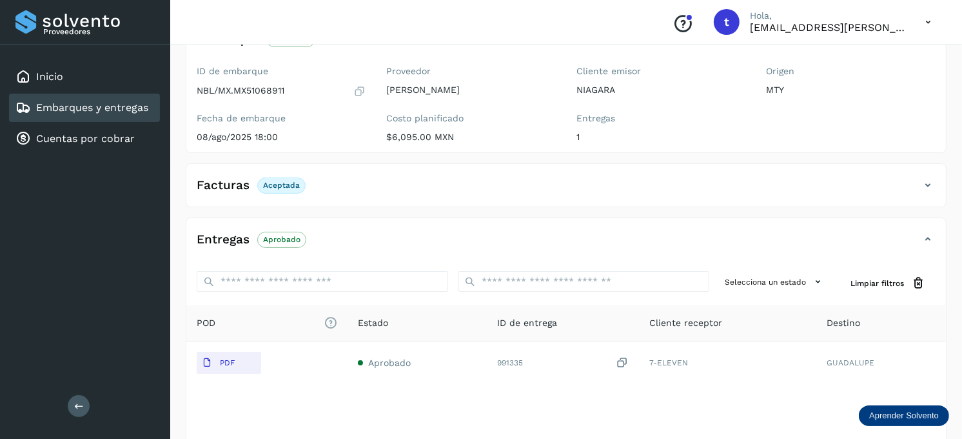
click at [75, 103] on link "Embarques y entregas" at bounding box center [92, 107] width 112 height 12
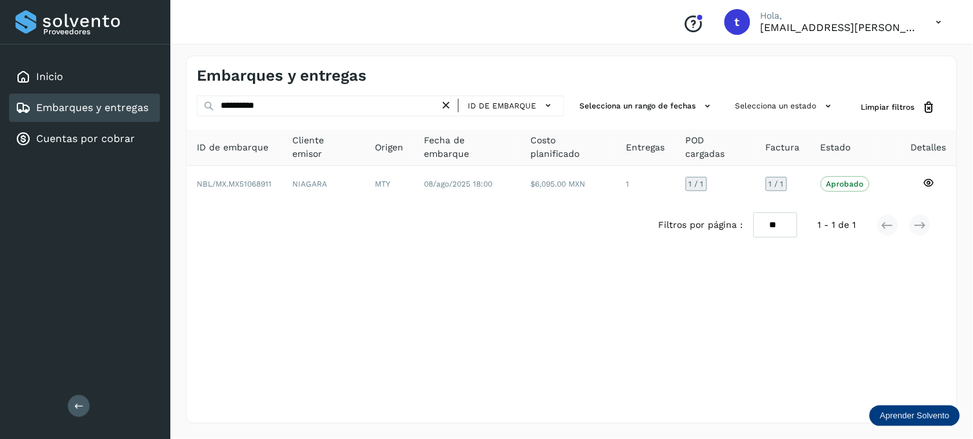
click at [68, 101] on link "Embarques y entregas" at bounding box center [92, 107] width 112 height 12
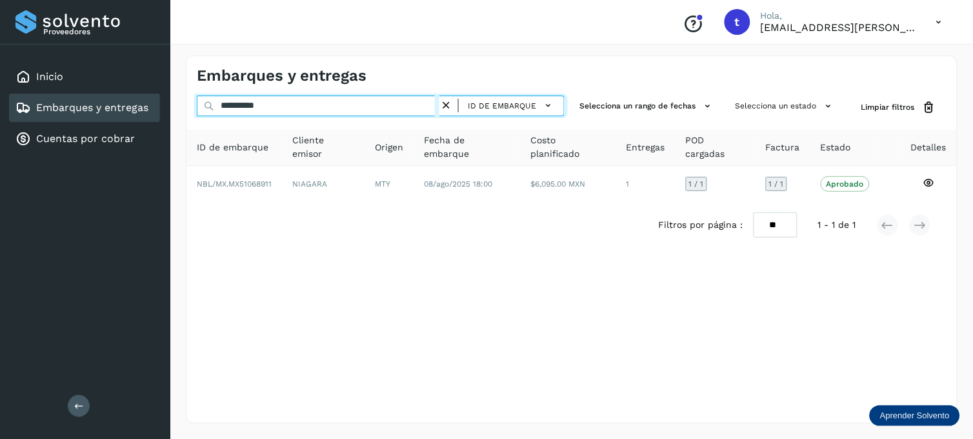
drag, startPoint x: 202, startPoint y: 112, endPoint x: 147, endPoint y: 119, distance: 55.3
click at [177, 114] on div "**********" at bounding box center [571, 239] width 802 height 399
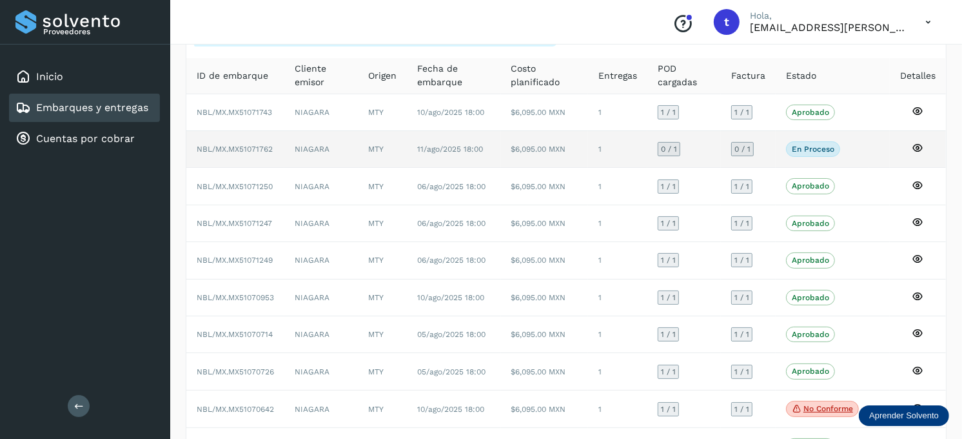
scroll to position [143, 0]
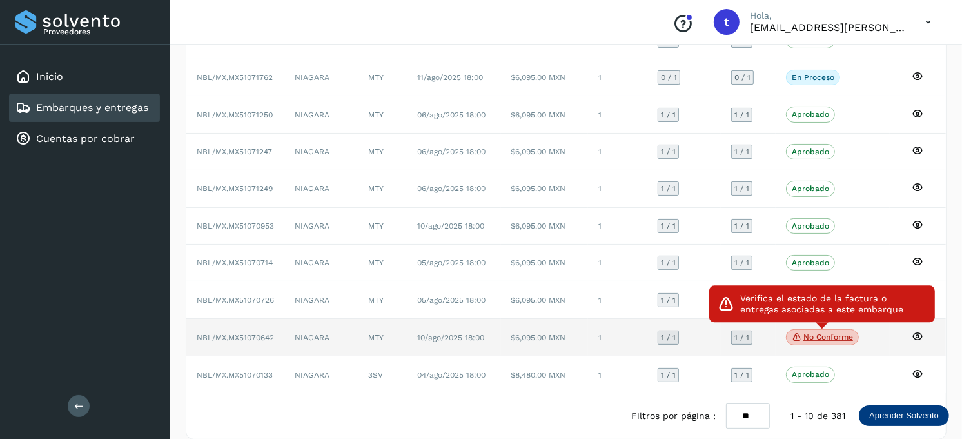
click at [816, 341] on p "No conforme" at bounding box center [829, 336] width 50 height 9
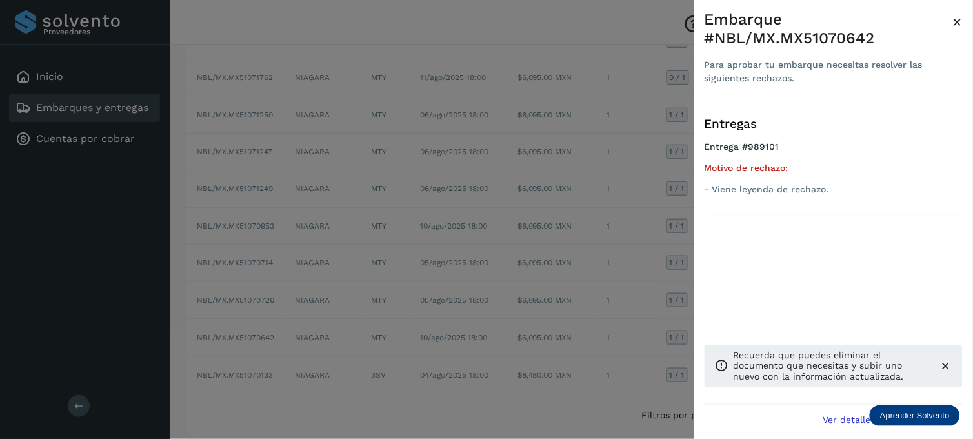
click at [955, 20] on span "×" at bounding box center [958, 22] width 10 height 18
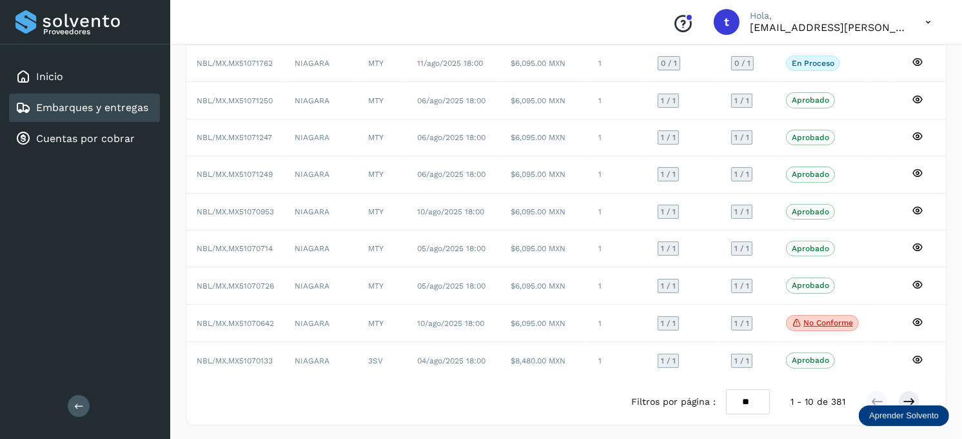
scroll to position [162, 0]
click at [912, 400] on icon at bounding box center [909, 399] width 13 height 13
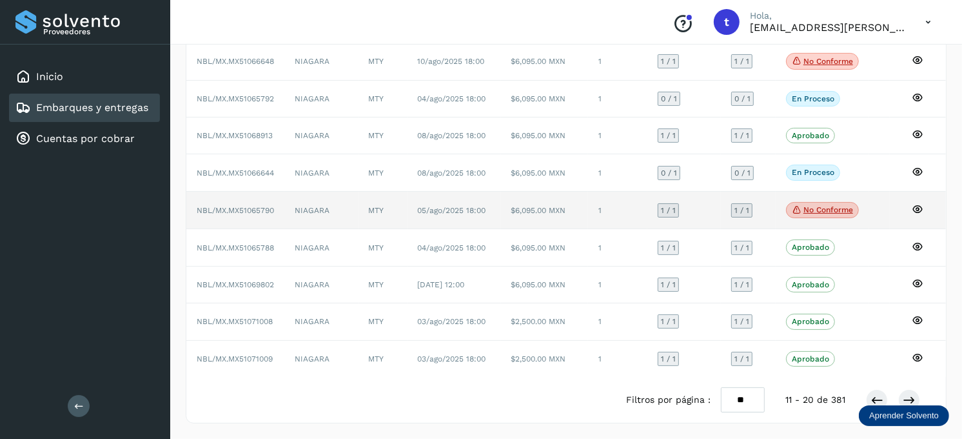
click at [915, 206] on icon at bounding box center [918, 209] width 12 height 12
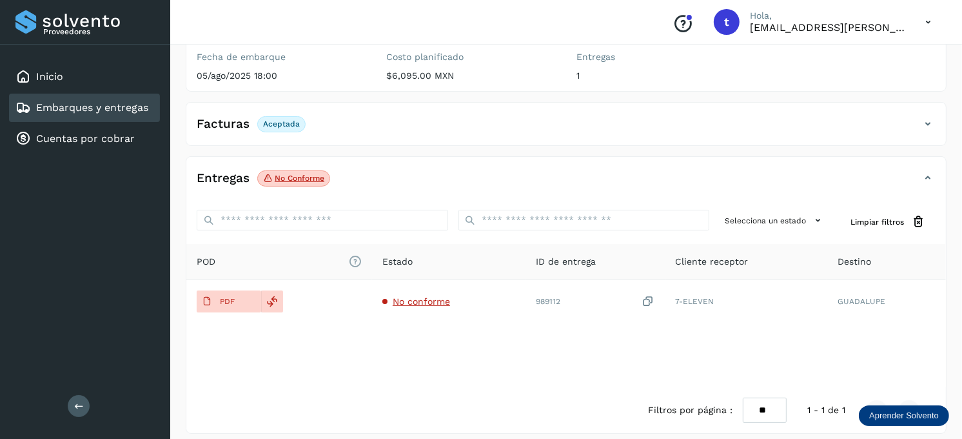
click at [284, 178] on p "No conforme" at bounding box center [300, 178] width 50 height 9
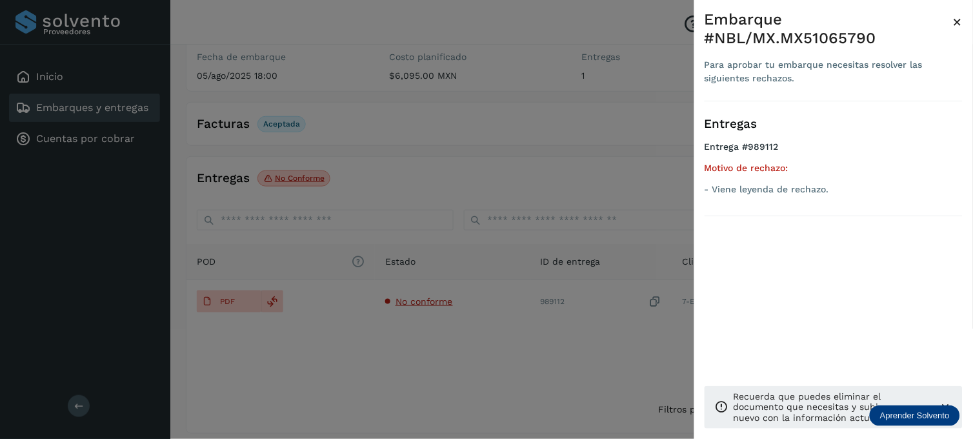
click at [960, 19] on span "×" at bounding box center [958, 22] width 10 height 18
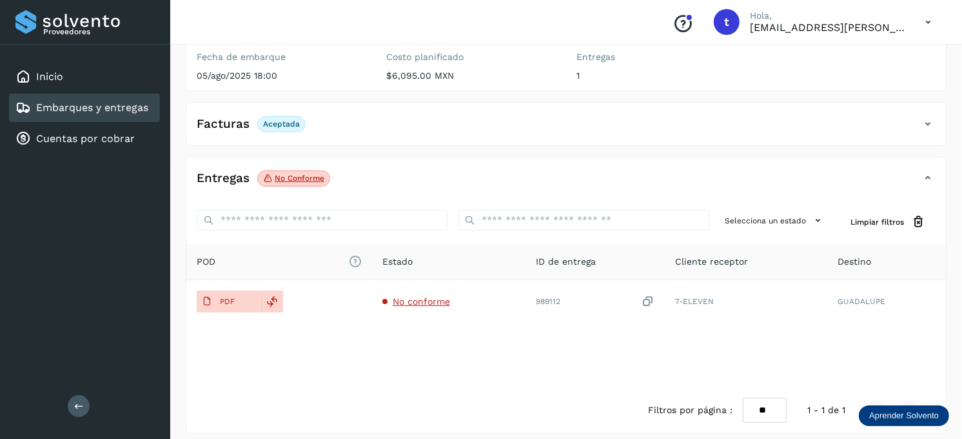
click at [101, 107] on link "Embarques y entregas" at bounding box center [92, 107] width 112 height 12
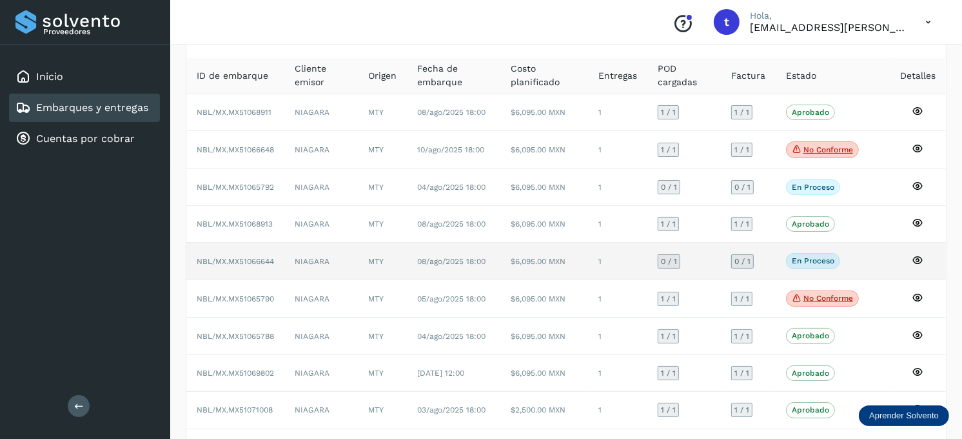
scroll to position [143, 0]
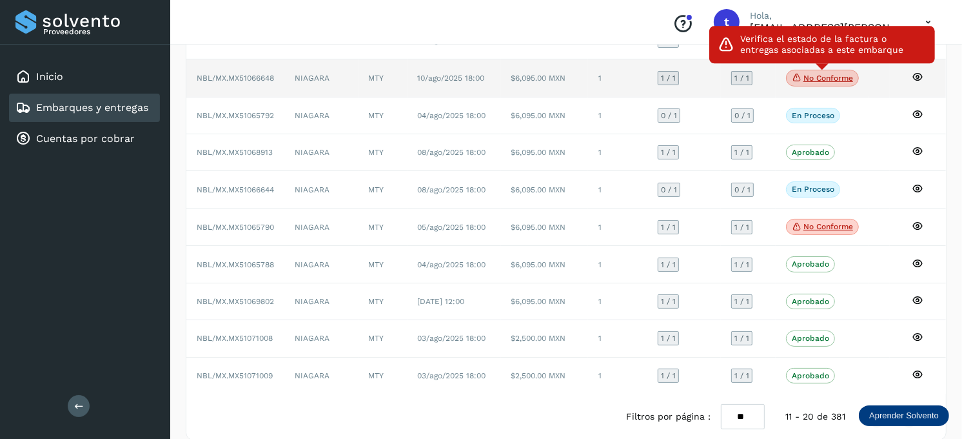
click at [808, 75] on p "No conforme" at bounding box center [829, 78] width 50 height 9
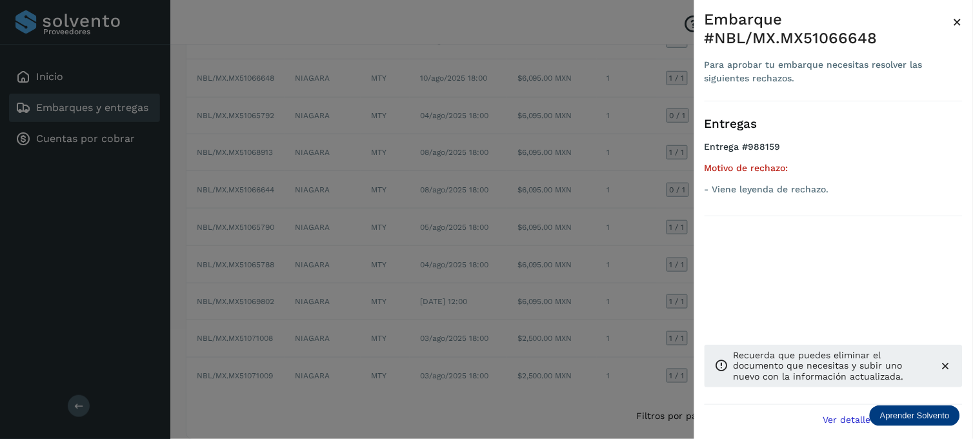
click at [957, 16] on span "×" at bounding box center [958, 22] width 10 height 18
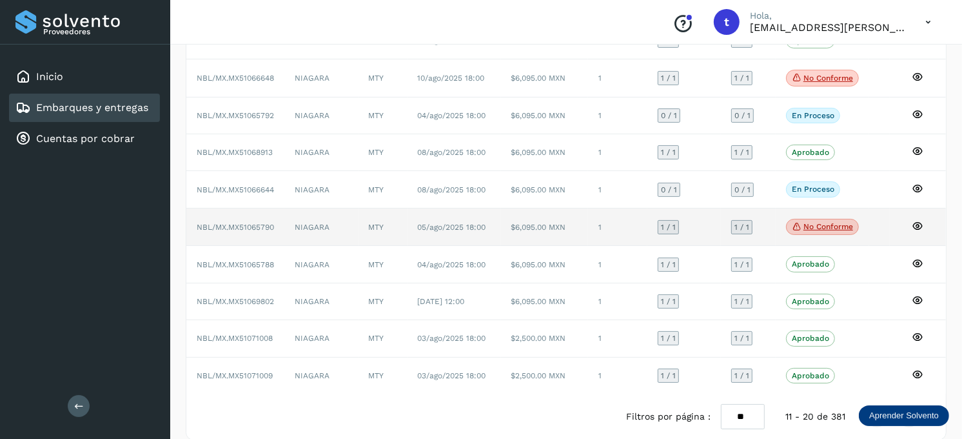
click at [820, 230] on p "No conforme" at bounding box center [829, 226] width 50 height 9
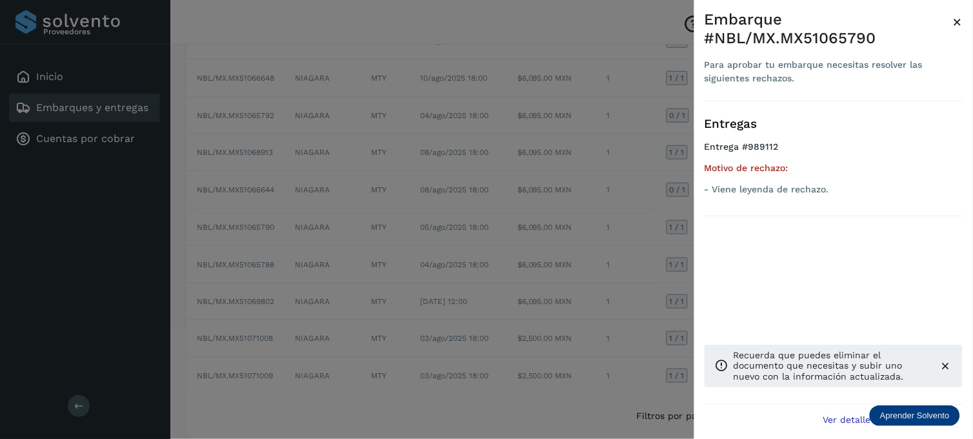
click at [958, 21] on span "×" at bounding box center [958, 22] width 10 height 18
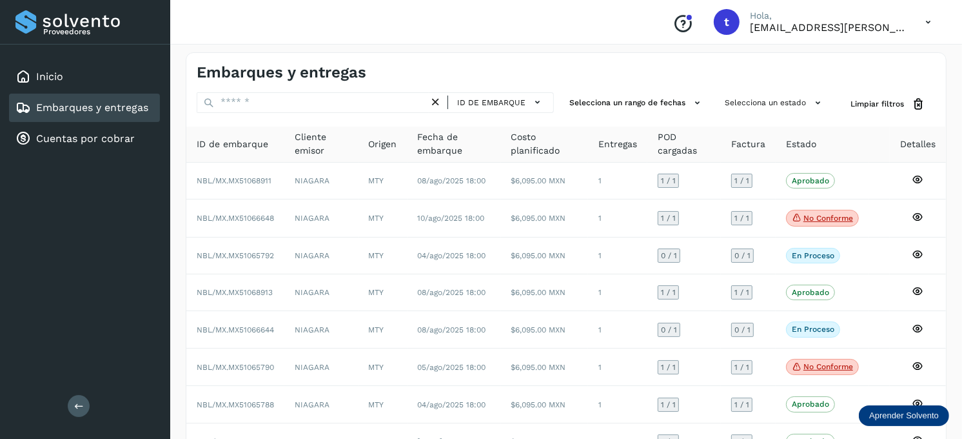
scroll to position [0, 0]
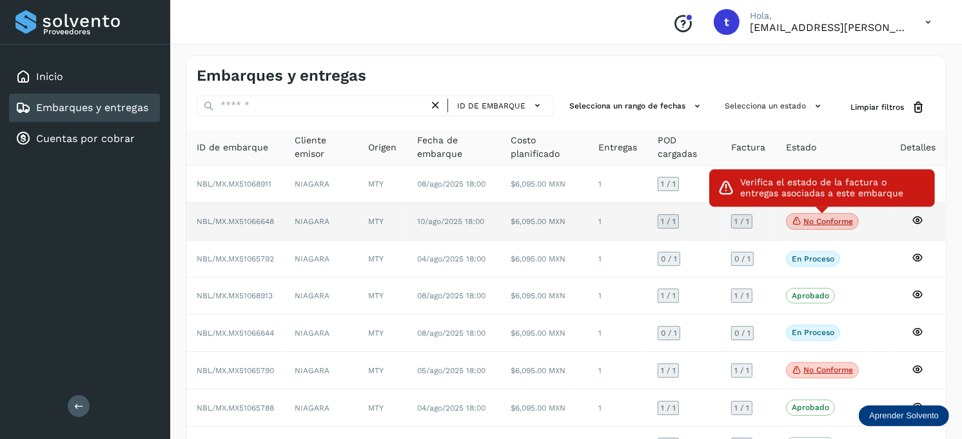
click at [814, 222] on p "No conforme" at bounding box center [829, 221] width 50 height 9
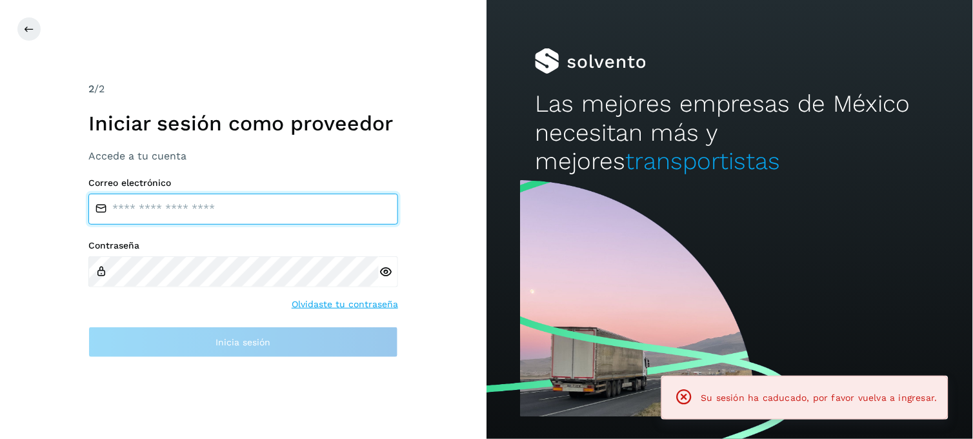
type input "**********"
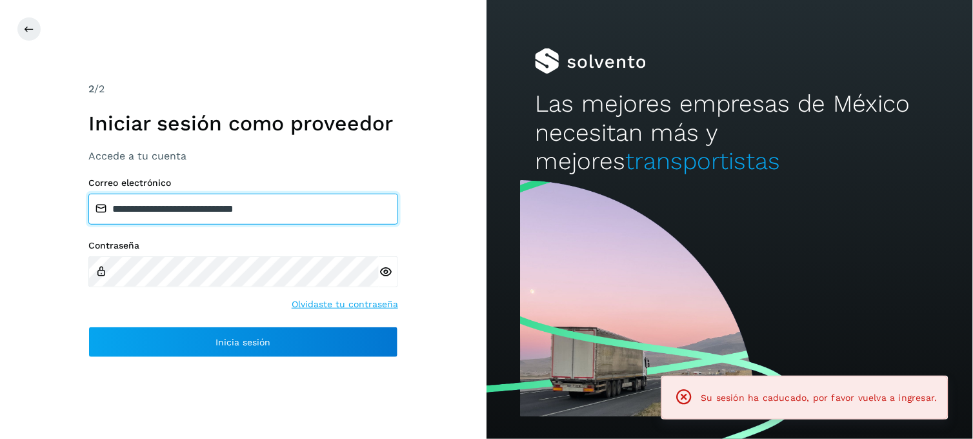
click at [208, 208] on input "**********" at bounding box center [243, 209] width 310 height 31
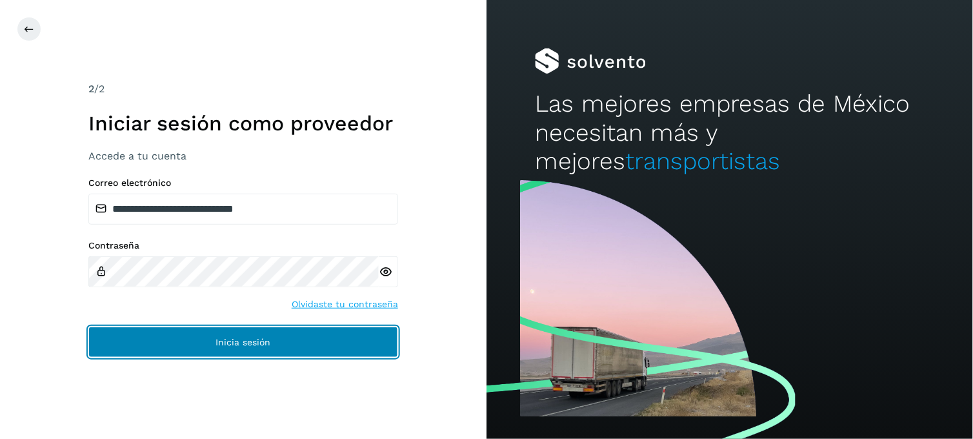
click at [248, 352] on button "Inicia sesión" at bounding box center [243, 341] width 310 height 31
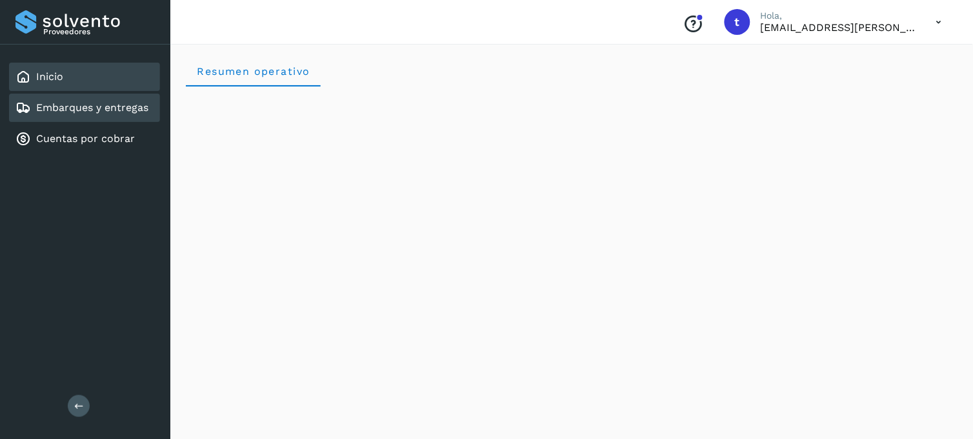
click at [81, 110] on link "Embarques y entregas" at bounding box center [92, 107] width 112 height 12
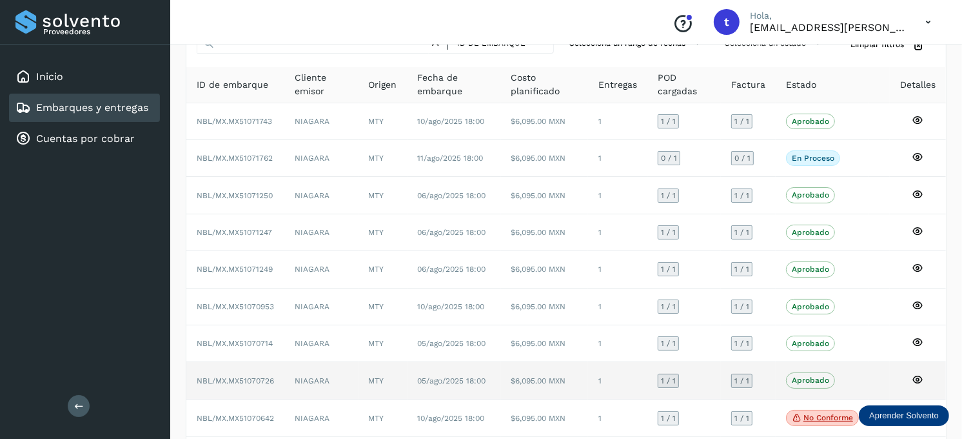
scroll to position [162, 0]
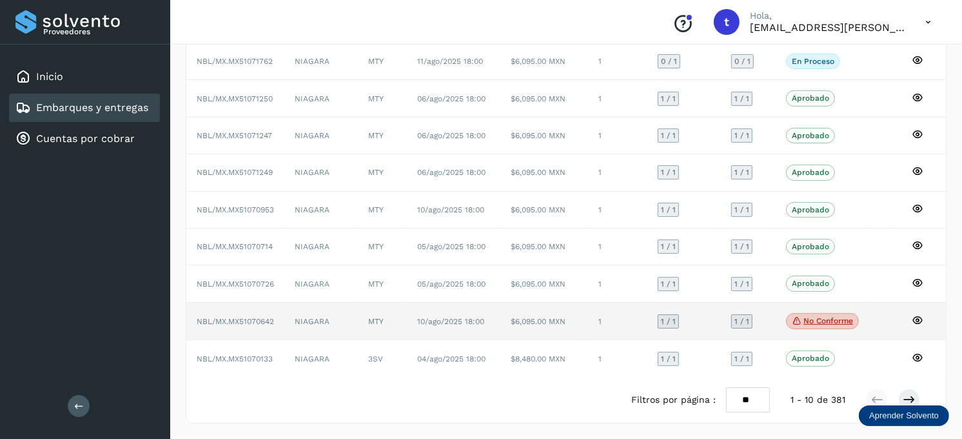
click at [920, 317] on icon at bounding box center [918, 320] width 12 height 12
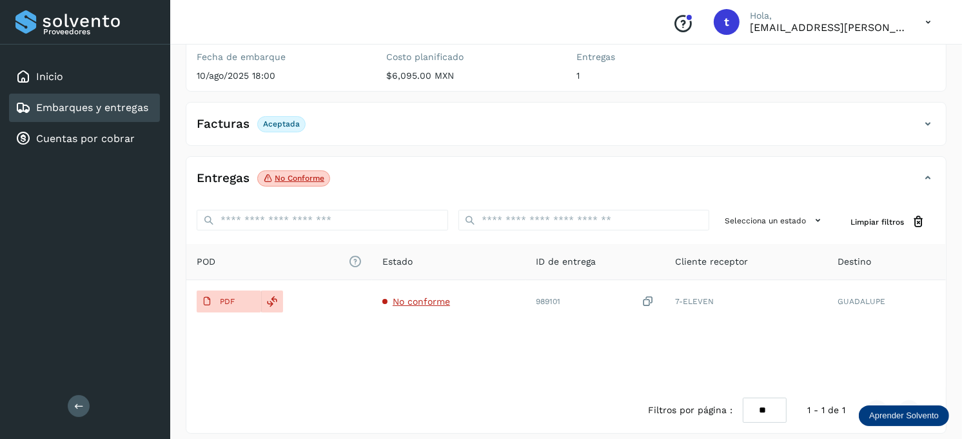
click at [110, 104] on link "Embarques y entregas" at bounding box center [92, 107] width 112 height 12
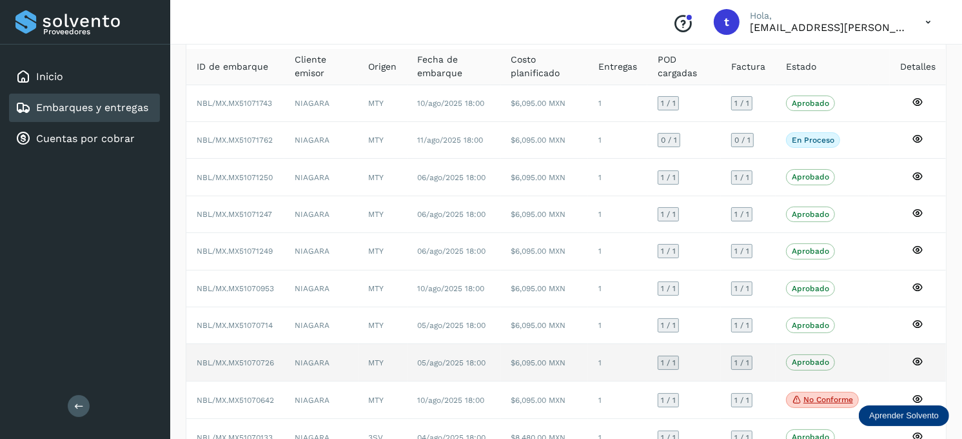
scroll to position [162, 0]
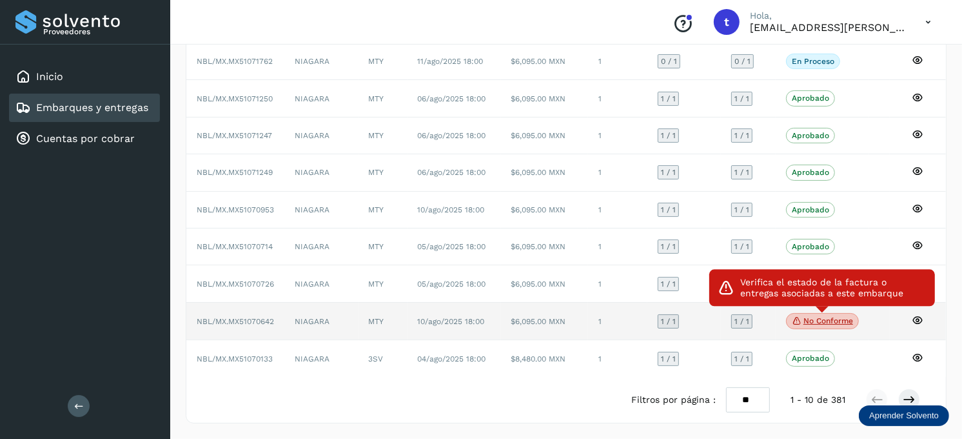
click at [816, 323] on p "No conforme" at bounding box center [829, 320] width 50 height 9
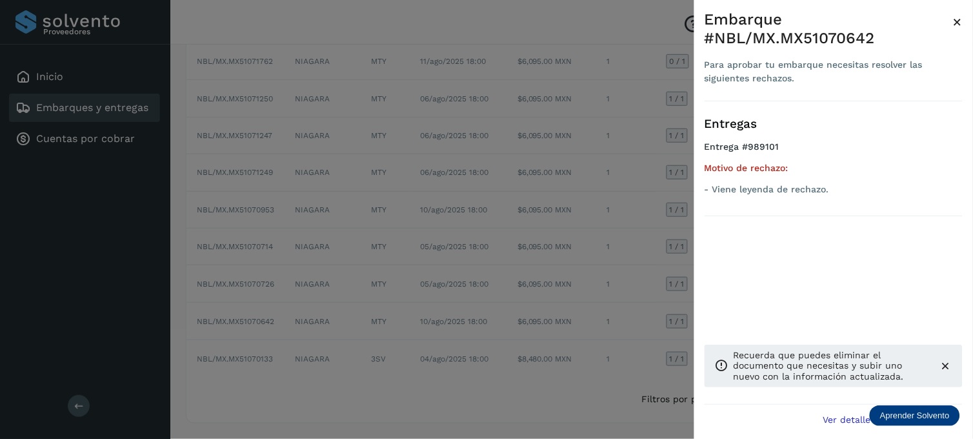
click at [960, 24] on span "×" at bounding box center [958, 22] width 10 height 18
